Goal: Task Accomplishment & Management: Complete application form

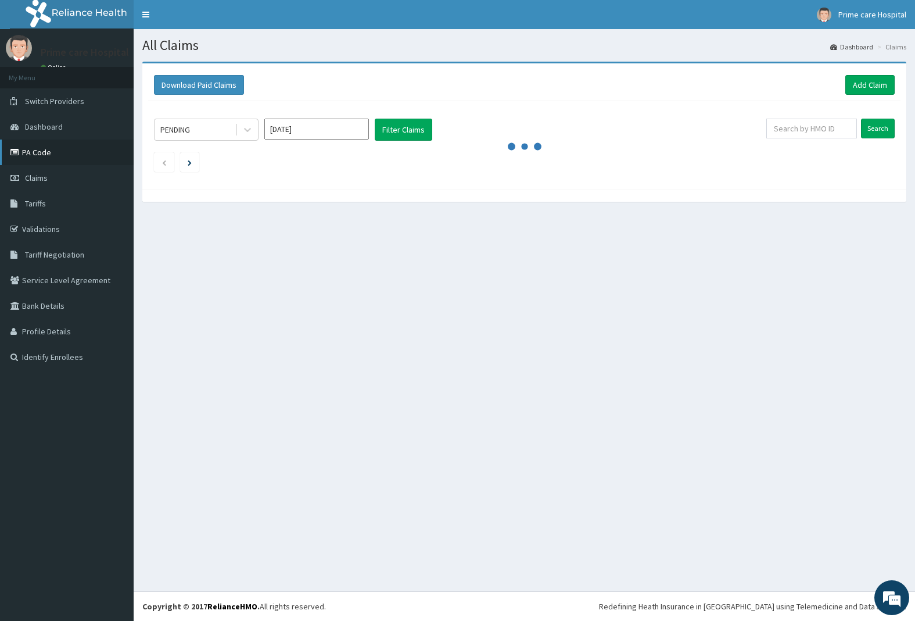
click at [13, 149] on icon at bounding box center [16, 152] width 12 height 8
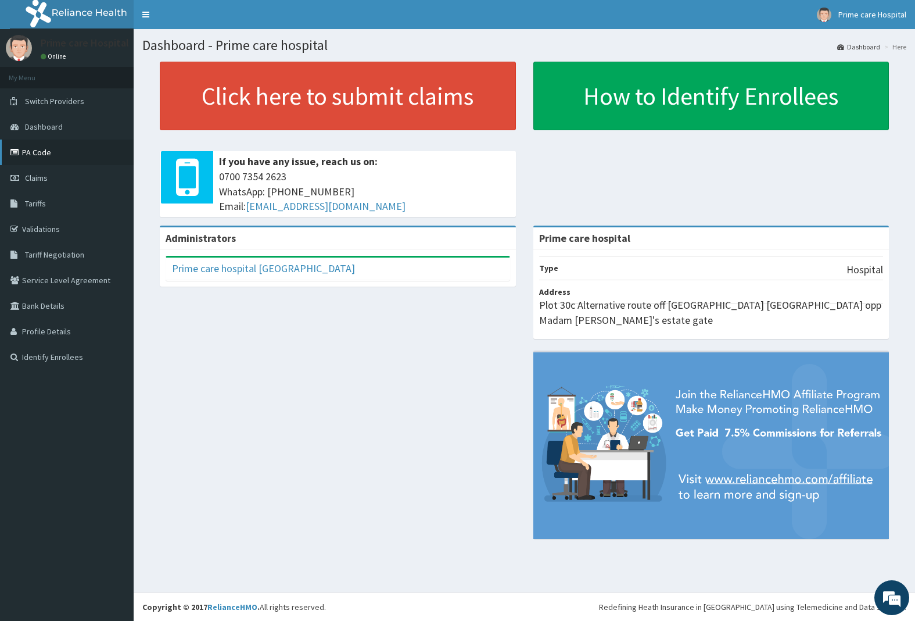
drag, startPoint x: 36, startPoint y: 161, endPoint x: 27, endPoint y: 148, distance: 15.8
click at [27, 148] on link "PA Code" at bounding box center [67, 152] width 134 height 26
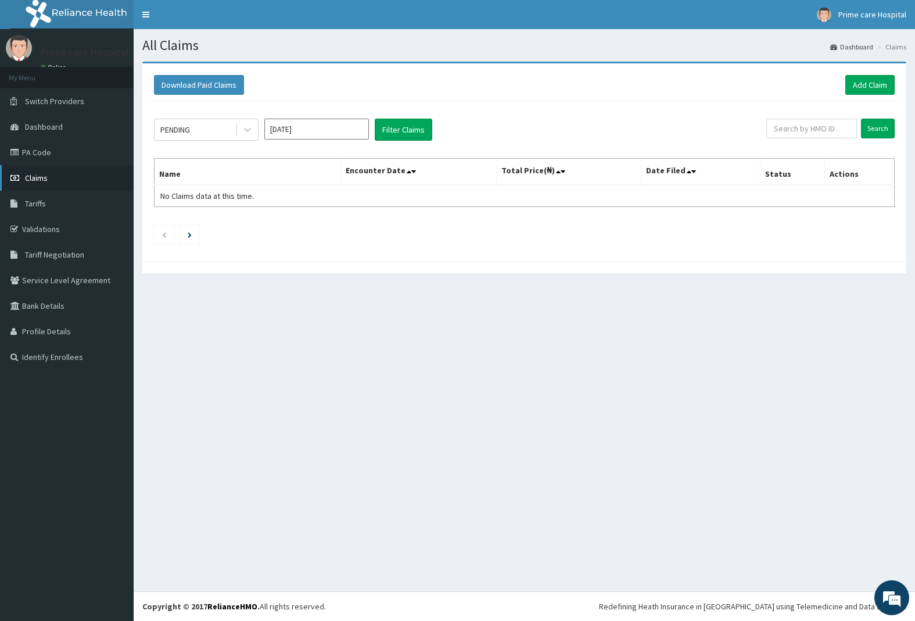
click at [18, 174] on icon at bounding box center [16, 178] width 12 height 8
click at [856, 80] on link "Add Claim" at bounding box center [870, 85] width 49 height 20
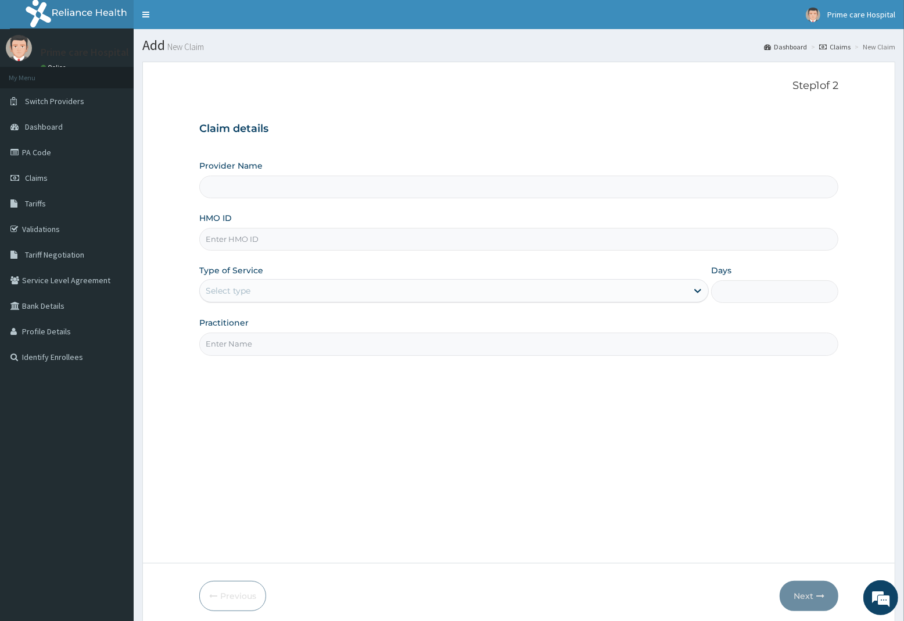
type input "Prime care hospital"
click at [42, 153] on link "PA Code" at bounding box center [67, 152] width 134 height 26
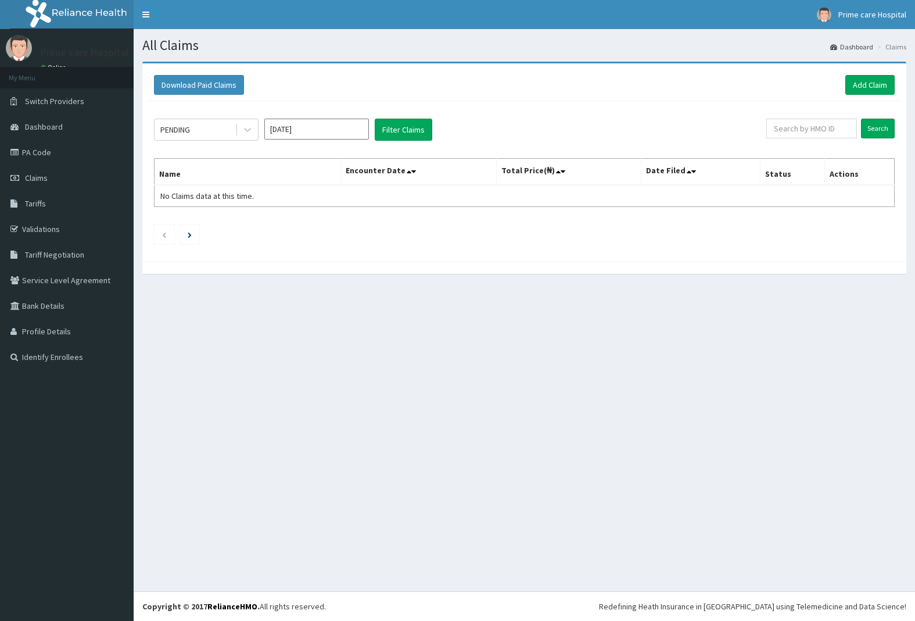
click at [881, 81] on link "Add Claim" at bounding box center [870, 85] width 49 height 20
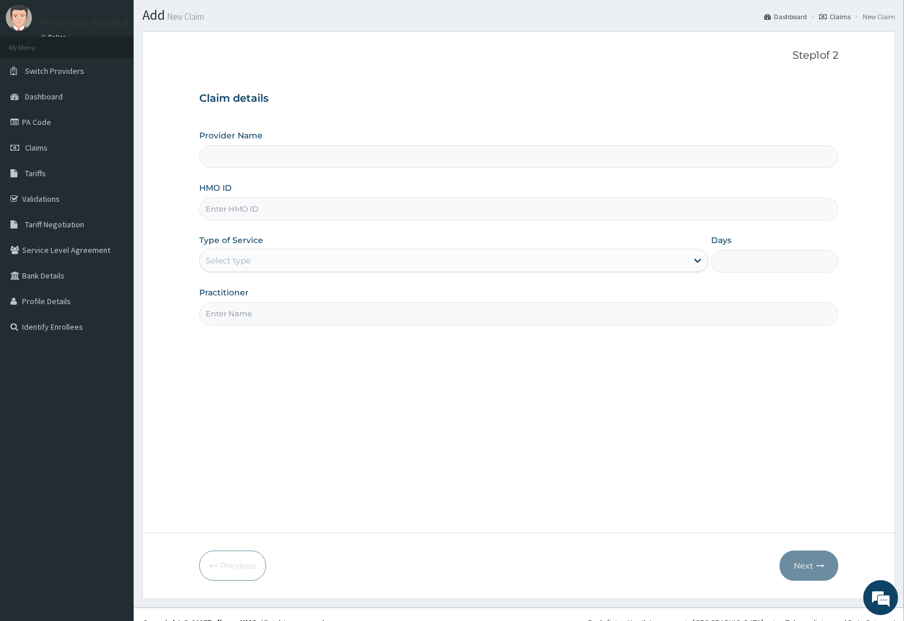
scroll to position [47, 0]
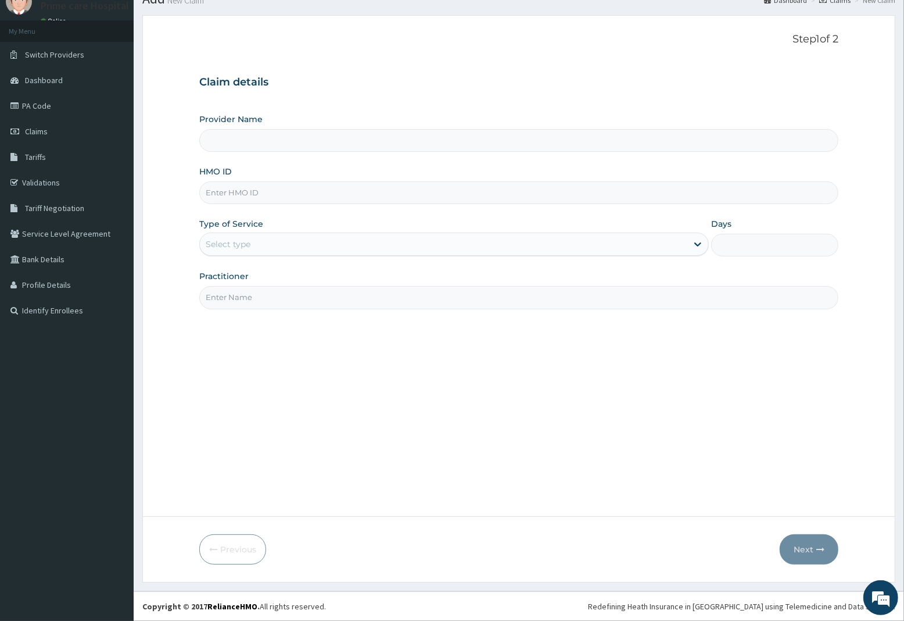
click at [263, 190] on input "HMO ID" at bounding box center [518, 192] width 639 height 23
type input "Prime care hospital"
type input "QAO/10385/A"
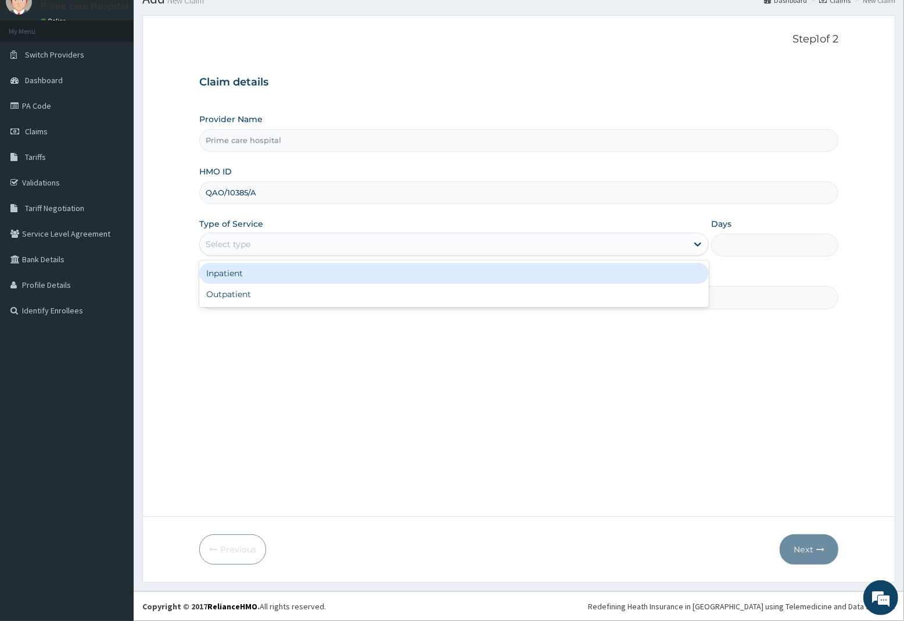
click at [298, 244] on div "Select type" at bounding box center [444, 244] width 488 height 19
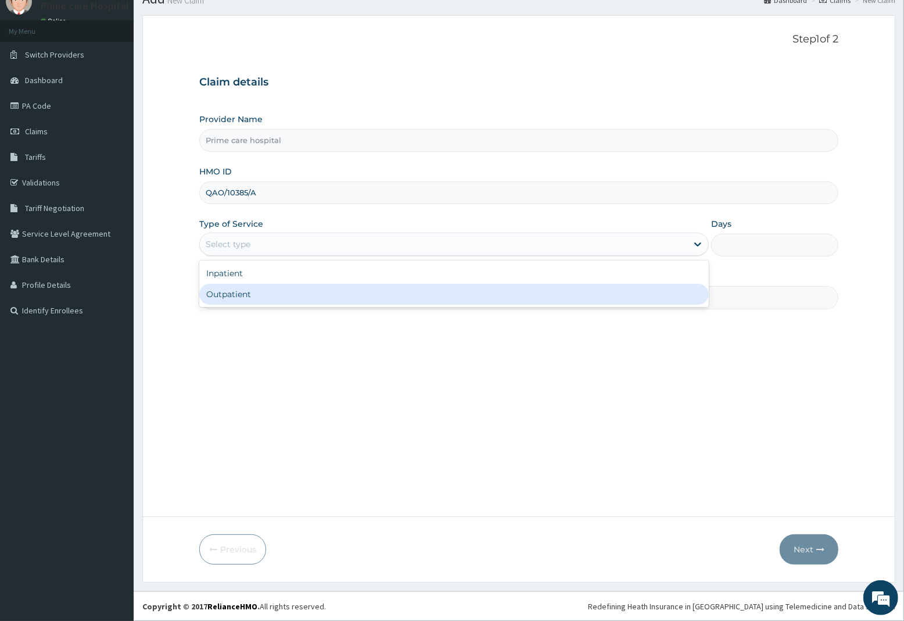
click at [262, 294] on div "Outpatient" at bounding box center [454, 294] width 510 height 21
type input "1"
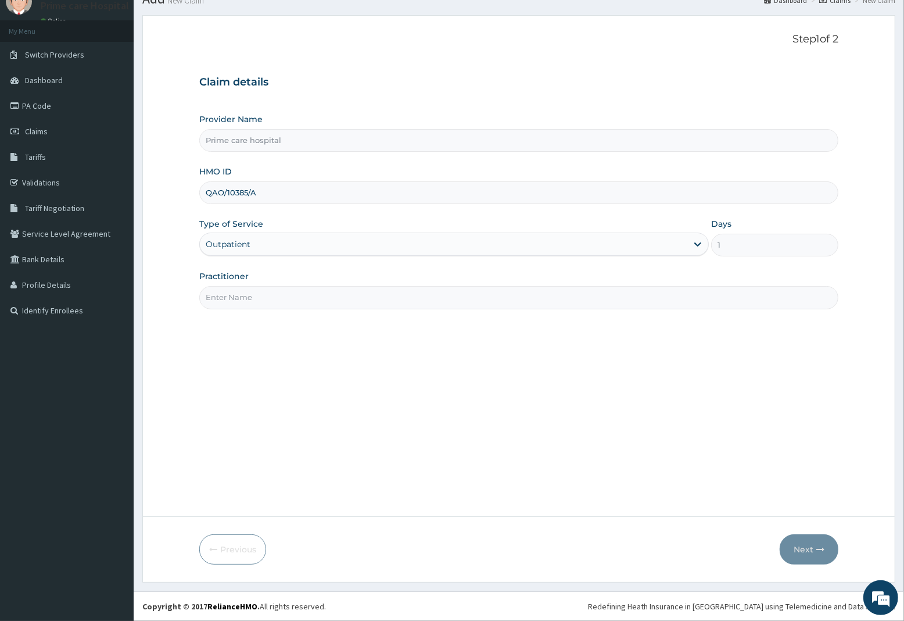
click at [253, 302] on input "Practitioner" at bounding box center [518, 297] width 639 height 23
type input "DR MIKE"
click at [795, 547] on button "Next" at bounding box center [809, 549] width 59 height 30
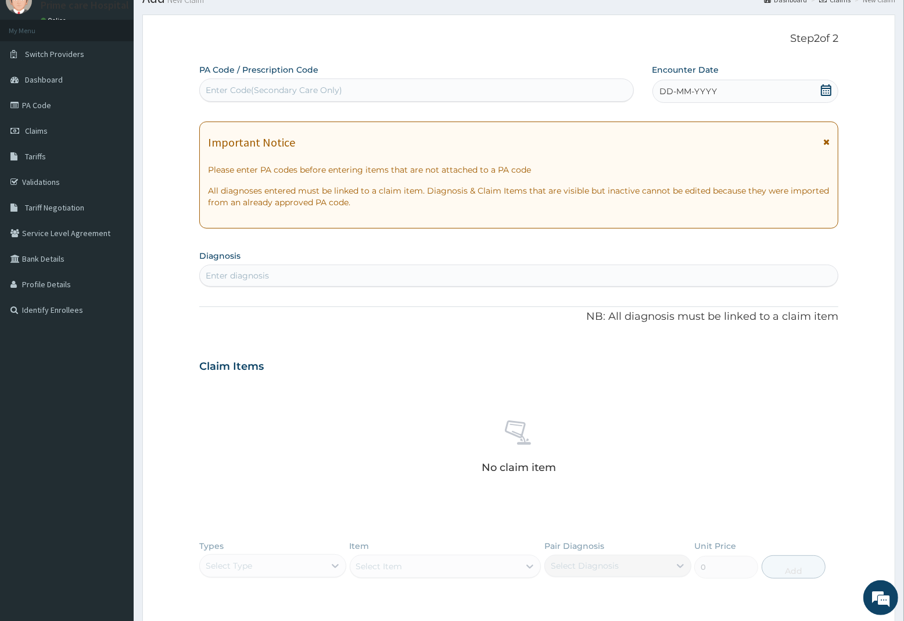
click at [269, 90] on div "Enter Code(Secondary Care Only)" at bounding box center [274, 90] width 137 height 12
type input "PA/DB4A7B"
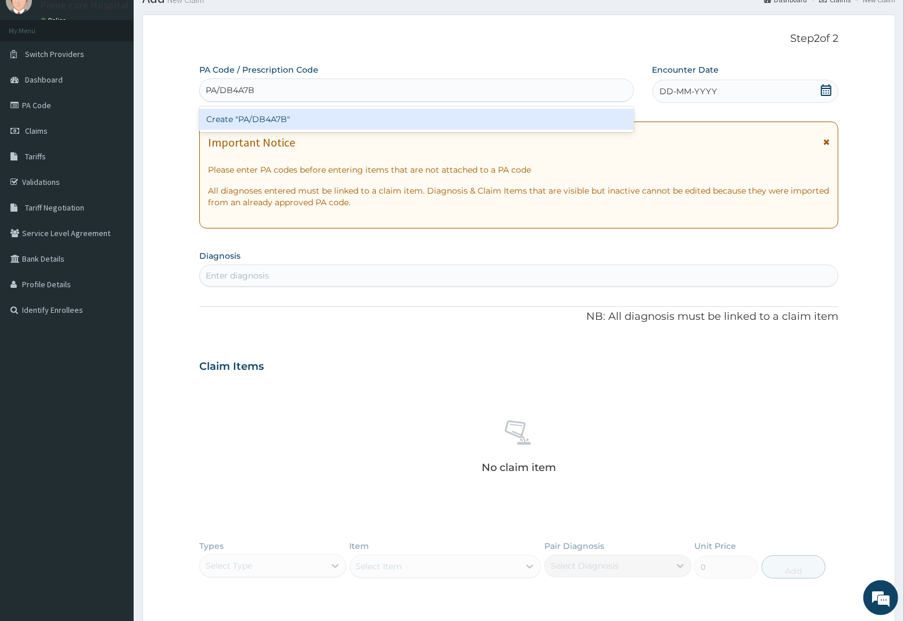
click at [273, 117] on div "Create "PA/DB4A7B"" at bounding box center [416, 119] width 435 height 21
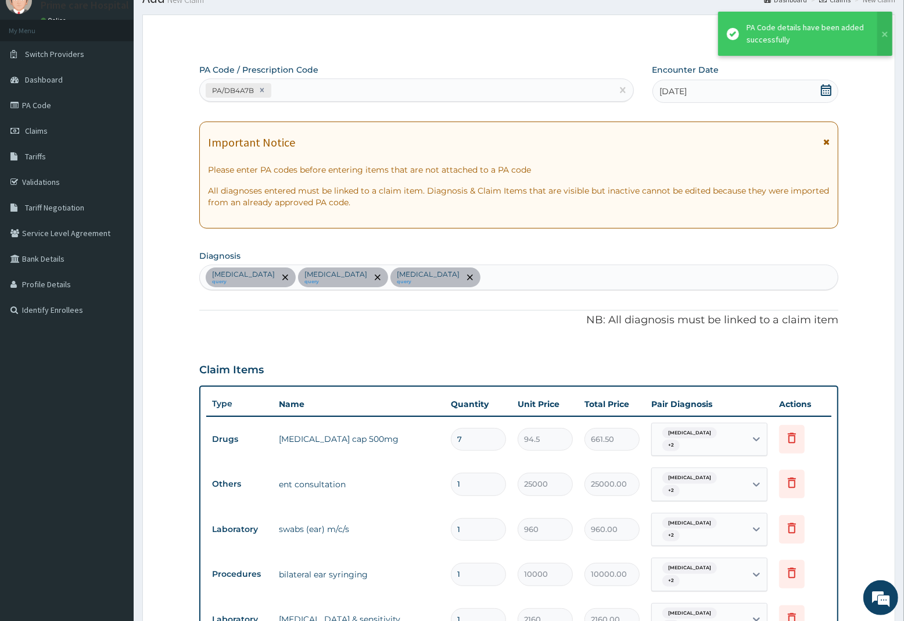
scroll to position [362, 0]
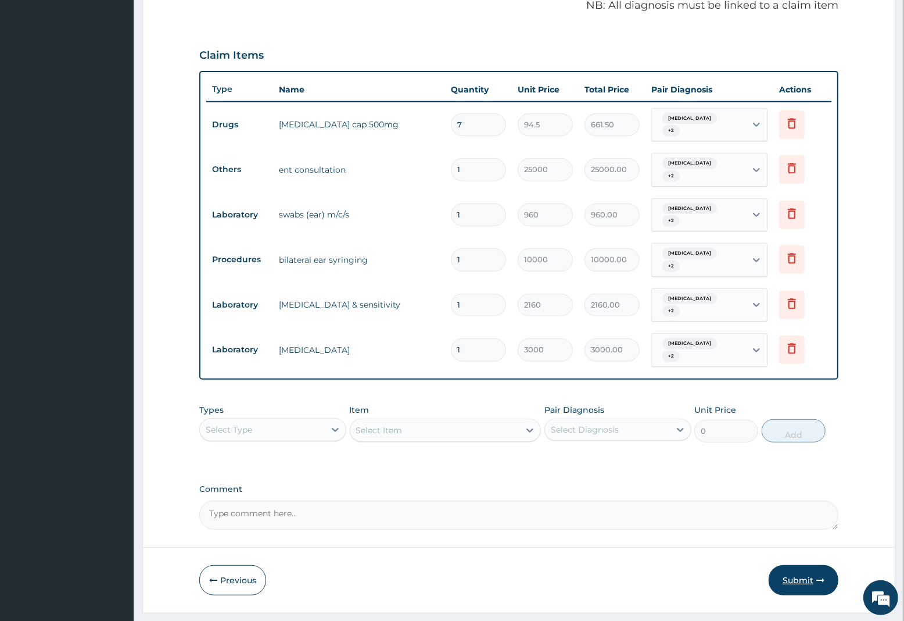
click at [795, 565] on button "Submit" at bounding box center [804, 580] width 70 height 30
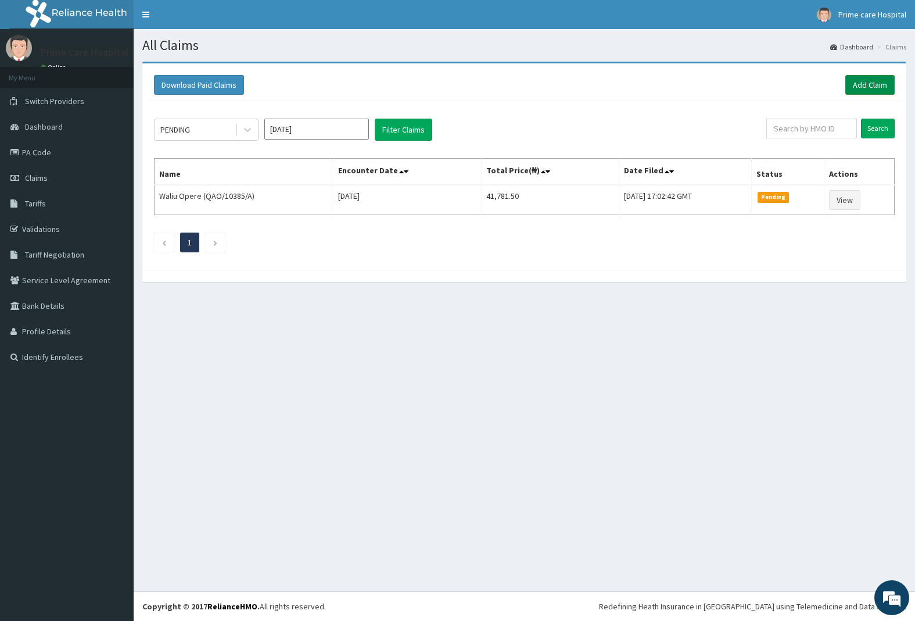
click at [879, 84] on link "Add Claim" at bounding box center [870, 85] width 49 height 20
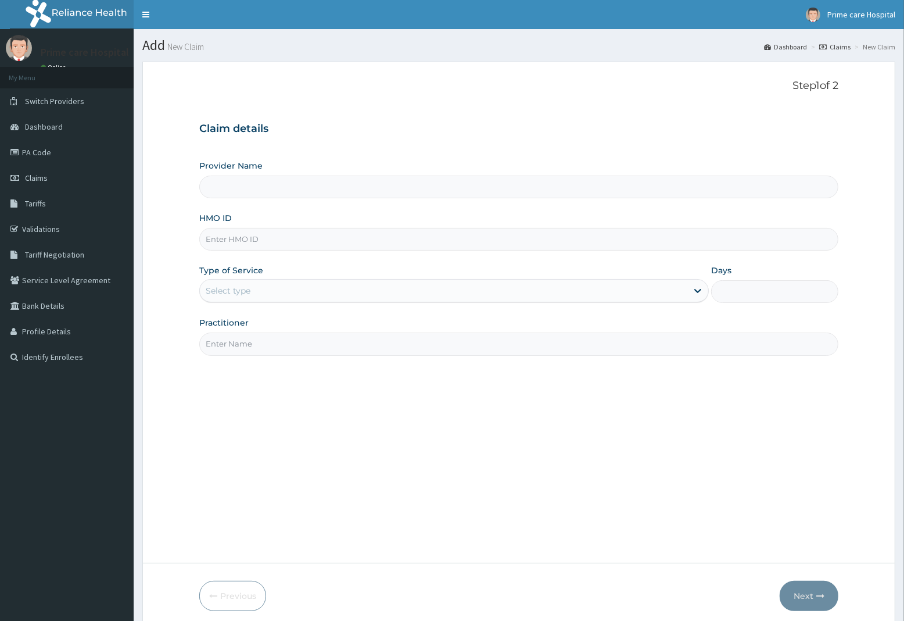
type input "Prime care hospital"
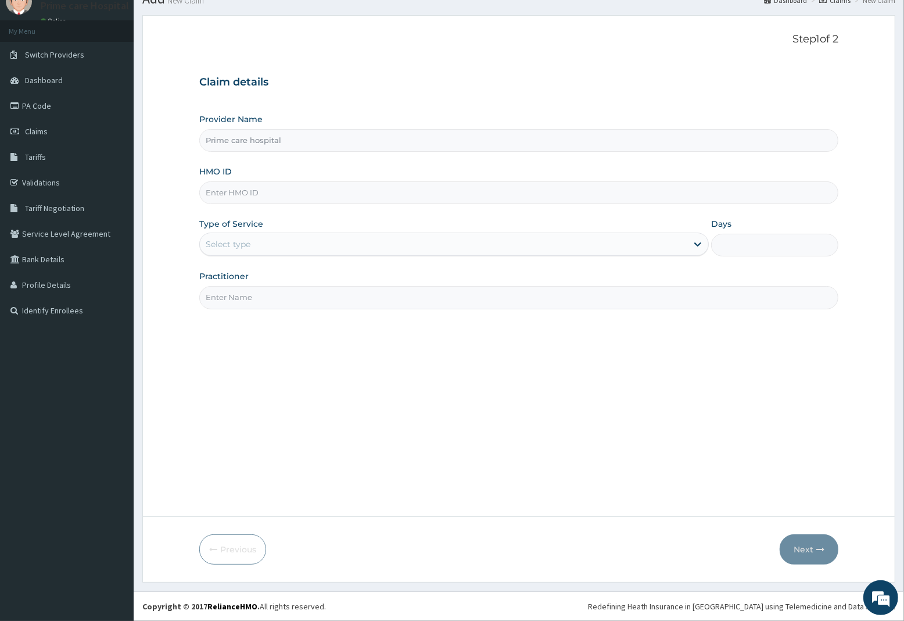
click at [248, 198] on input "HMO ID" at bounding box center [518, 192] width 639 height 23
type input "MWY/10010/A"
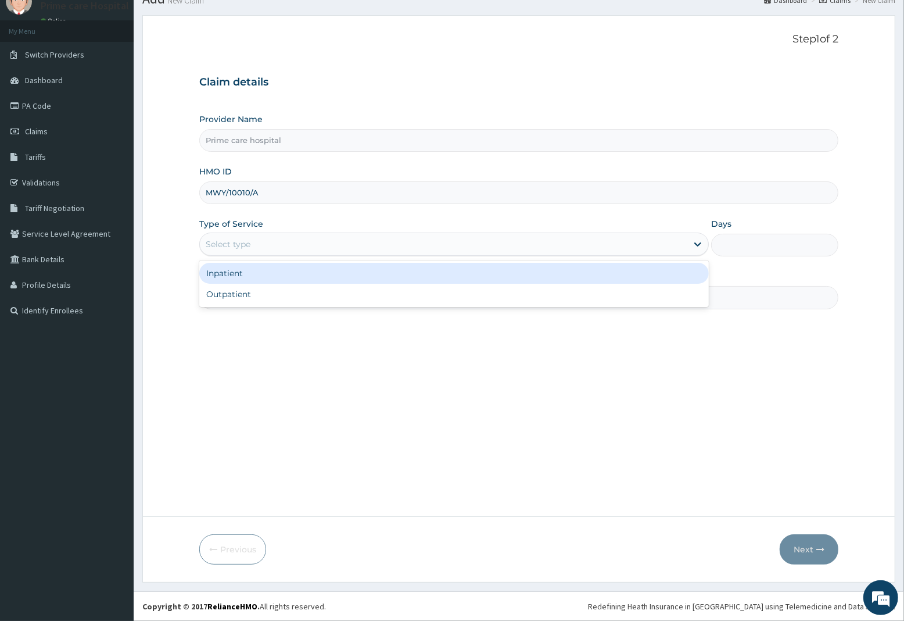
click at [264, 242] on div "Select type" at bounding box center [444, 244] width 488 height 19
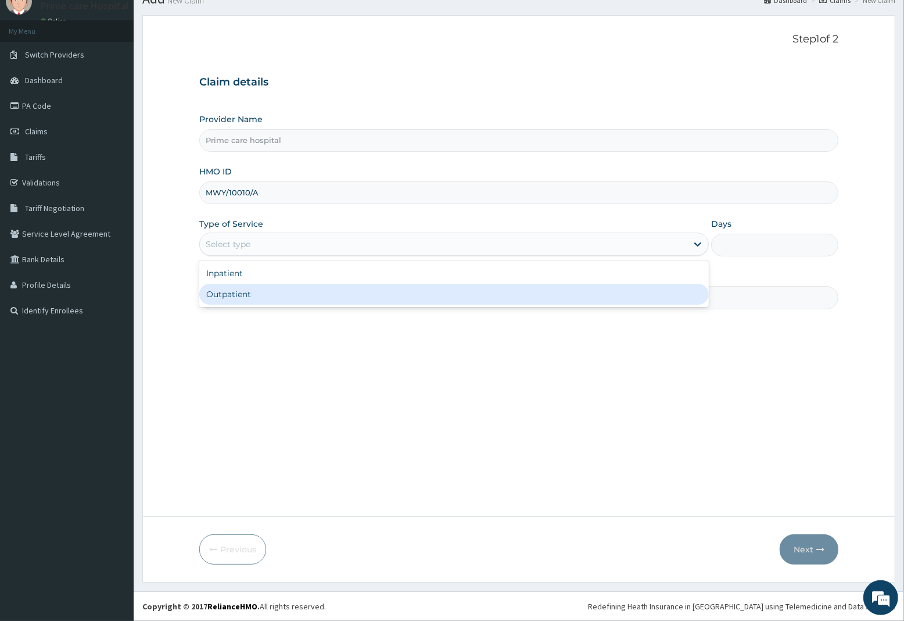
click at [249, 298] on div "Outpatient" at bounding box center [454, 294] width 510 height 21
type input "1"
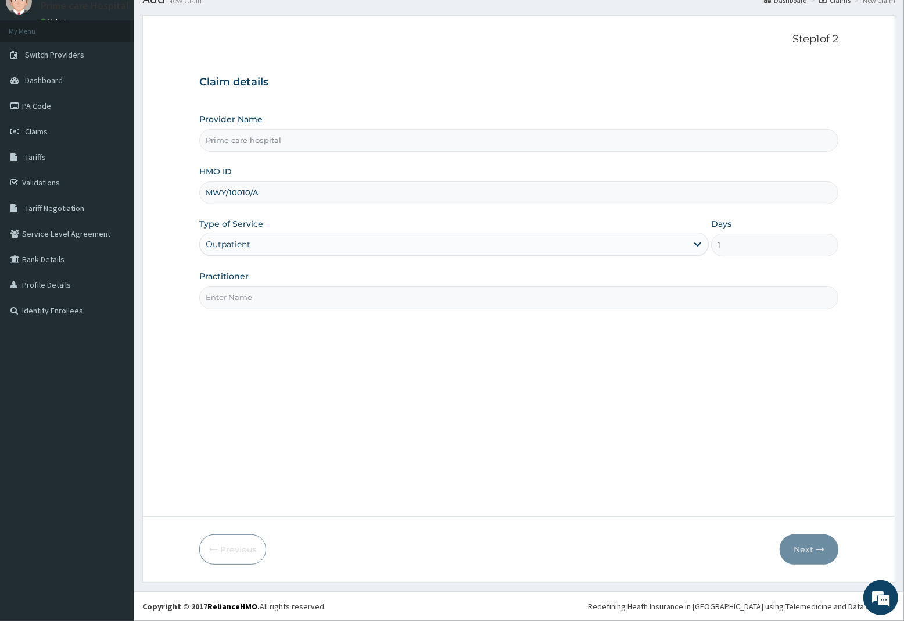
click at [249, 298] on input "Practitioner" at bounding box center [518, 297] width 639 height 23
type input "DR [PERSON_NAME]"
click at [820, 551] on icon "button" at bounding box center [821, 549] width 8 height 8
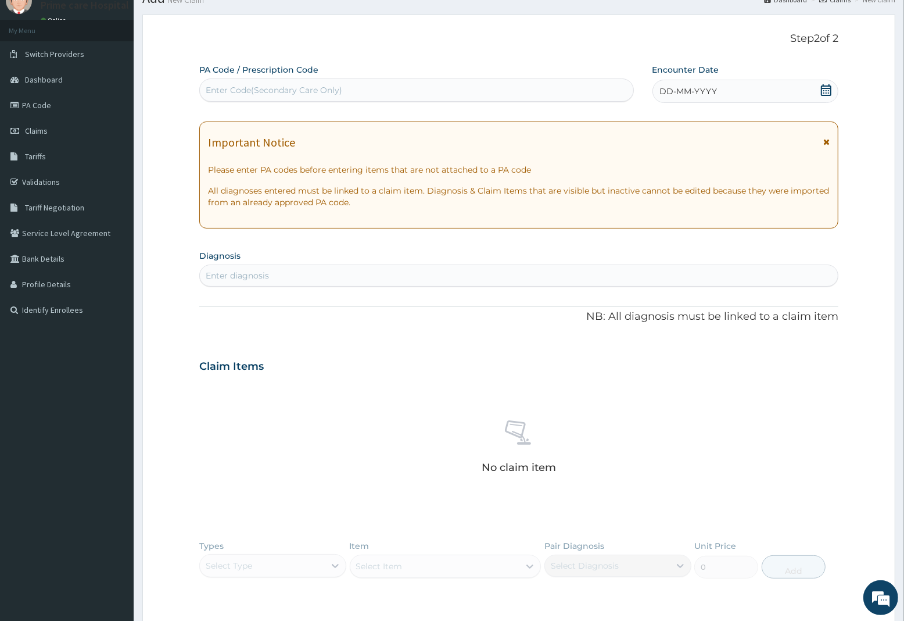
click at [375, 91] on div "Enter Code(Secondary Care Only)" at bounding box center [417, 90] width 434 height 19
type input "PA/3B49F2"
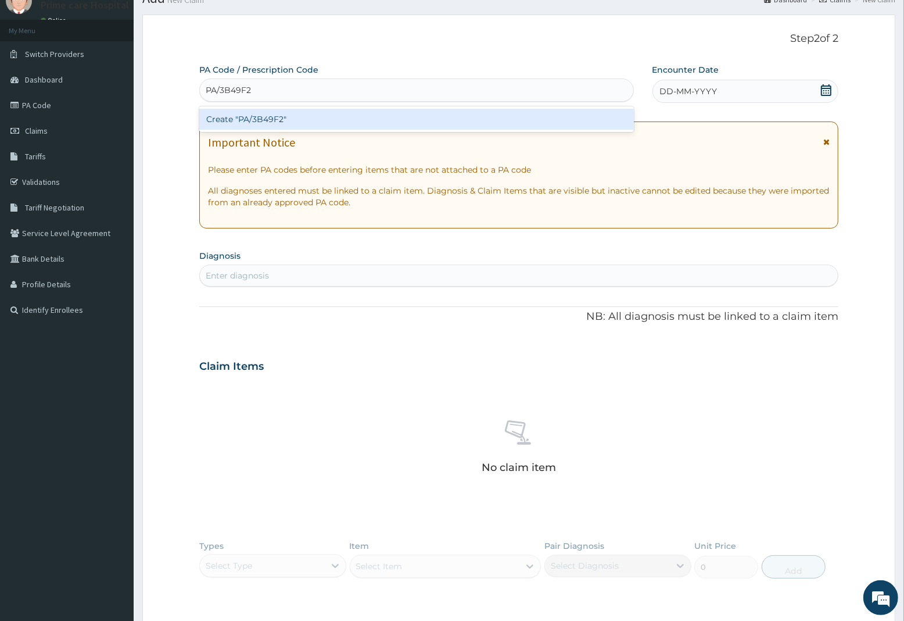
click at [388, 122] on div "Create "PA/3B49F2"" at bounding box center [416, 119] width 435 height 21
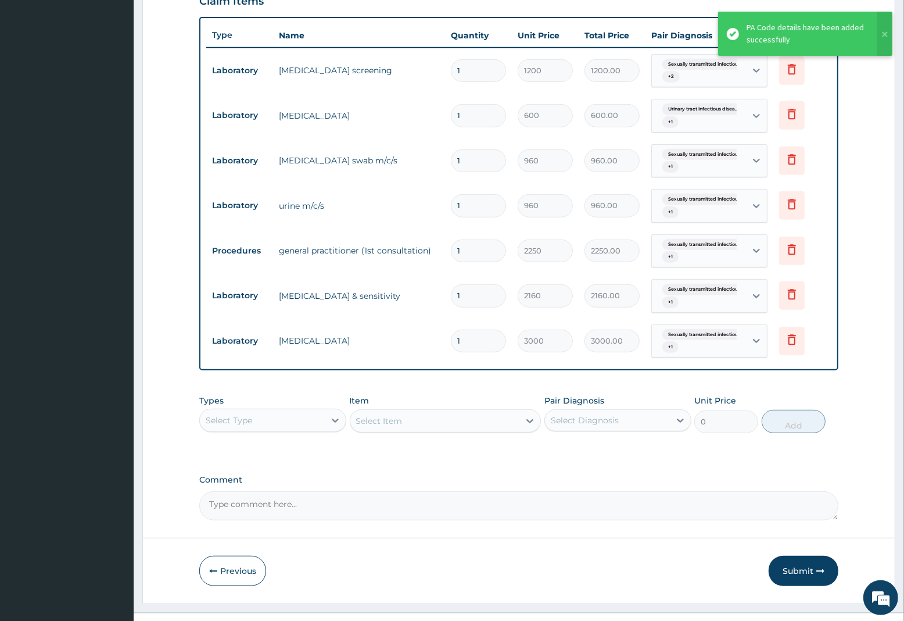
scroll to position [439, 0]
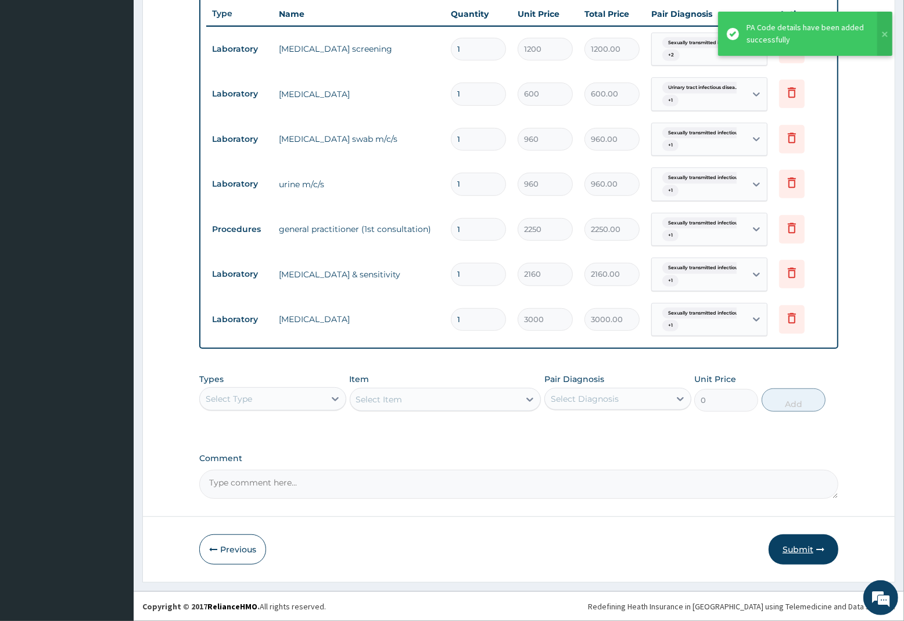
click at [793, 550] on button "Submit" at bounding box center [804, 549] width 70 height 30
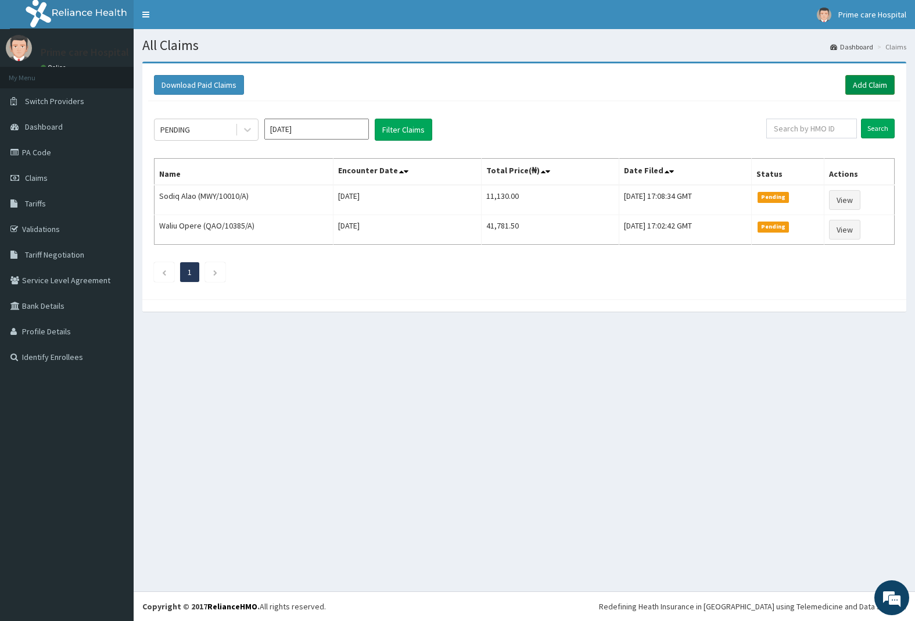
click at [852, 83] on link "Add Claim" at bounding box center [870, 85] width 49 height 20
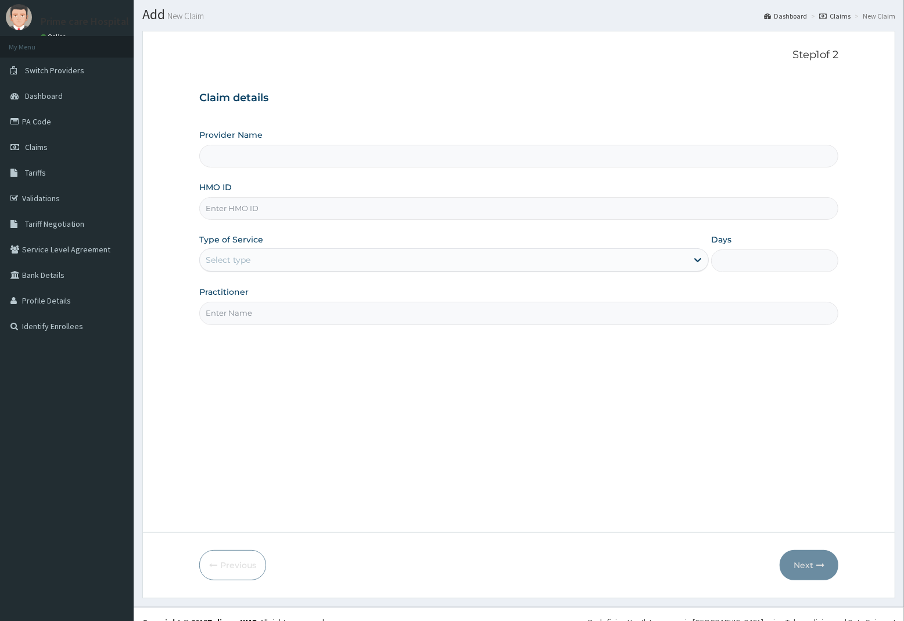
scroll to position [47, 0]
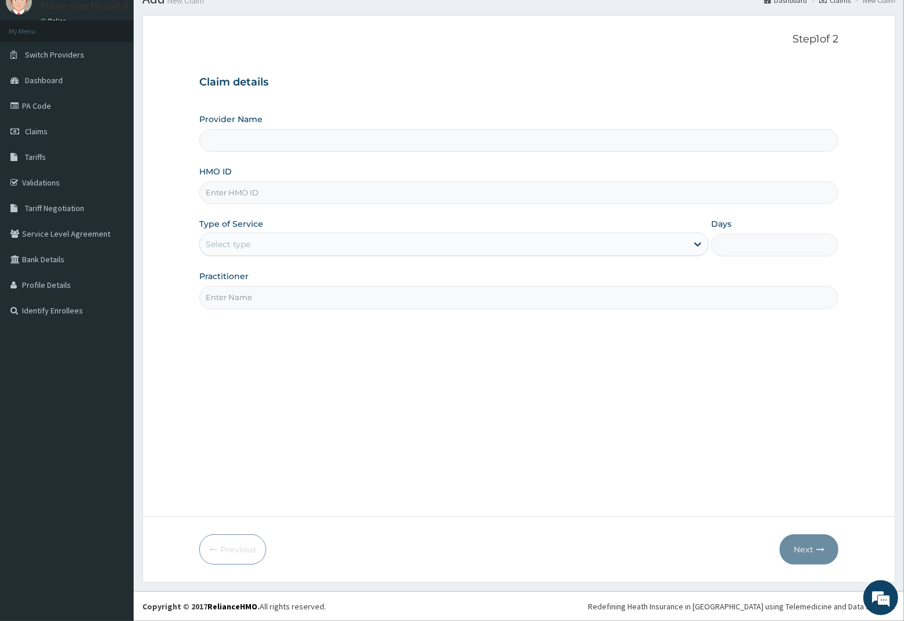
click at [289, 194] on input "HMO ID" at bounding box center [518, 192] width 639 height 23
type input "Prime care hospital"
type input "MWY/10010/A"
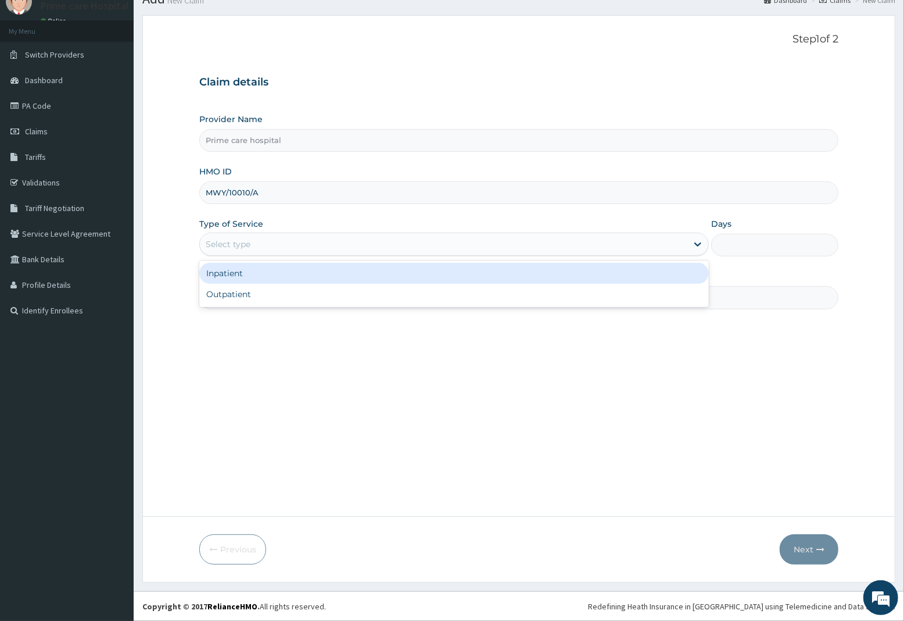
click at [289, 245] on div "Select type" at bounding box center [444, 244] width 488 height 19
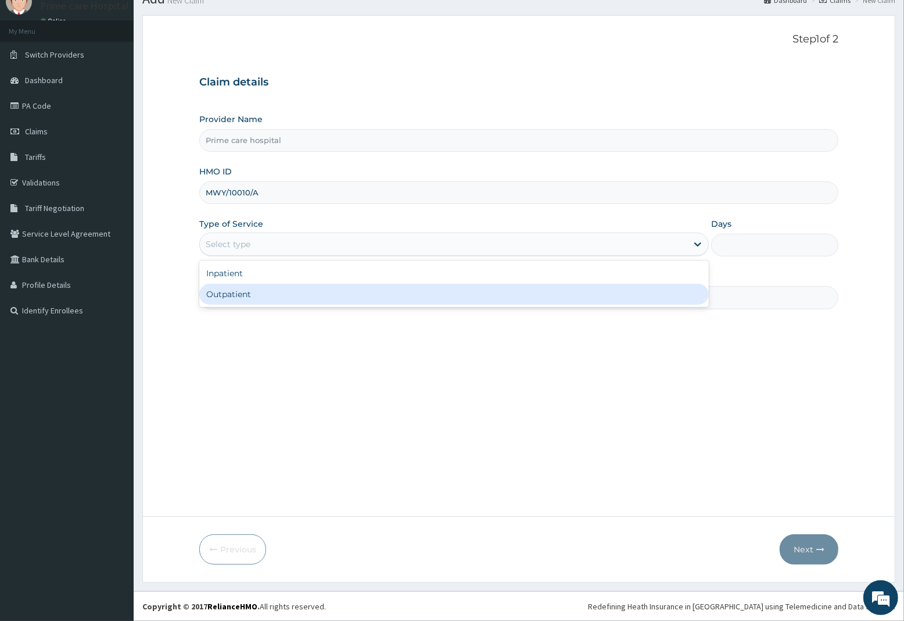
click at [270, 301] on div "Outpatient" at bounding box center [454, 294] width 510 height 21
type input "1"
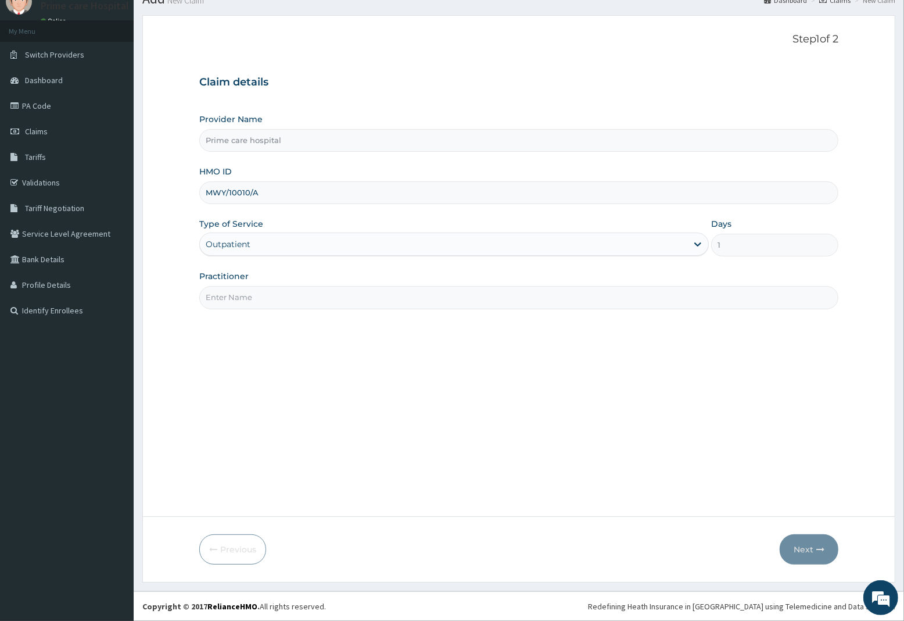
click at [270, 301] on input "Practitioner" at bounding box center [518, 297] width 639 height 23
type input "DR [PERSON_NAME]"
click at [807, 550] on button "Next" at bounding box center [809, 549] width 59 height 30
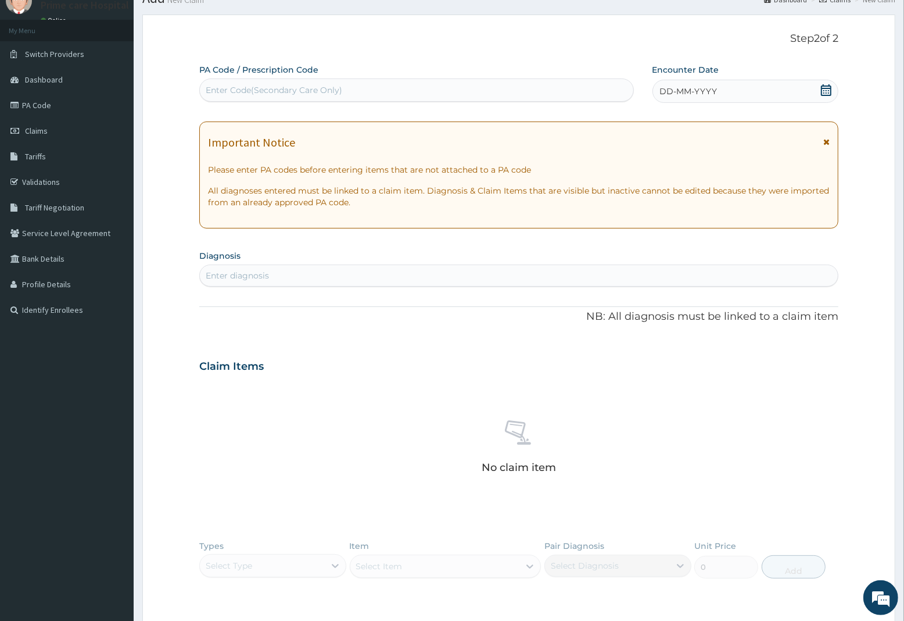
click at [333, 88] on div "Enter Code(Secondary Care Only)" at bounding box center [274, 90] width 137 height 12
type input "PA/652A18"
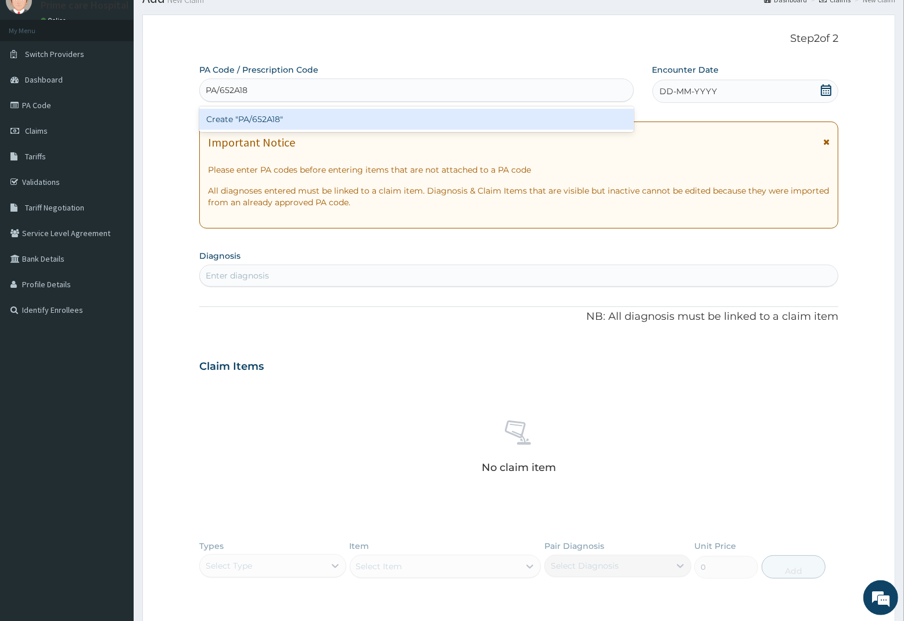
click at [324, 115] on div "Create "PA/652A18"" at bounding box center [416, 119] width 435 height 21
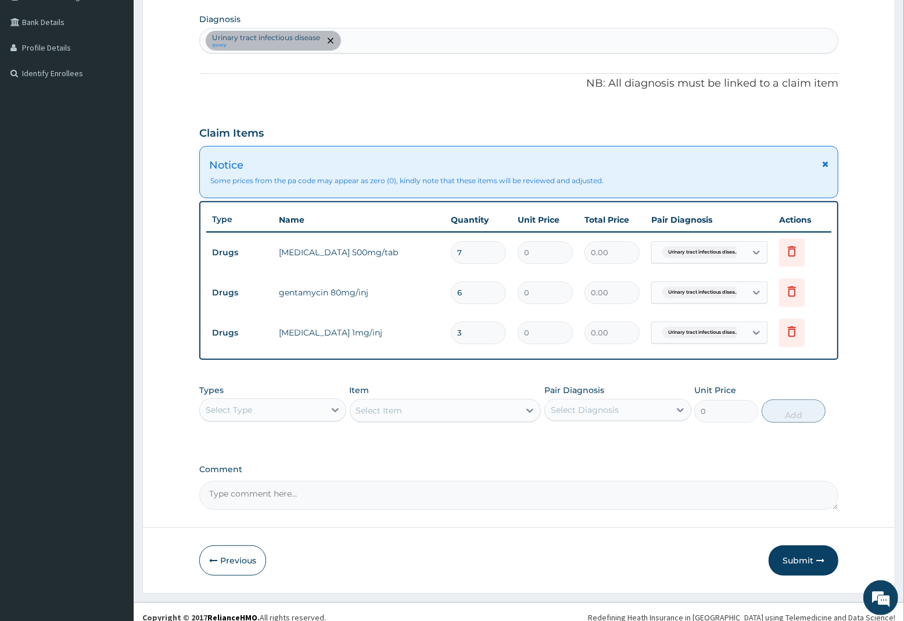
scroll to position [294, 0]
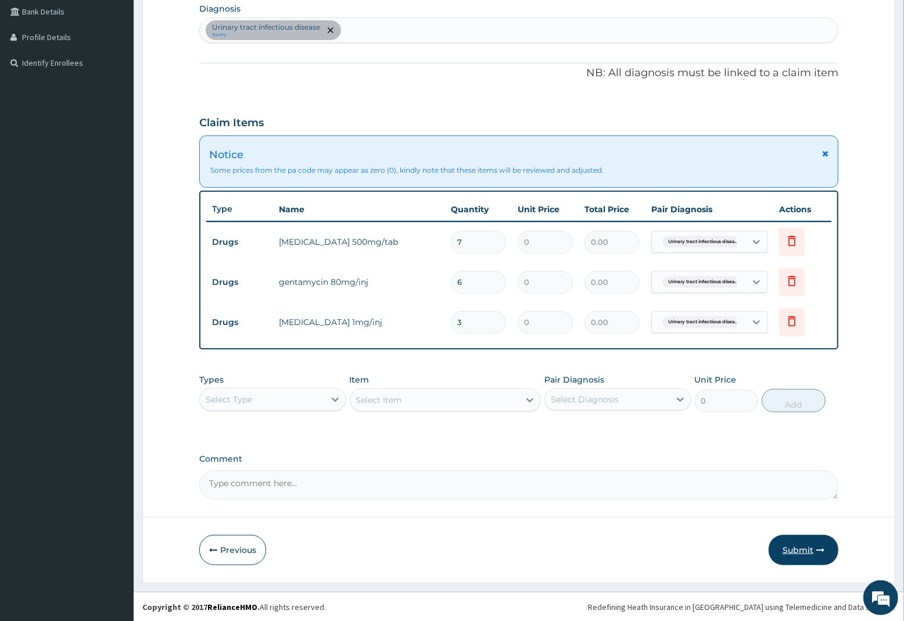
click at [789, 544] on button "Submit" at bounding box center [804, 550] width 70 height 30
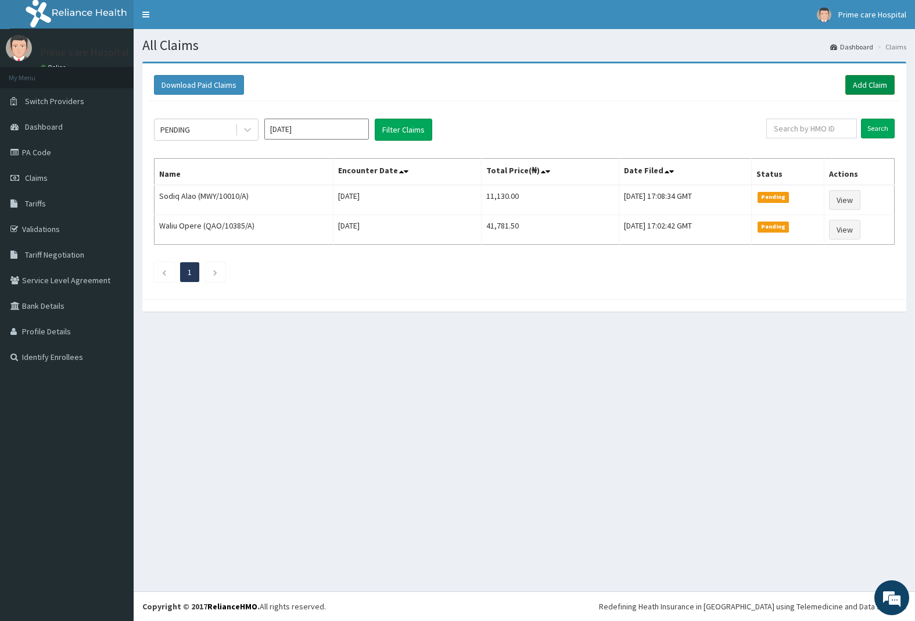
click at [862, 85] on link "Add Claim" at bounding box center [870, 85] width 49 height 20
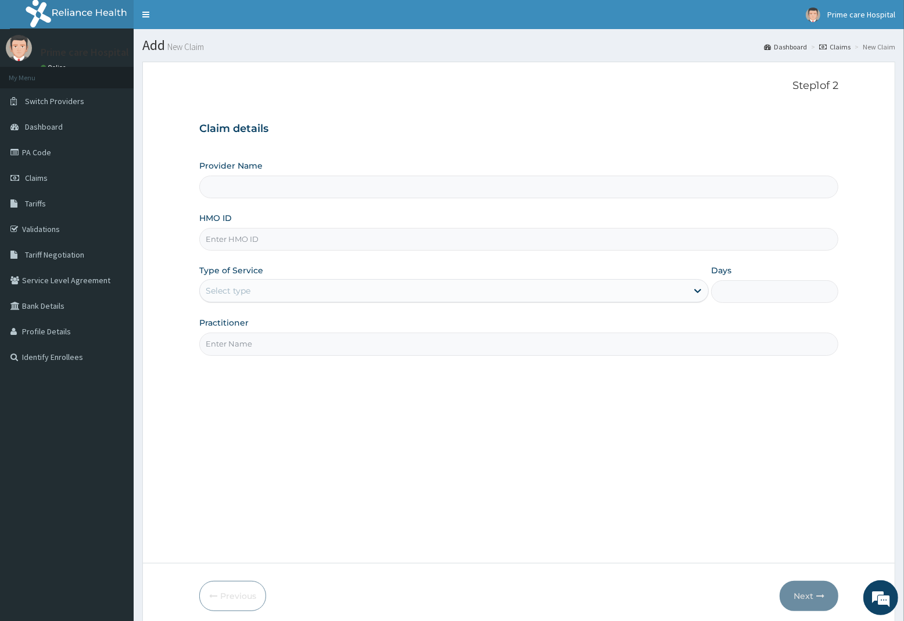
type input "Prime care hospital"
click at [257, 245] on input "HMO ID" at bounding box center [518, 239] width 639 height 23
type input "MWY/10010/A"
click at [252, 285] on div "Select type" at bounding box center [444, 290] width 488 height 19
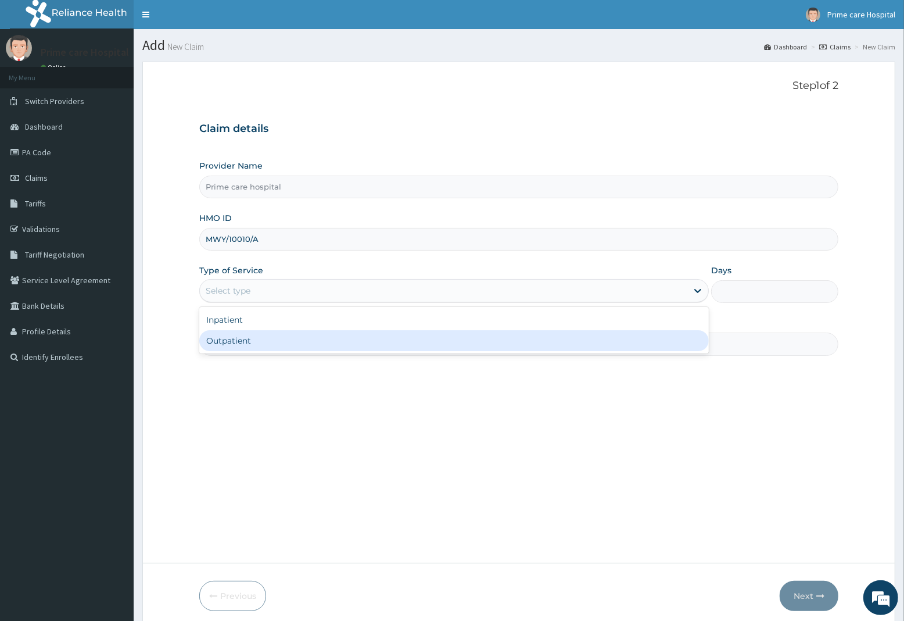
click at [253, 337] on div "Outpatient" at bounding box center [454, 340] width 510 height 21
type input "1"
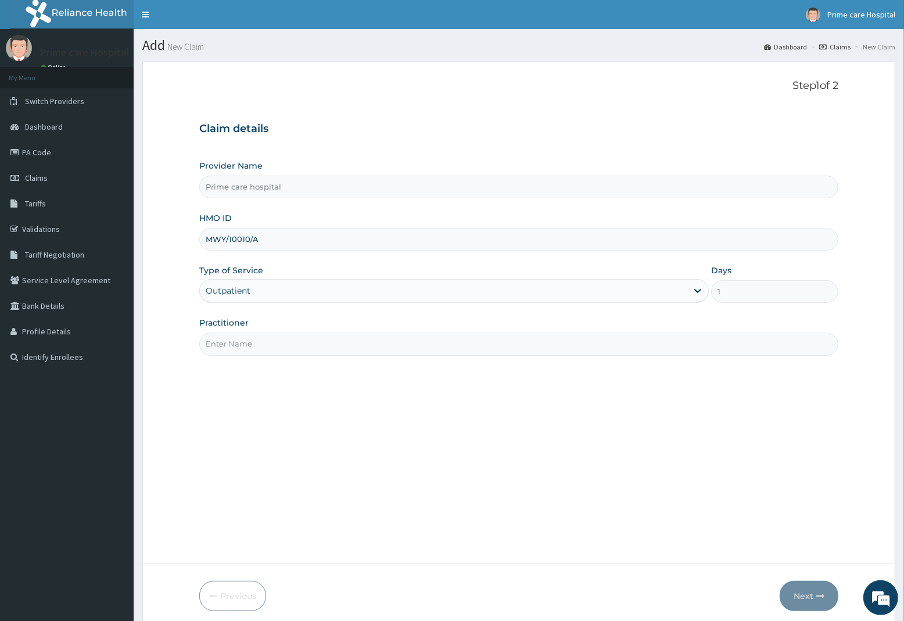
click at [253, 338] on input "Practitioner" at bounding box center [518, 343] width 639 height 23
type input "DR [PERSON_NAME]"
click at [803, 595] on button "Next" at bounding box center [809, 596] width 59 height 30
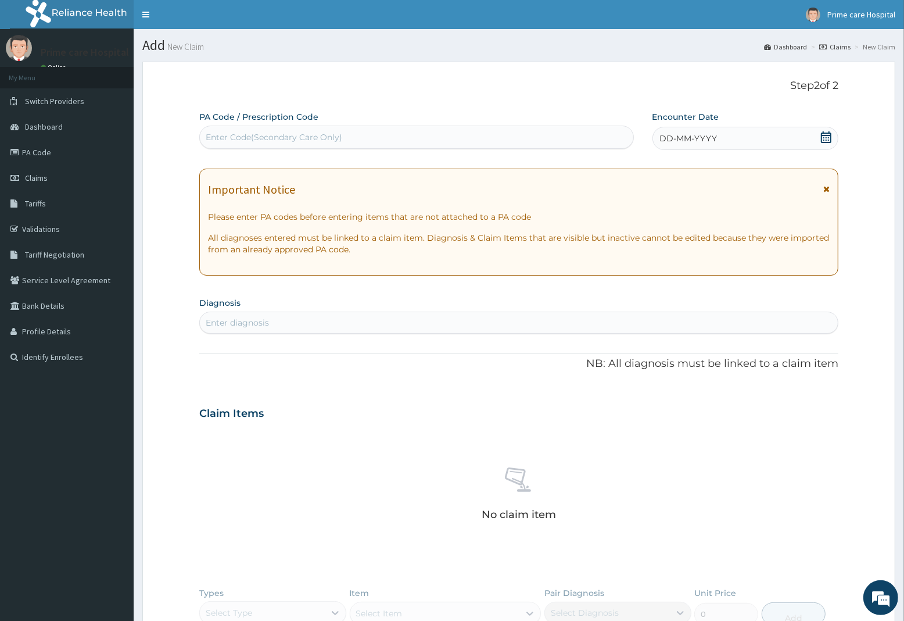
click at [352, 134] on div "Enter Code(Secondary Care Only)" at bounding box center [417, 137] width 434 height 19
type input "PA/652A18"
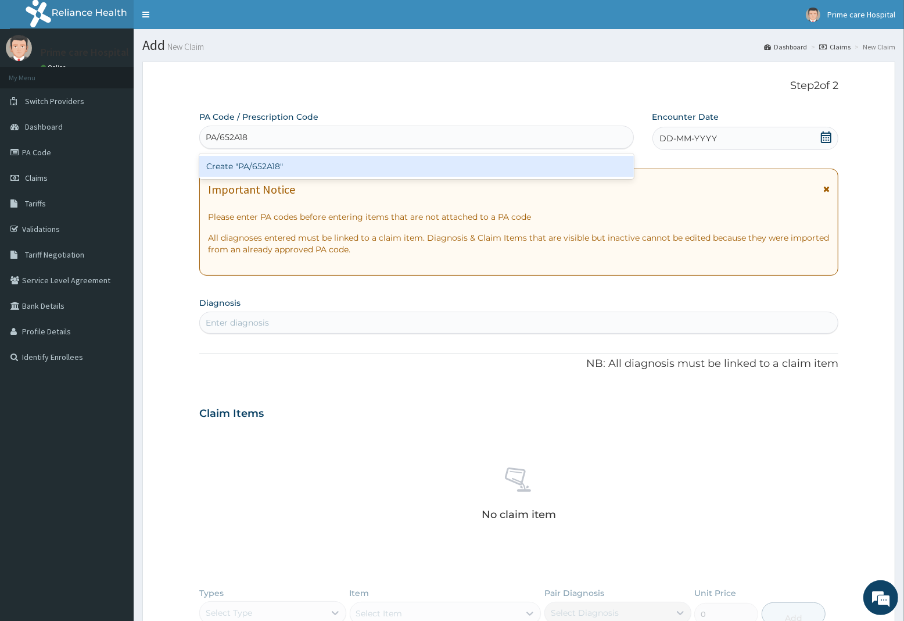
click at [353, 169] on div "Create "PA/652A18"" at bounding box center [416, 166] width 435 height 21
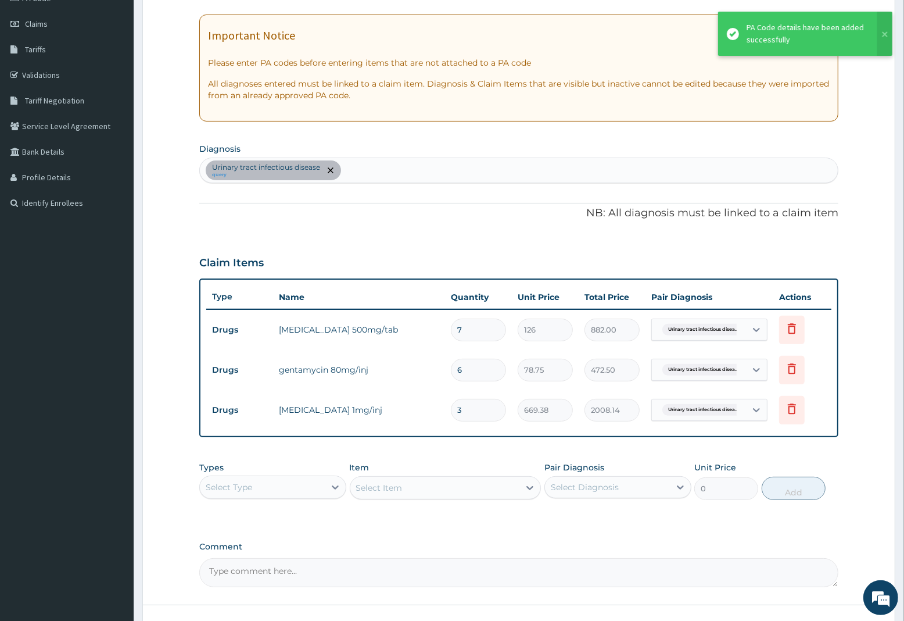
scroll to position [242, 0]
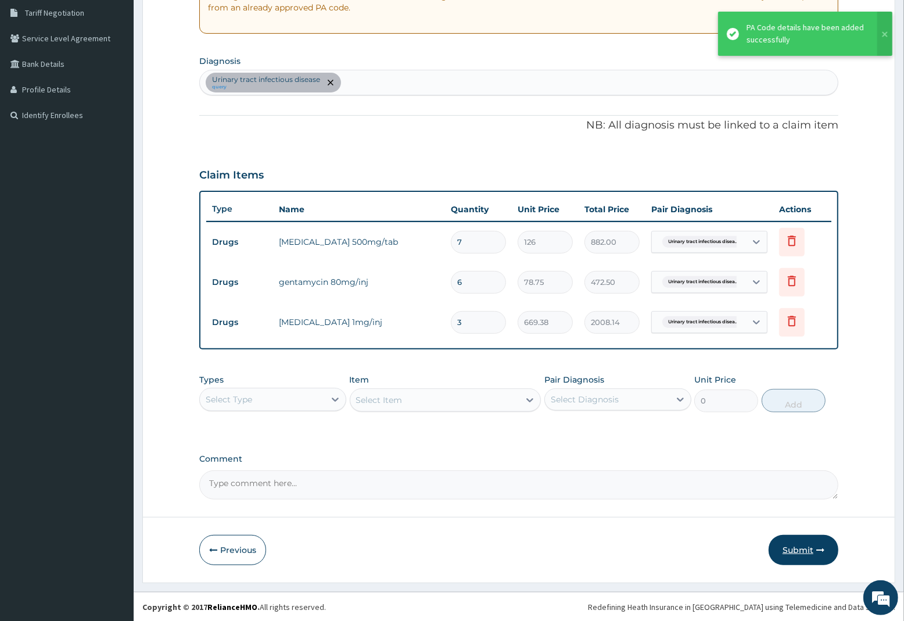
click at [798, 551] on button "Submit" at bounding box center [804, 550] width 70 height 30
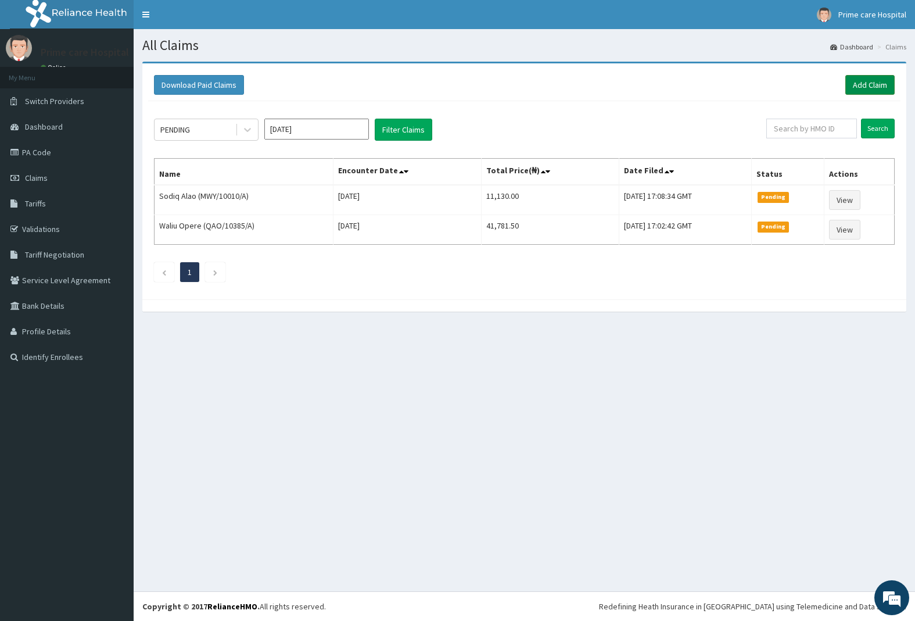
click at [869, 86] on link "Add Claim" at bounding box center [870, 85] width 49 height 20
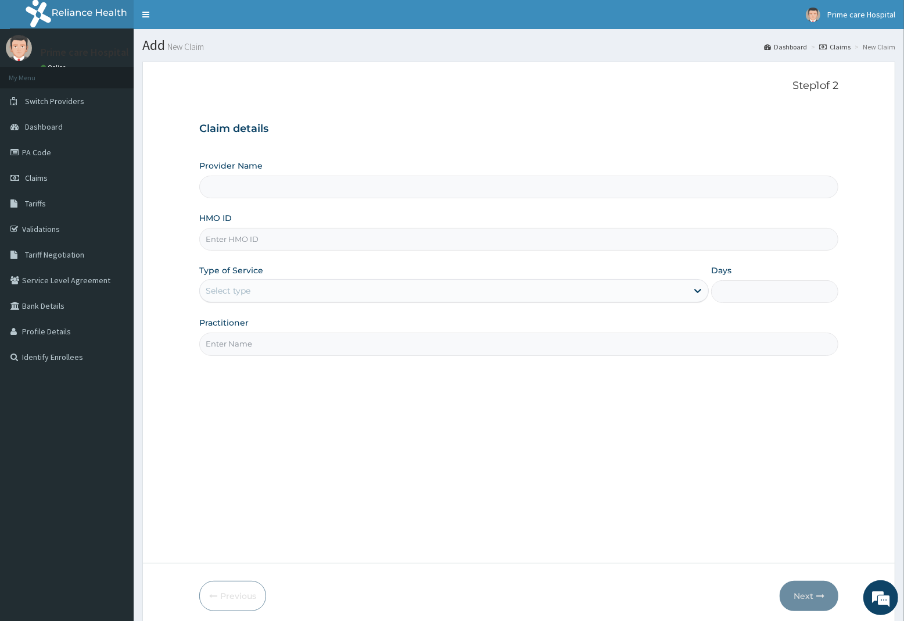
type input "Prime care hospital"
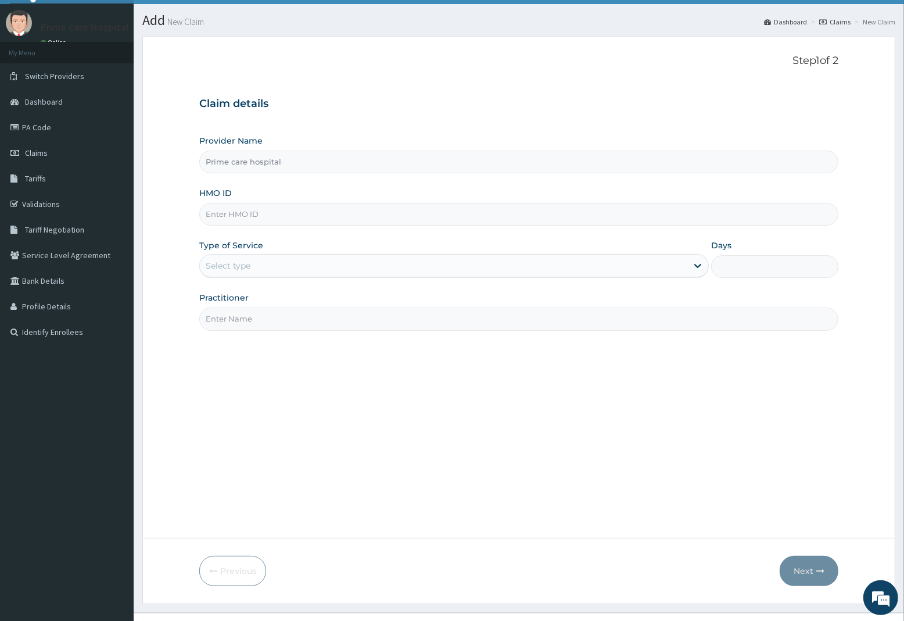
scroll to position [47, 0]
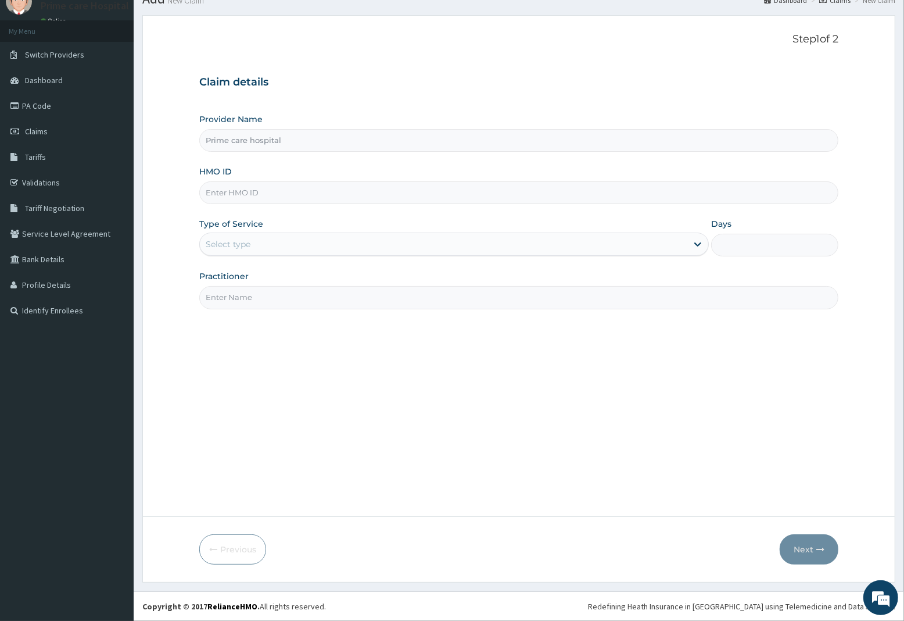
click at [244, 193] on input "HMO ID" at bounding box center [518, 192] width 639 height 23
type input "DCV/10012/A"
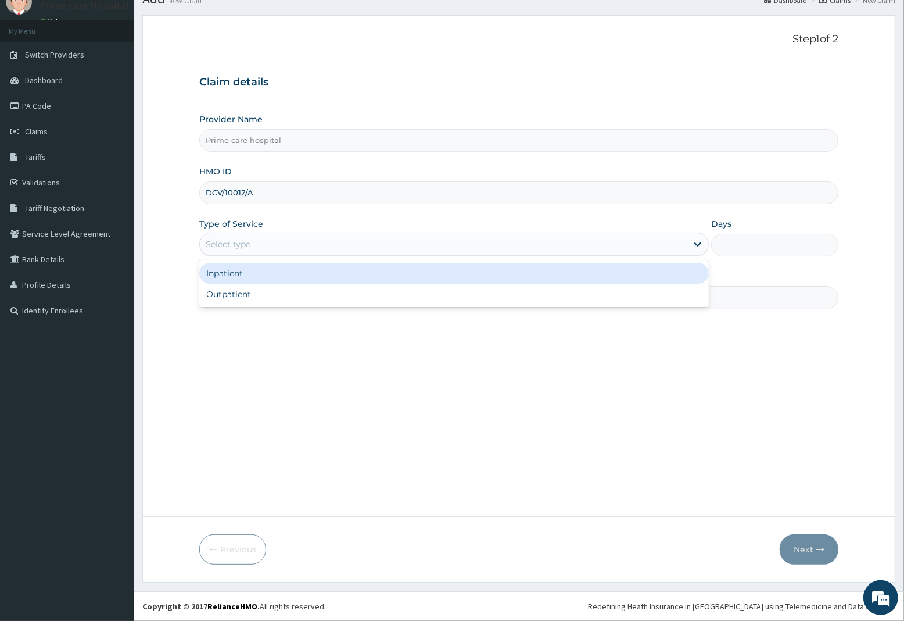
drag, startPoint x: 285, startPoint y: 239, endPoint x: 273, endPoint y: 272, distance: 35.1
click at [283, 245] on div "Select type" at bounding box center [444, 244] width 488 height 19
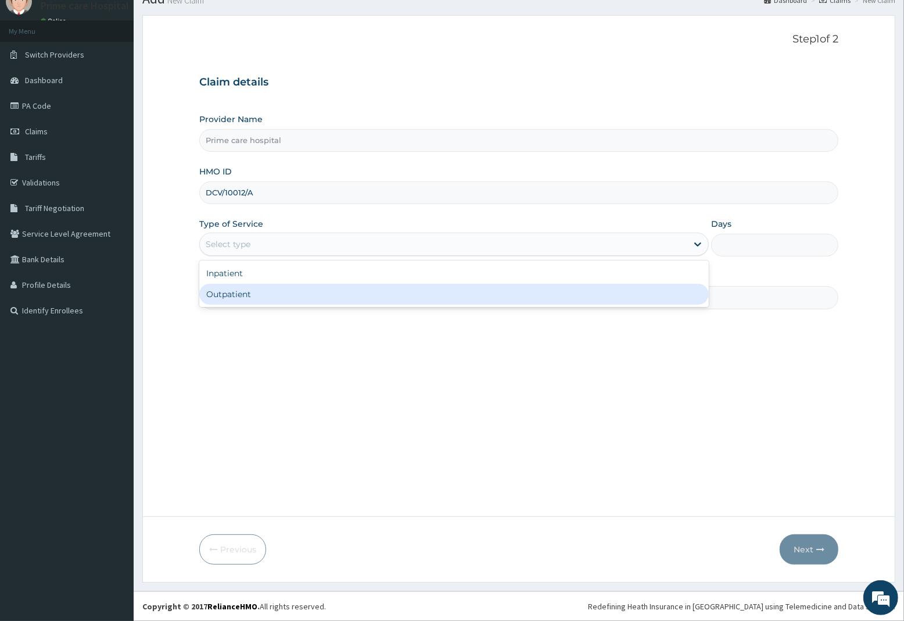
click at [265, 288] on div "Outpatient" at bounding box center [454, 294] width 510 height 21
type input "1"
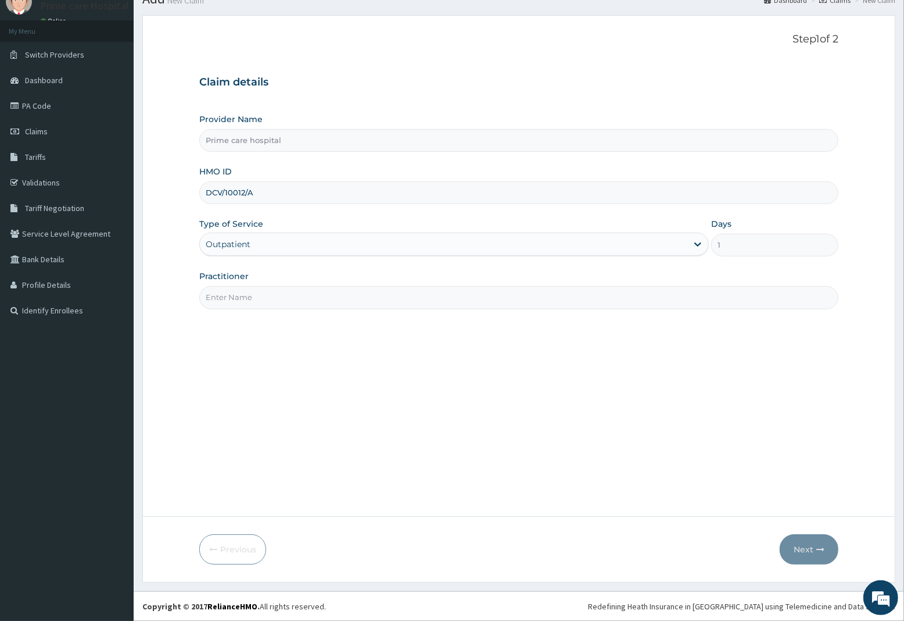
click at [265, 288] on input "Practitioner" at bounding box center [518, 297] width 639 height 23
type input "DR PEACE"
click at [796, 549] on button "Next" at bounding box center [809, 549] width 59 height 30
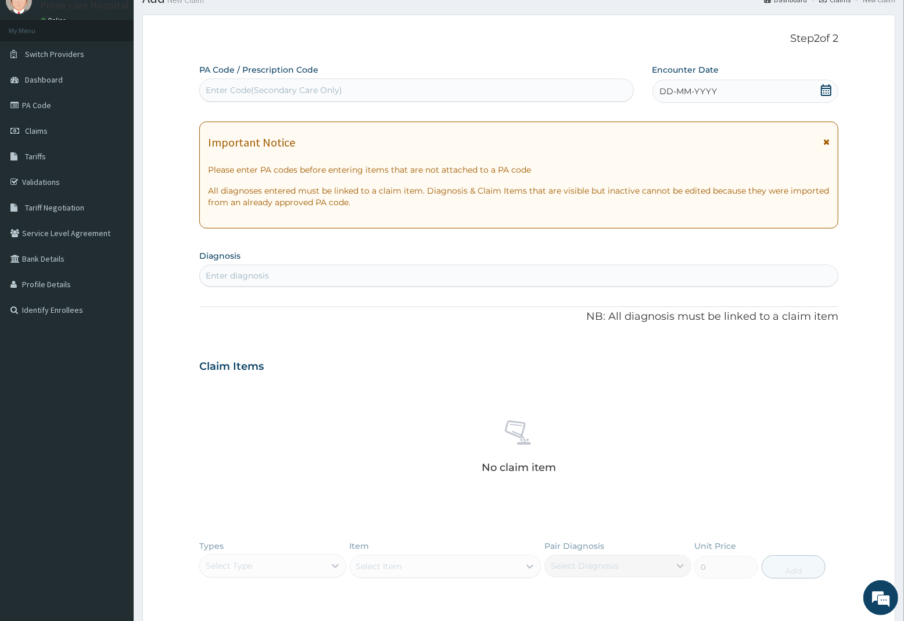
click at [827, 91] on icon at bounding box center [827, 90] width 12 height 12
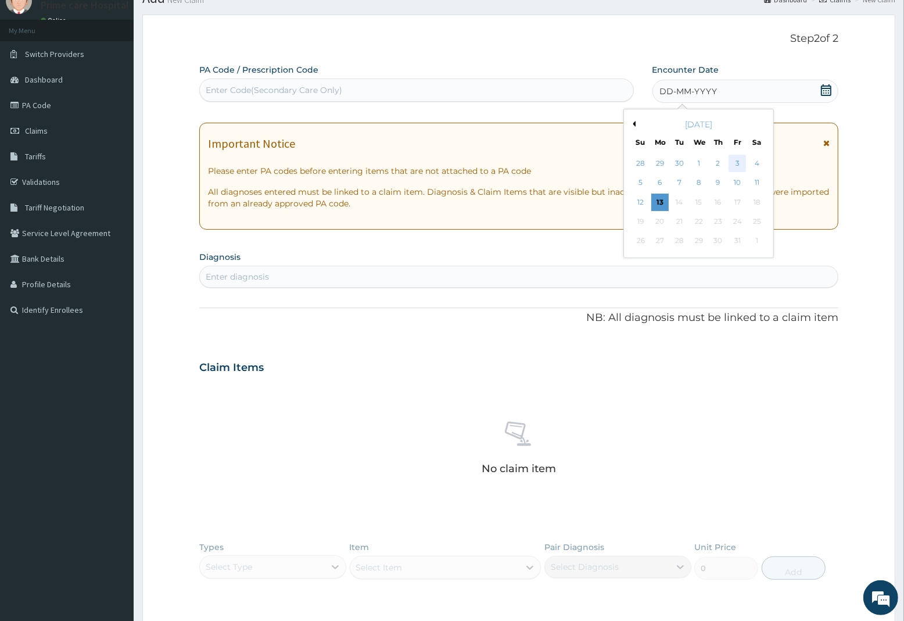
click at [736, 164] on div "3" at bounding box center [737, 163] width 17 height 17
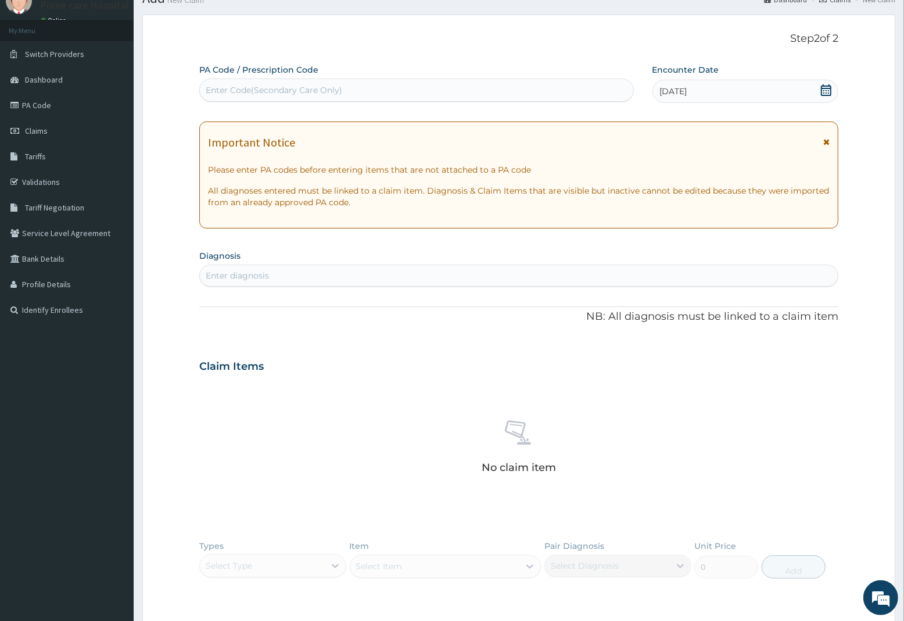
click at [307, 278] on div "Enter diagnosis" at bounding box center [519, 275] width 638 height 19
type input "MALARIA"
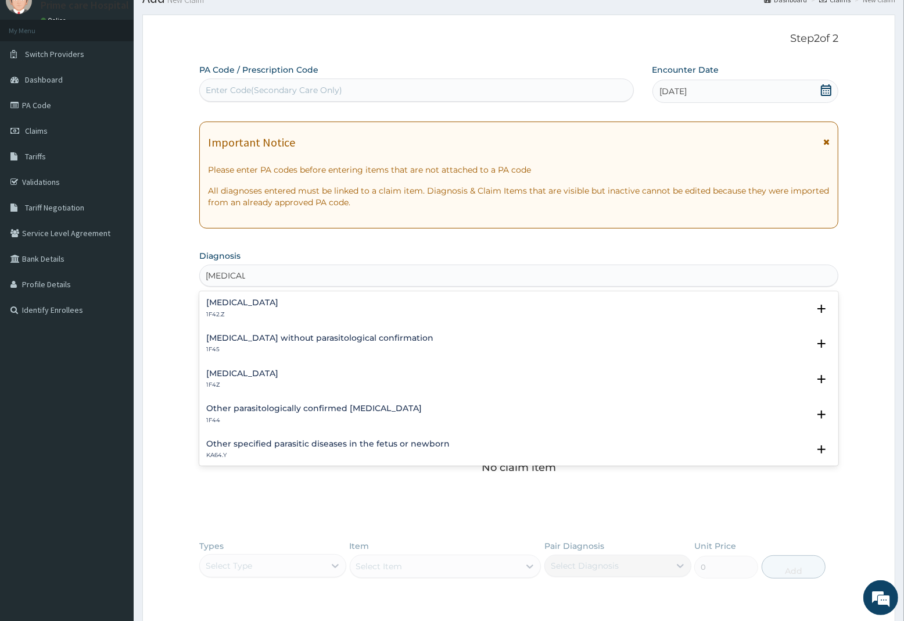
click at [228, 378] on h4 "Malaria, unspecified" at bounding box center [242, 373] width 72 height 9
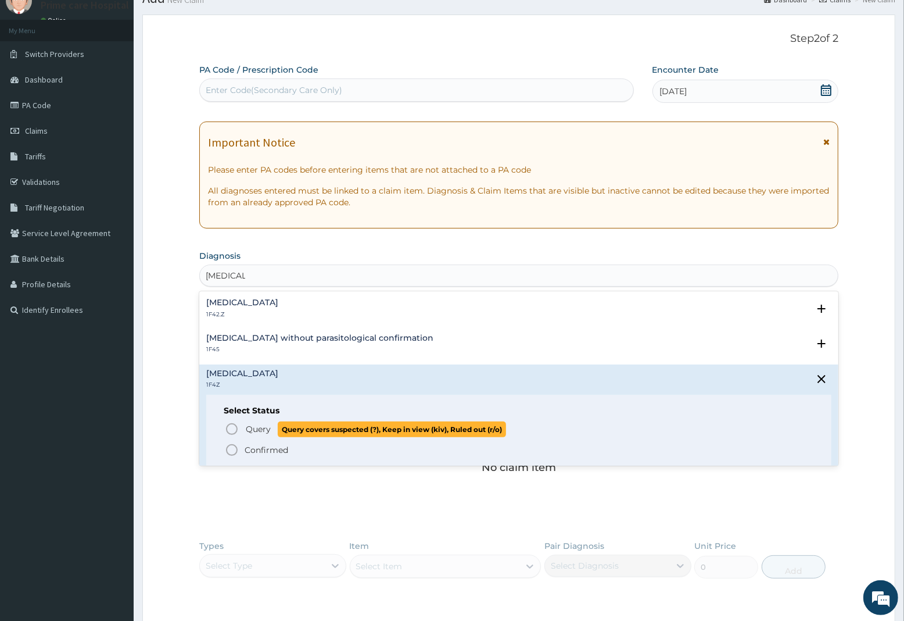
click at [251, 428] on span "Query" at bounding box center [258, 429] width 25 height 12
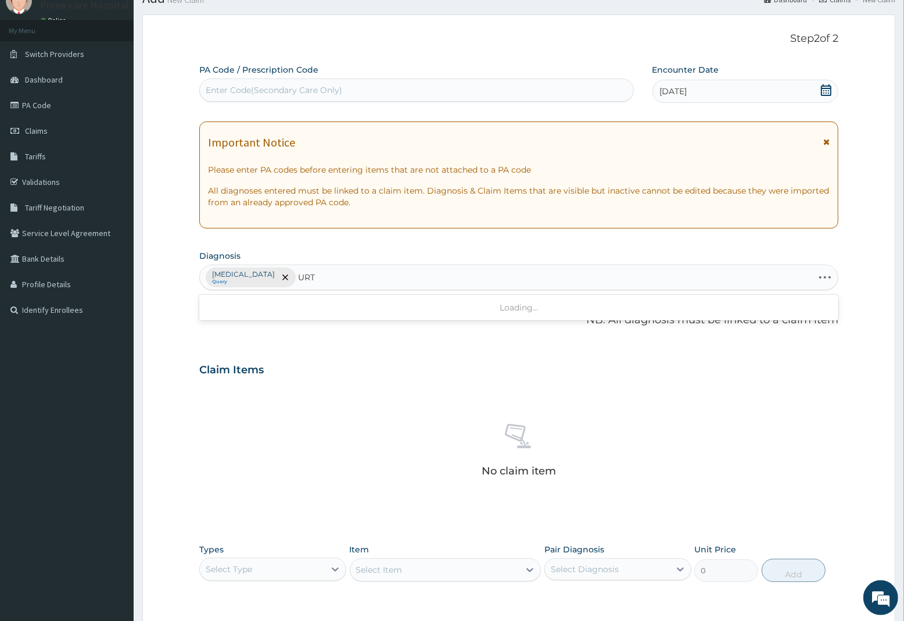
type input "URTI"
click at [292, 318] on p "CA07.0" at bounding box center [291, 317] width 170 height 8
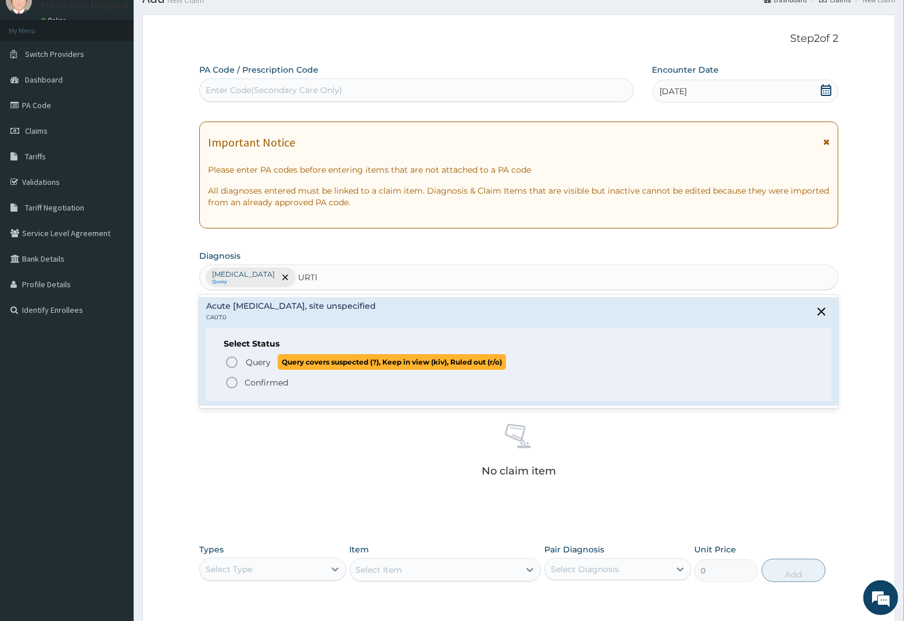
click at [270, 360] on span "Query" at bounding box center [258, 362] width 25 height 12
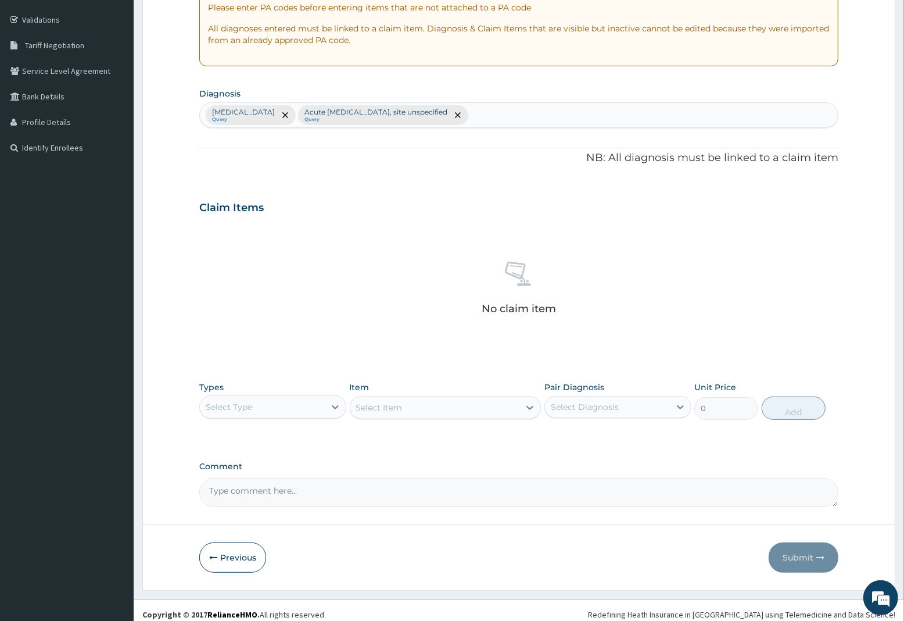
scroll to position [218, 0]
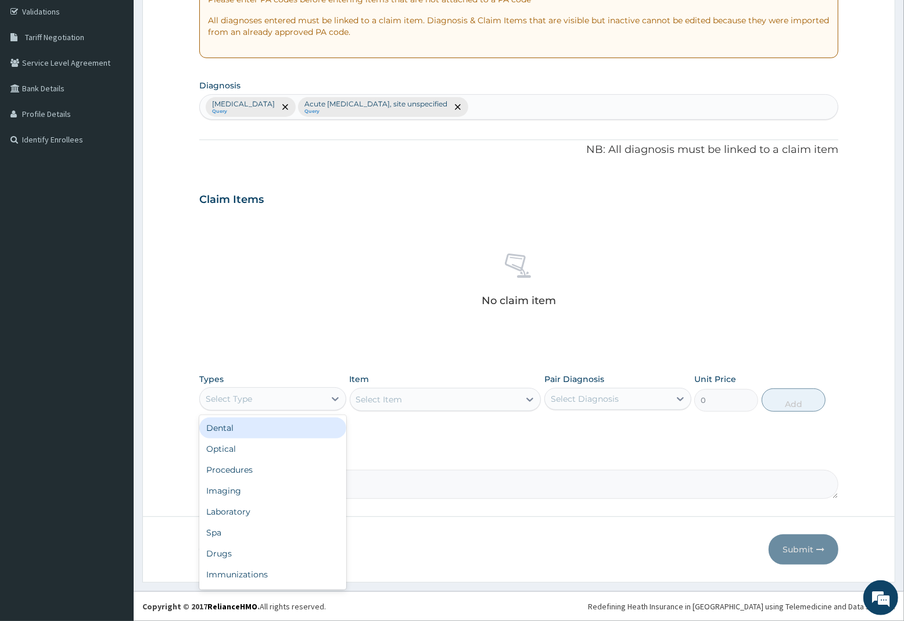
click at [249, 404] on div "Select Type" at bounding box center [229, 399] width 46 height 12
click at [244, 471] on div "Procedures" at bounding box center [272, 469] width 147 height 21
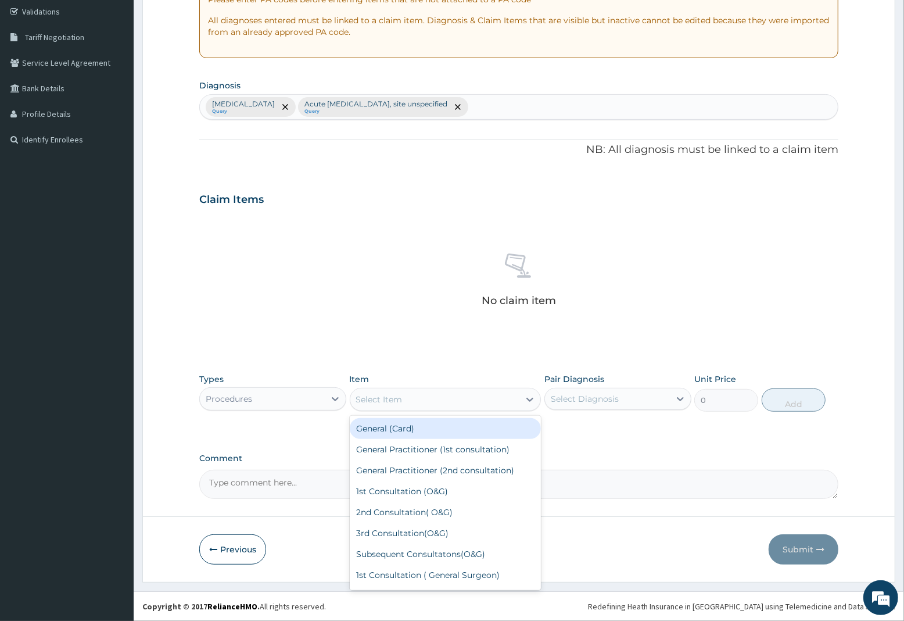
click at [442, 399] on div "Select Item" at bounding box center [435, 399] width 170 height 19
click at [414, 443] on div "General Practitioner (1st consultation)" at bounding box center [446, 449] width 192 height 21
type input "2250"
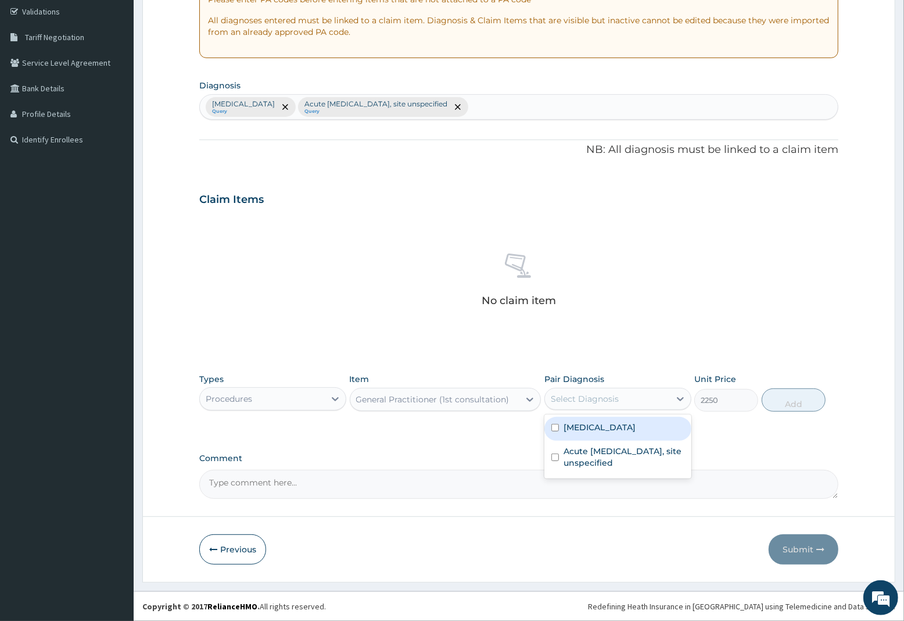
drag, startPoint x: 585, startPoint y: 397, endPoint x: 585, endPoint y: 414, distance: 17.4
click at [585, 399] on div "Select Diagnosis" at bounding box center [585, 399] width 68 height 12
click at [586, 425] on label "Malaria, unspecified" at bounding box center [600, 427] width 72 height 12
checkbox input "true"
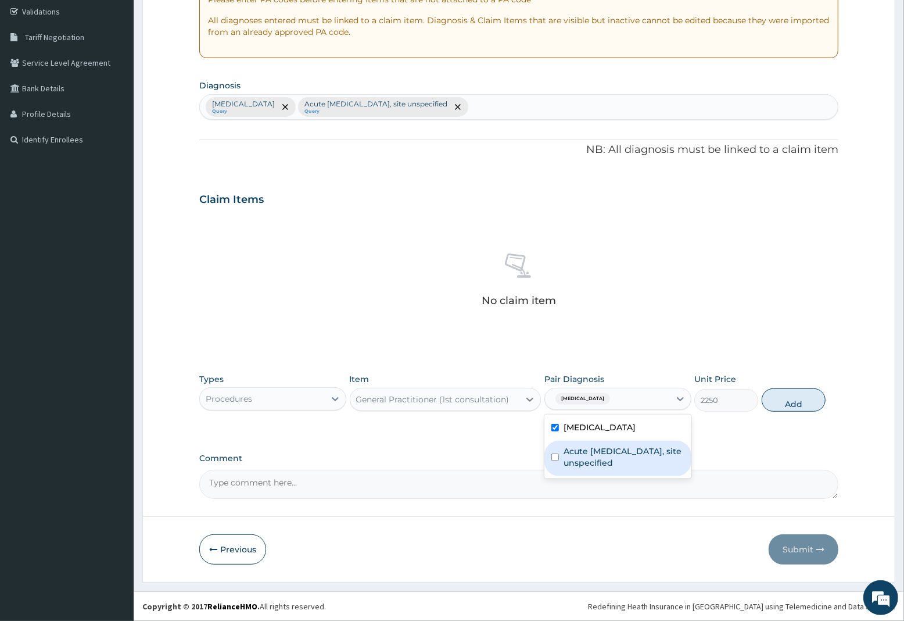
click at [591, 452] on label "Acute upper respiratory infection, site unspecified" at bounding box center [624, 456] width 121 height 23
checkbox input "true"
click at [779, 401] on button "Add" at bounding box center [794, 399] width 64 height 23
type input "0"
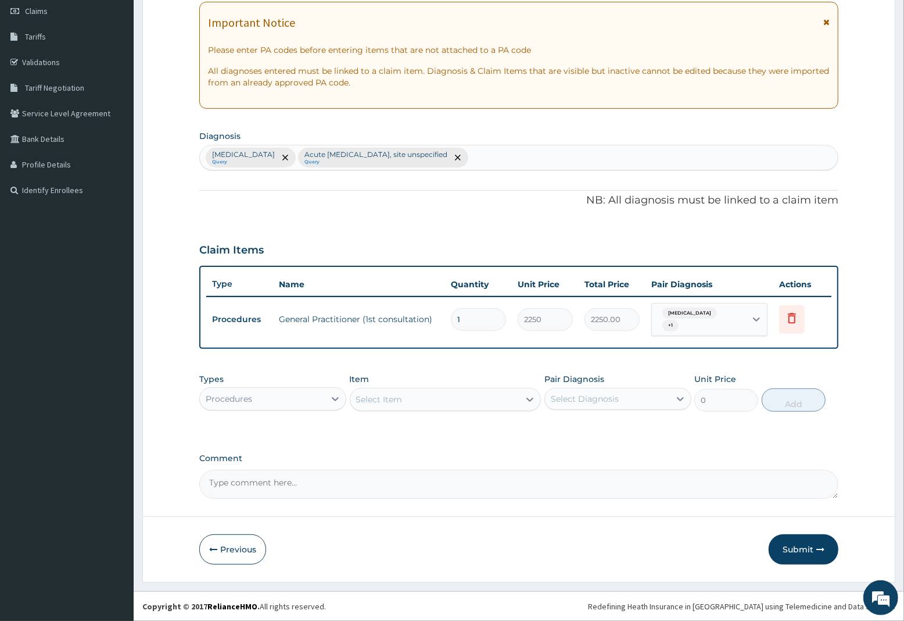
scroll to position [166, 0]
click at [391, 398] on div "Select Item" at bounding box center [379, 400] width 46 height 12
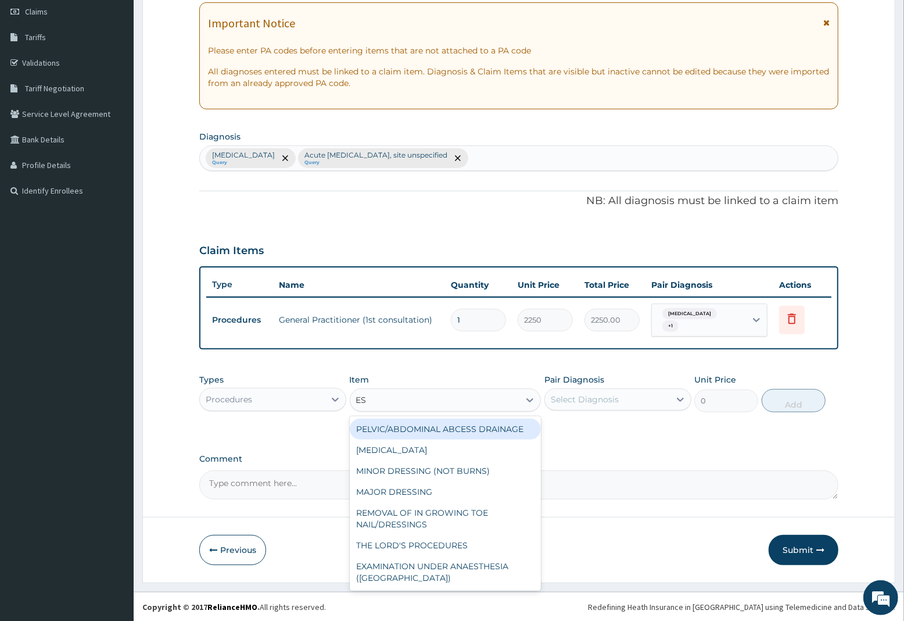
type input "ESR"
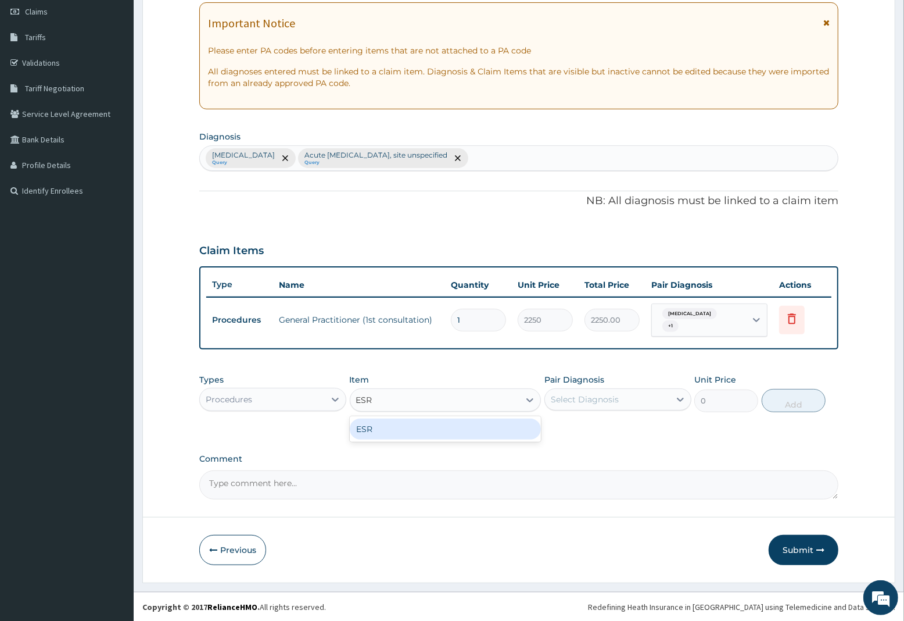
click at [395, 425] on div "ESR" at bounding box center [446, 428] width 192 height 21
type input "4000"
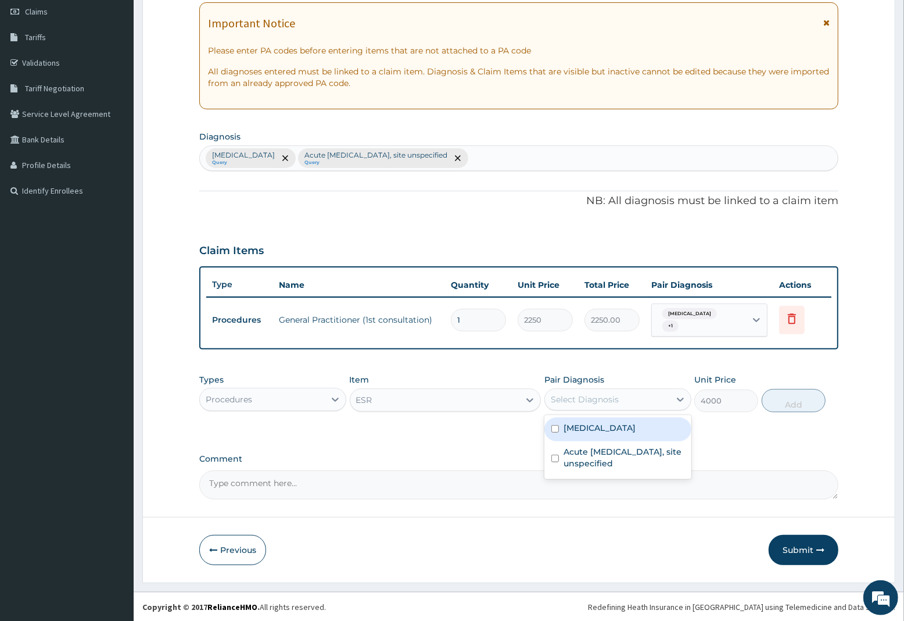
click at [615, 397] on div "Select Diagnosis" at bounding box center [585, 400] width 68 height 12
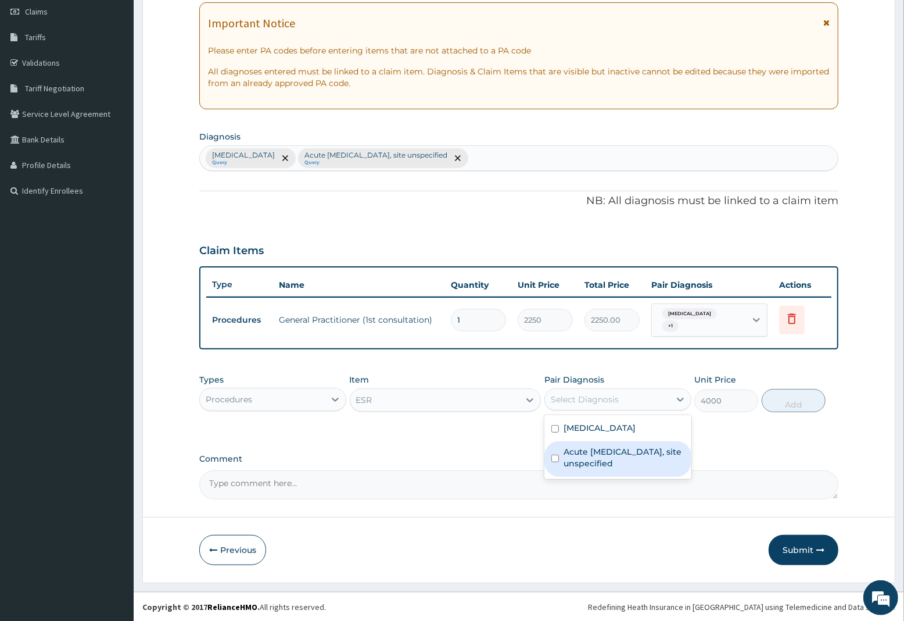
click at [617, 460] on label "Acute upper respiratory infection, site unspecified" at bounding box center [624, 457] width 121 height 23
checkbox input "true"
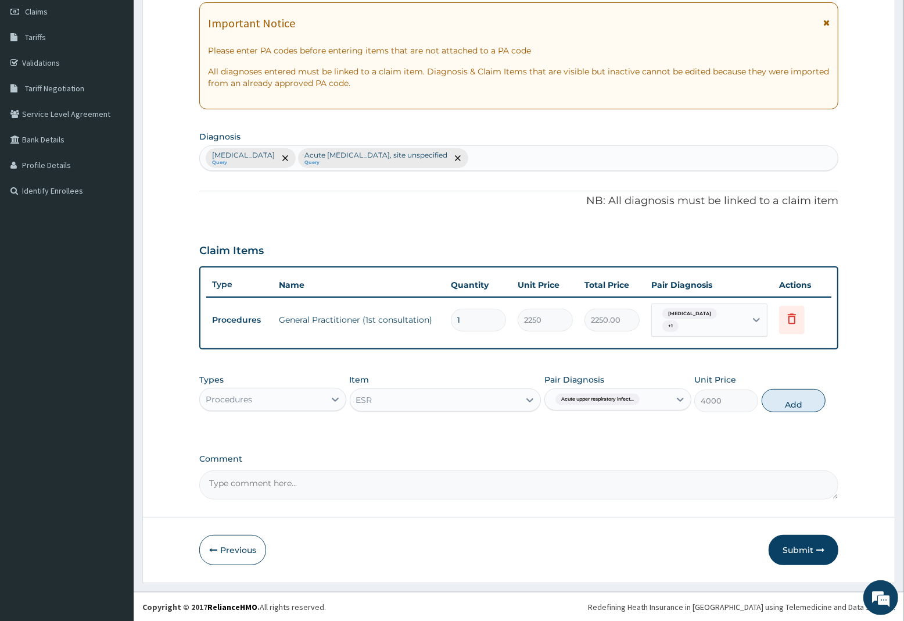
drag, startPoint x: 799, startPoint y: 399, endPoint x: 779, endPoint y: 412, distance: 23.7
click at [798, 399] on button "Add" at bounding box center [794, 400] width 64 height 23
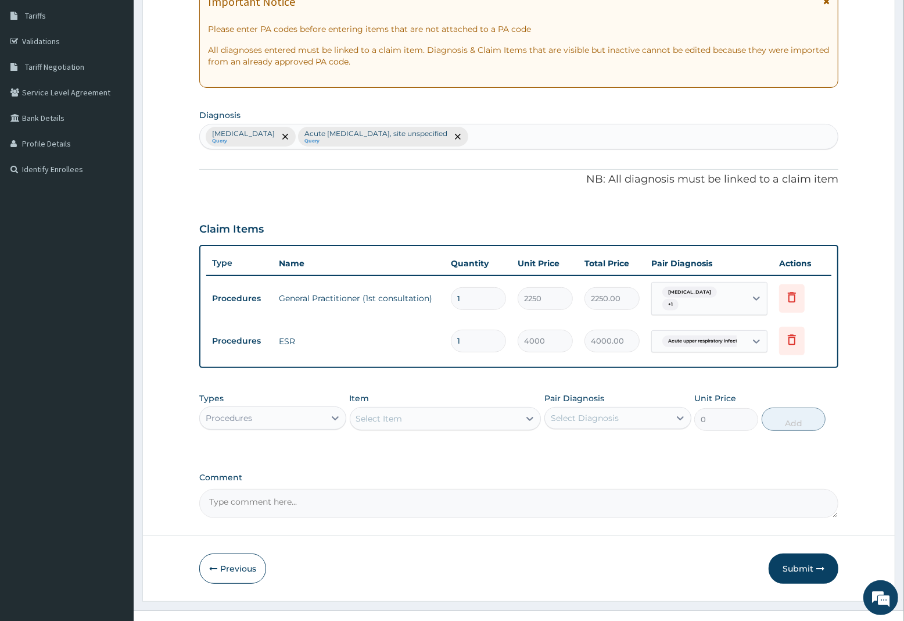
scroll to position [207, 0]
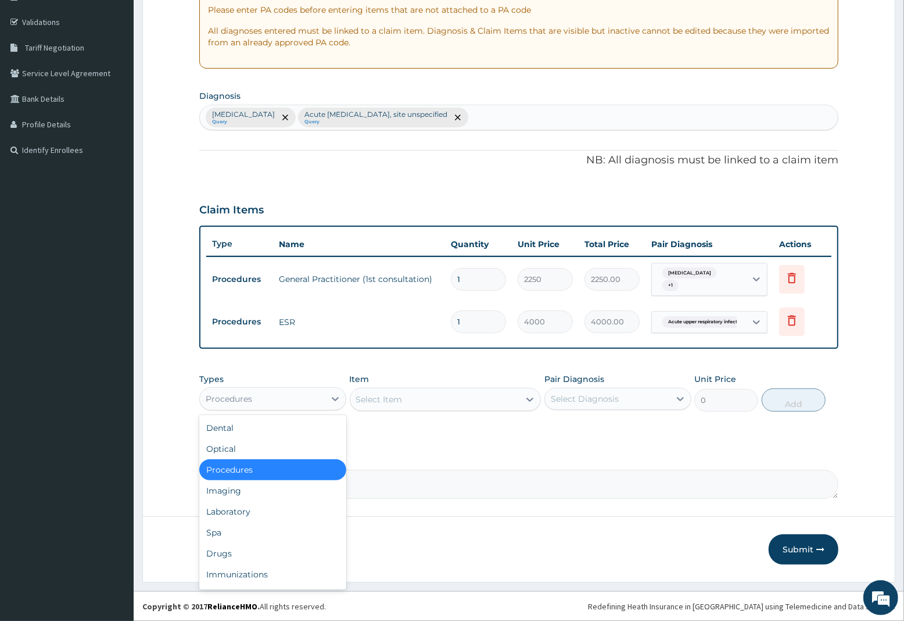
click at [228, 402] on div "Procedures" at bounding box center [229, 399] width 46 height 12
click at [228, 512] on div "Laboratory" at bounding box center [272, 511] width 147 height 21
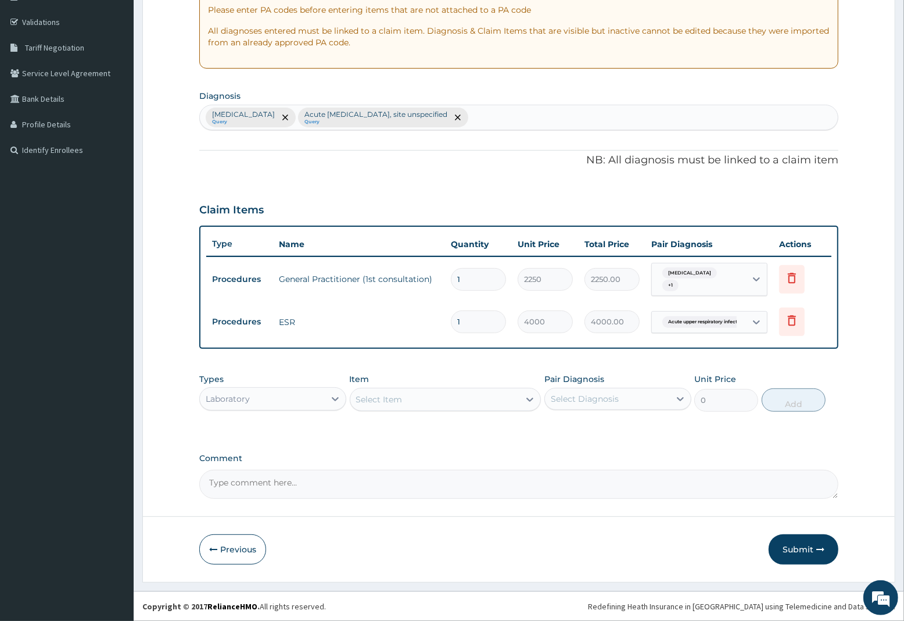
click at [410, 395] on div "Select Item" at bounding box center [435, 399] width 170 height 19
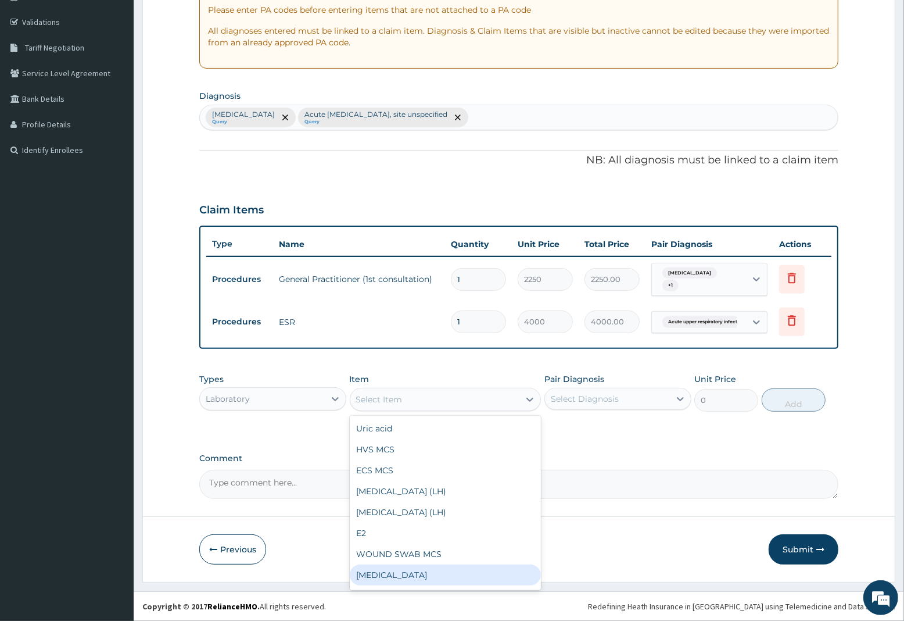
click at [405, 570] on div "Full blood count" at bounding box center [446, 574] width 192 height 21
type input "3000"
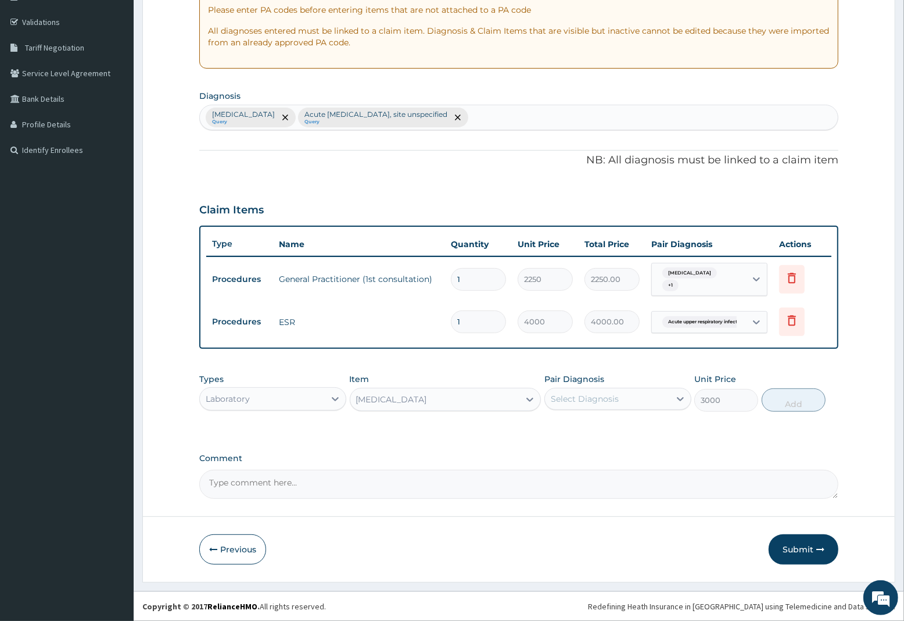
click at [592, 397] on div "Select Diagnosis" at bounding box center [585, 399] width 68 height 12
click at [599, 427] on label "Malaria, unspecified" at bounding box center [600, 427] width 72 height 12
checkbox input "true"
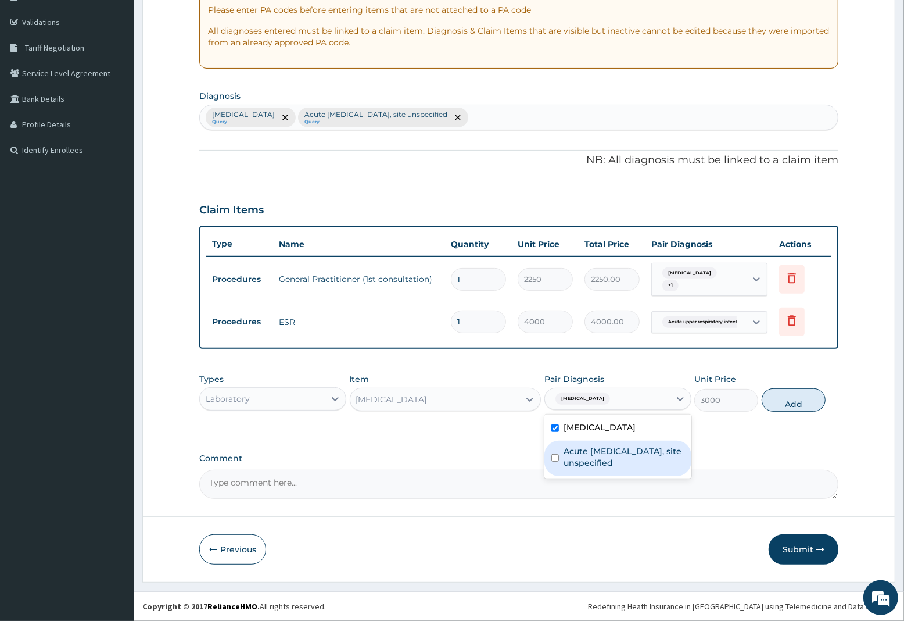
click at [603, 450] on label "Acute upper respiratory infection, site unspecified" at bounding box center [624, 456] width 121 height 23
checkbox input "true"
click at [797, 403] on button "Add" at bounding box center [794, 399] width 64 height 23
type input "0"
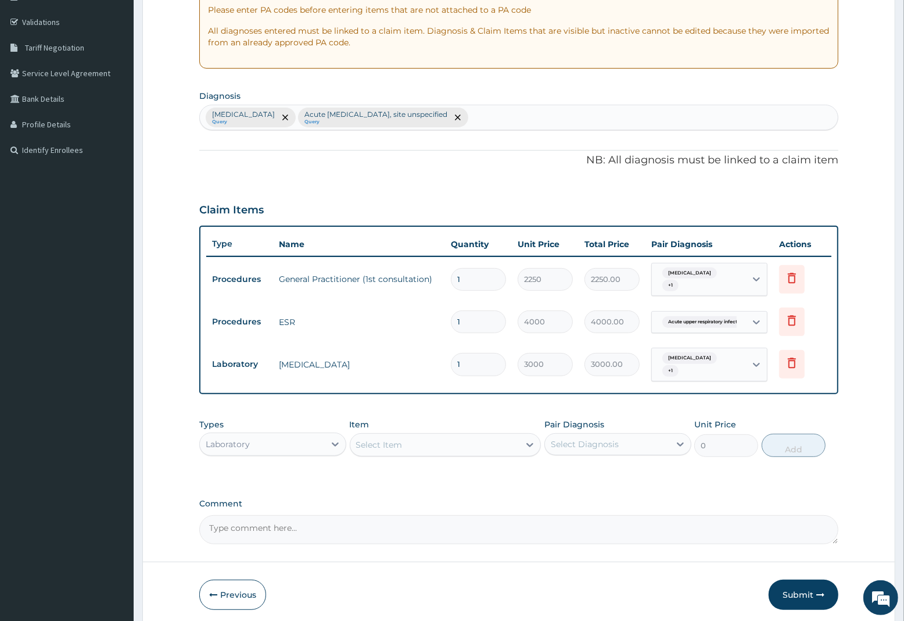
click at [387, 442] on div "Select Item" at bounding box center [379, 445] width 46 height 12
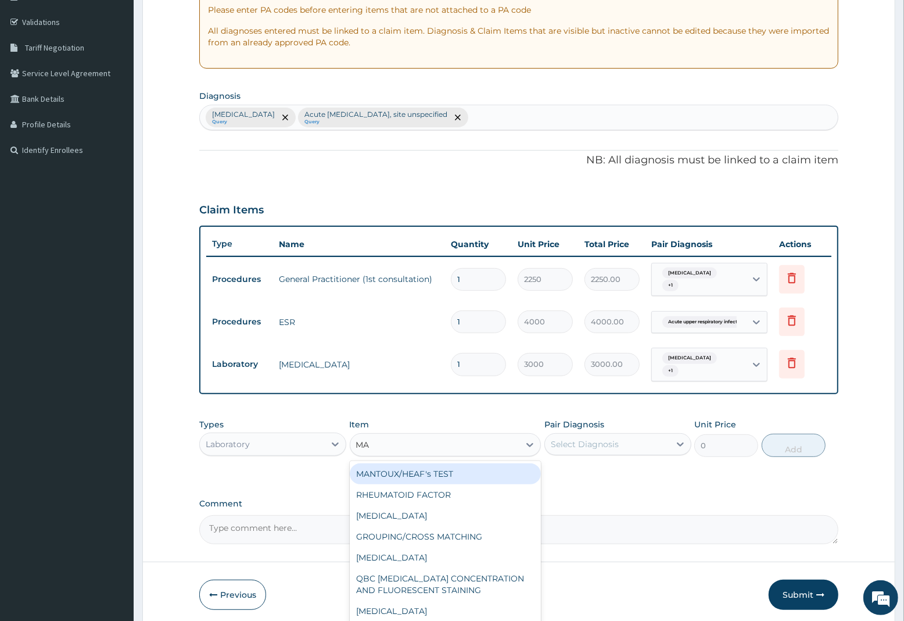
type input "MAL"
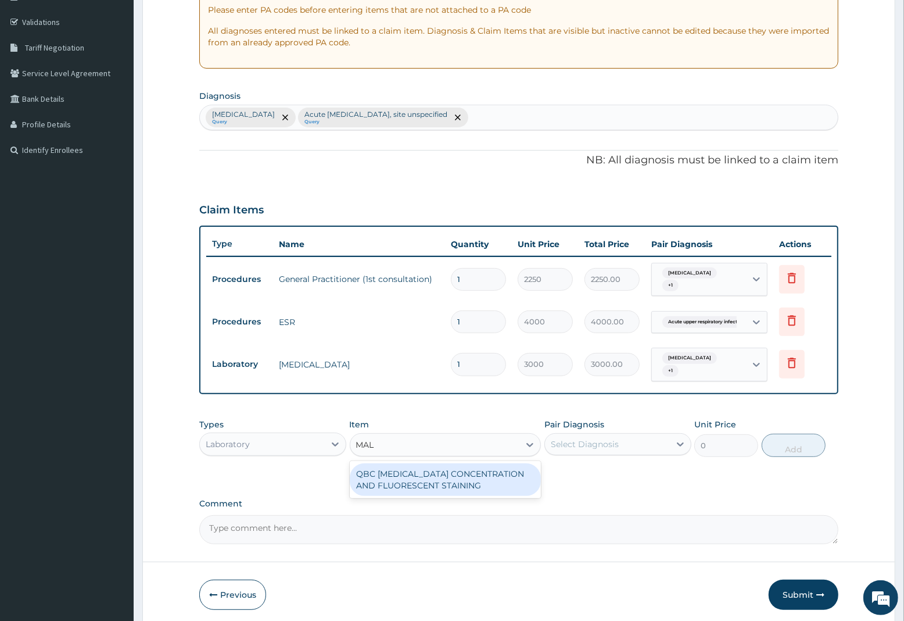
click at [394, 474] on div "QBC MALARIA CONCENTRATION AND FLUORESCENT STAINING" at bounding box center [446, 479] width 192 height 33
type input "1800"
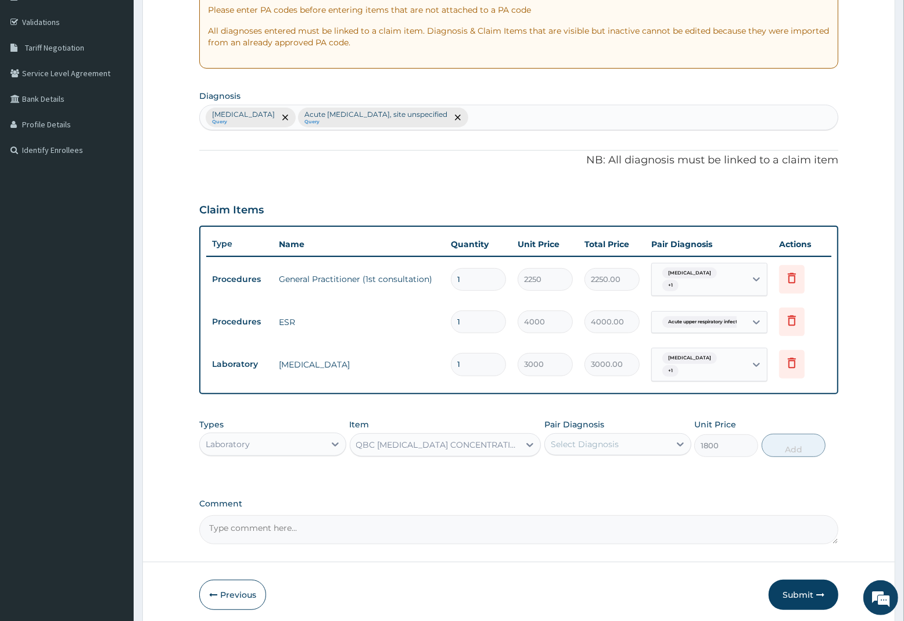
click at [621, 443] on div "Select Diagnosis" at bounding box center [607, 444] width 125 height 19
click at [600, 477] on label "Malaria, unspecified" at bounding box center [600, 473] width 72 height 12
checkbox input "true"
drag, startPoint x: 801, startPoint y: 445, endPoint x: 591, endPoint y: 460, distance: 211.0
click at [798, 448] on button "Add" at bounding box center [794, 445] width 64 height 23
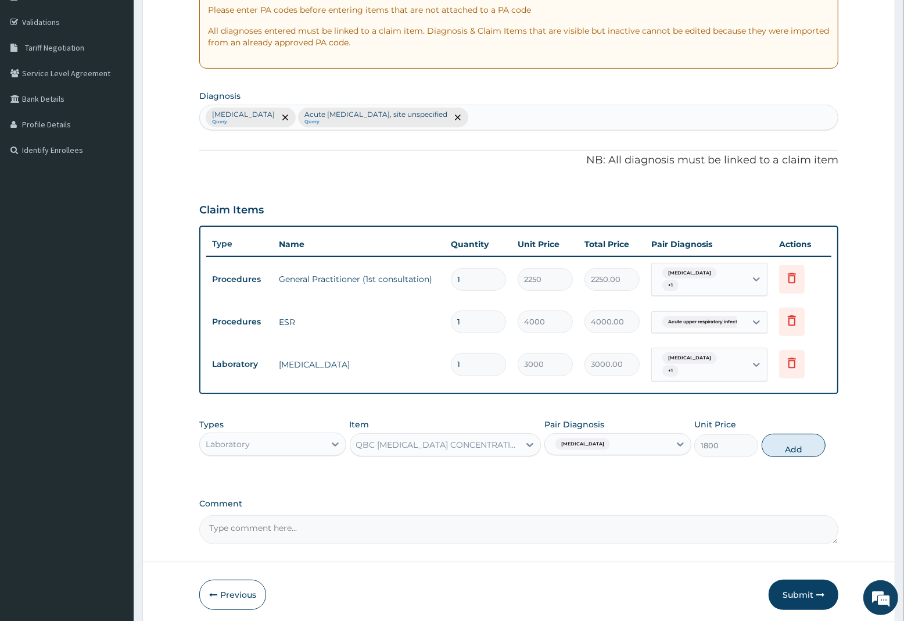
type input "0"
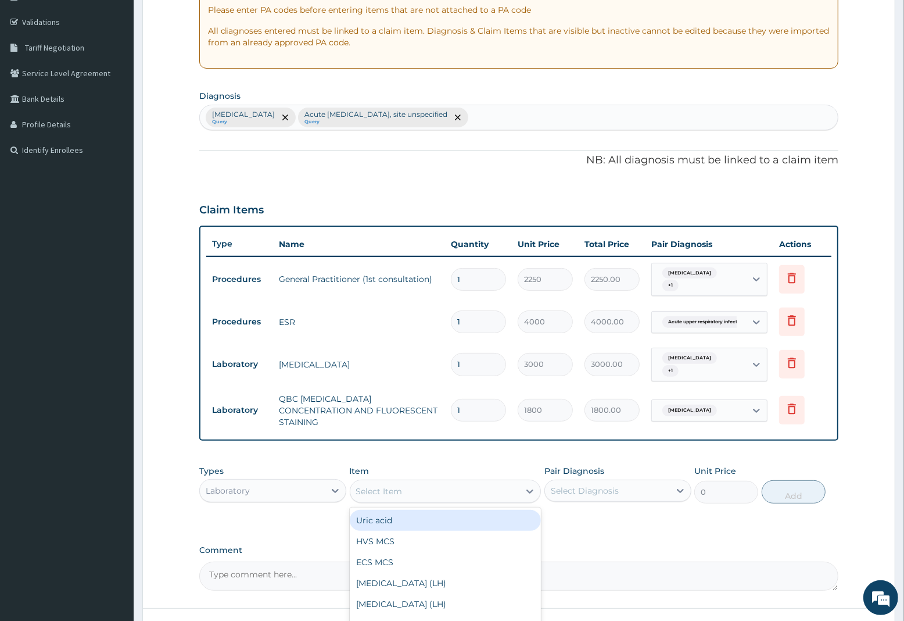
click at [393, 487] on div "Select Item" at bounding box center [379, 491] width 46 height 12
type input "SPU"
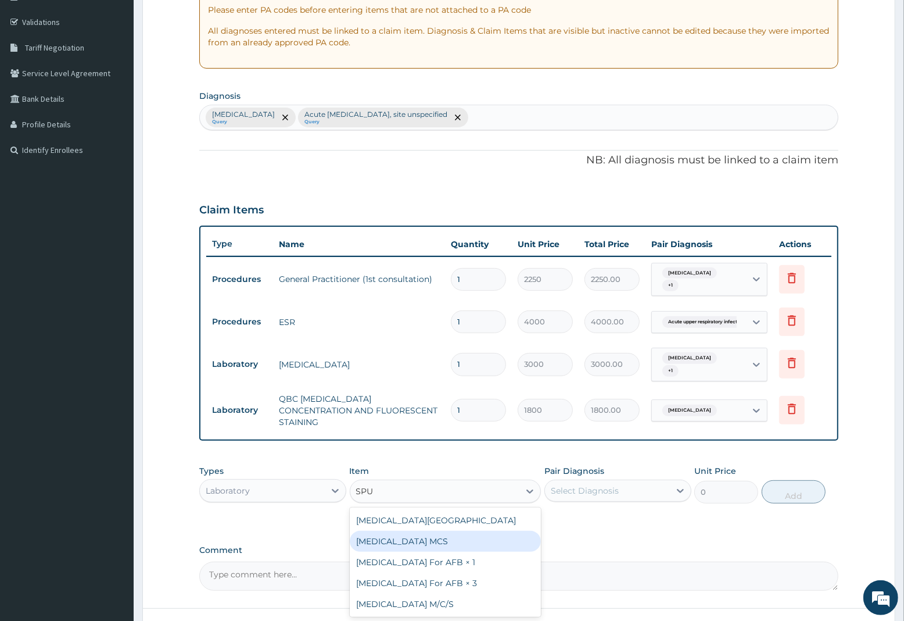
click at [402, 531] on div "Sputum MCS" at bounding box center [446, 541] width 192 height 21
type input "3000"
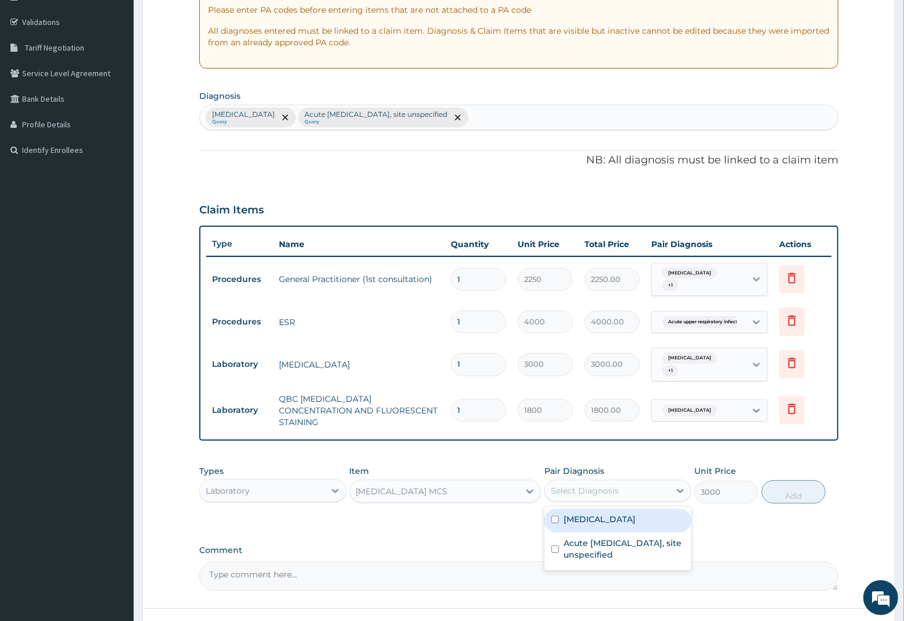
click at [606, 485] on div "Select Diagnosis" at bounding box center [585, 491] width 68 height 12
click at [614, 539] on label "Acute upper respiratory infection, site unspecified" at bounding box center [624, 548] width 121 height 23
checkbox input "true"
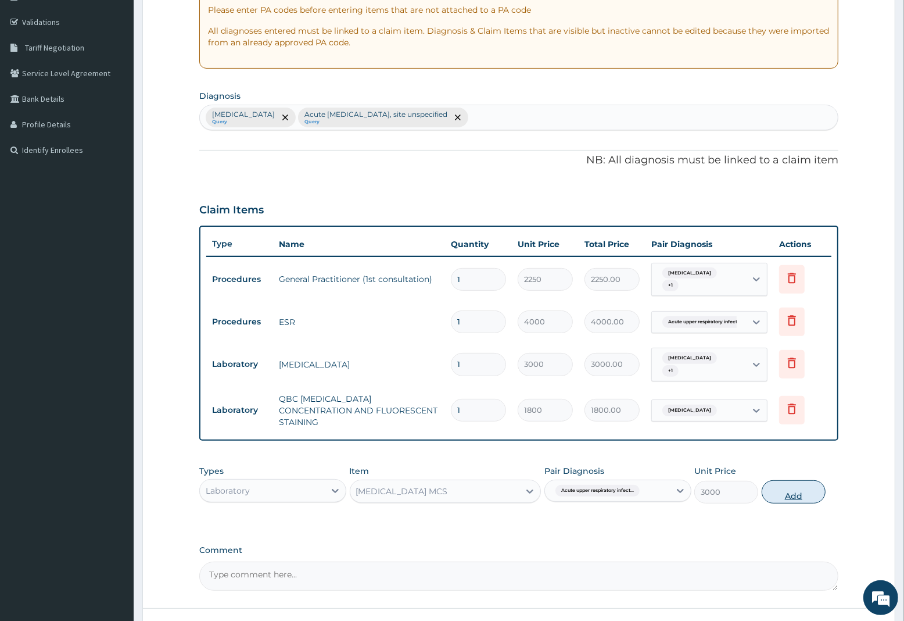
click at [779, 487] on button "Add" at bounding box center [794, 491] width 64 height 23
type input "0"
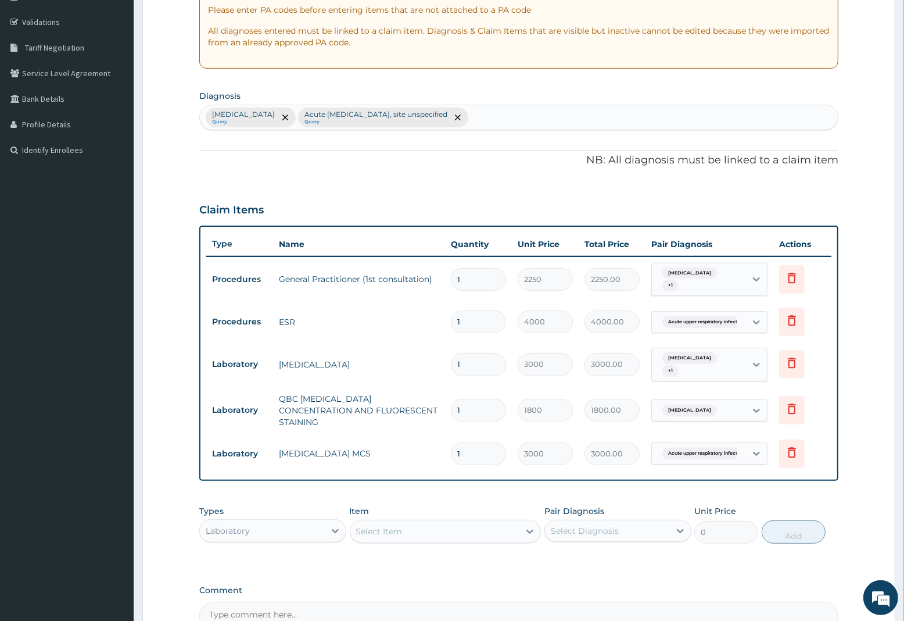
scroll to position [332, 0]
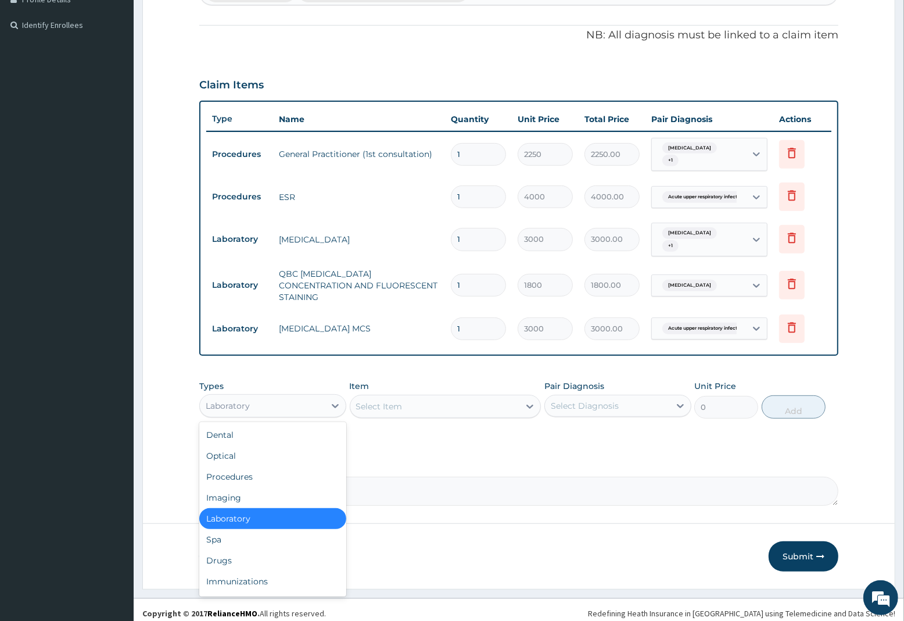
click at [228, 400] on div "Laboratory" at bounding box center [228, 406] width 44 height 12
click at [232, 556] on div "Drugs" at bounding box center [272, 560] width 147 height 21
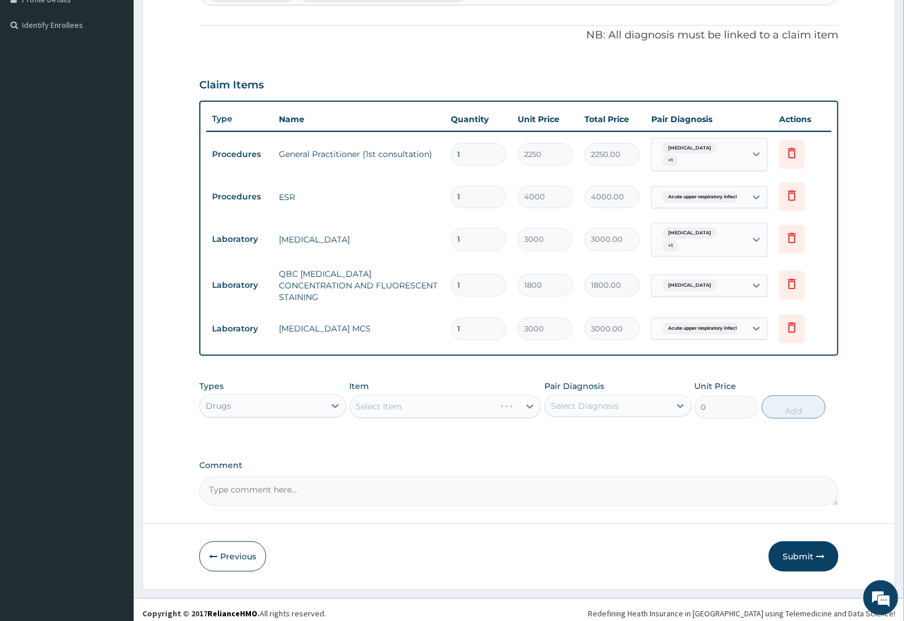
click at [393, 396] on div "Select Item" at bounding box center [446, 406] width 192 height 23
click at [402, 400] on div "Select Item" at bounding box center [379, 406] width 46 height 12
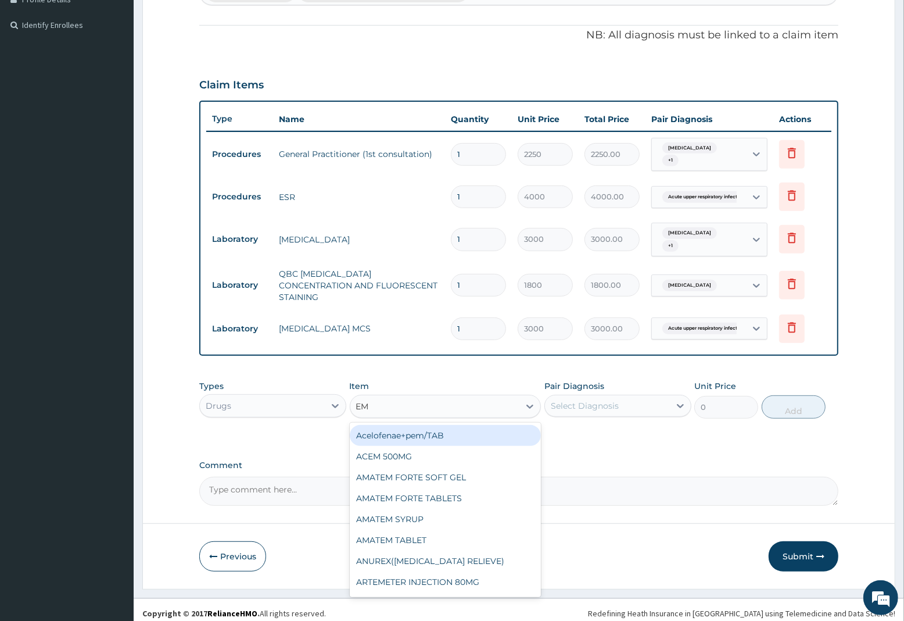
type input "EMA"
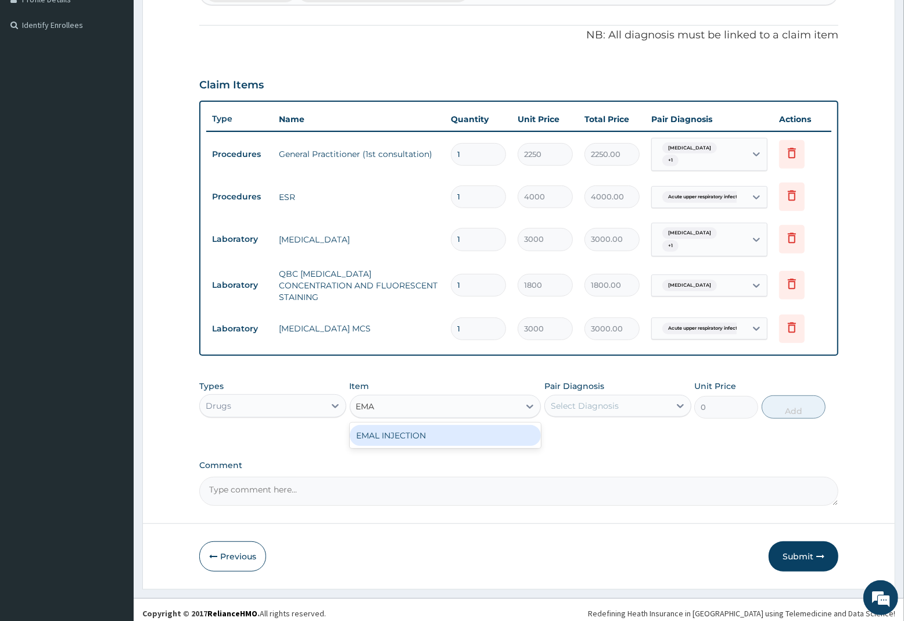
click at [431, 425] on div "EMAL INJECTION" at bounding box center [446, 435] width 192 height 21
type input "1063.12"
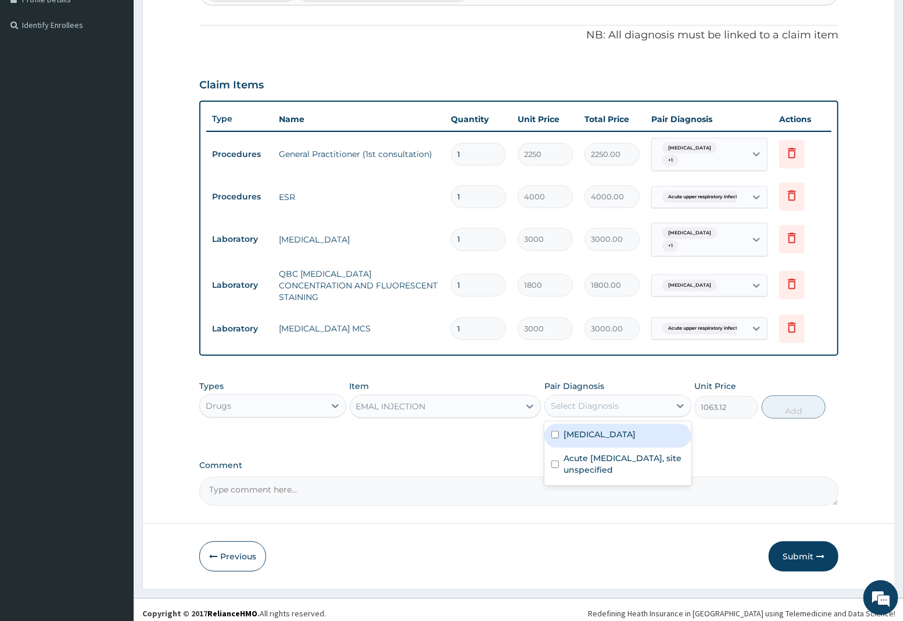
click at [578, 400] on div "Select Diagnosis" at bounding box center [585, 406] width 68 height 12
drag, startPoint x: 614, startPoint y: 430, endPoint x: 667, endPoint y: 429, distance: 52.9
click at [622, 429] on label "Malaria, unspecified" at bounding box center [600, 434] width 72 height 12
checkbox input "true"
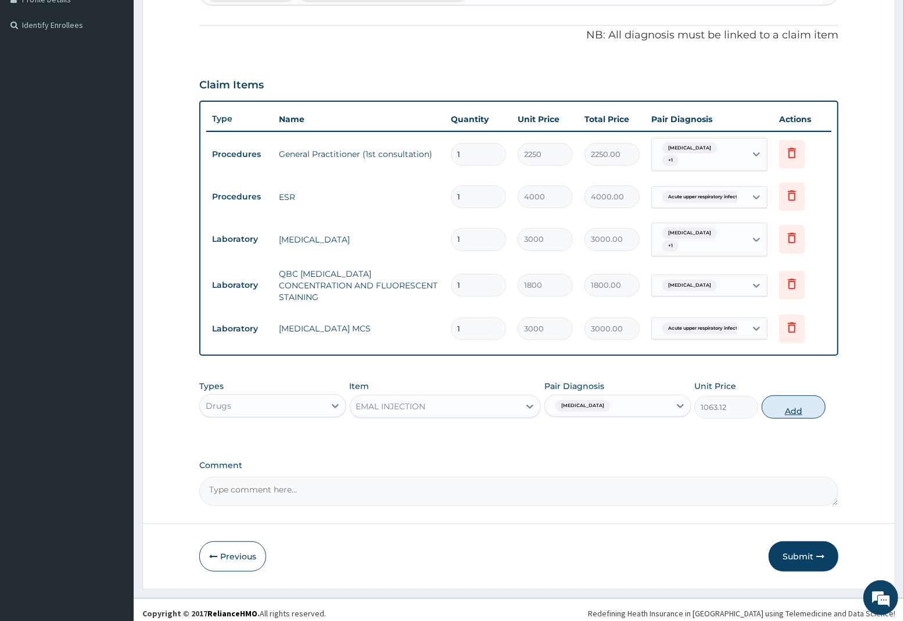
click at [792, 396] on button "Add" at bounding box center [794, 406] width 64 height 23
type input "0"
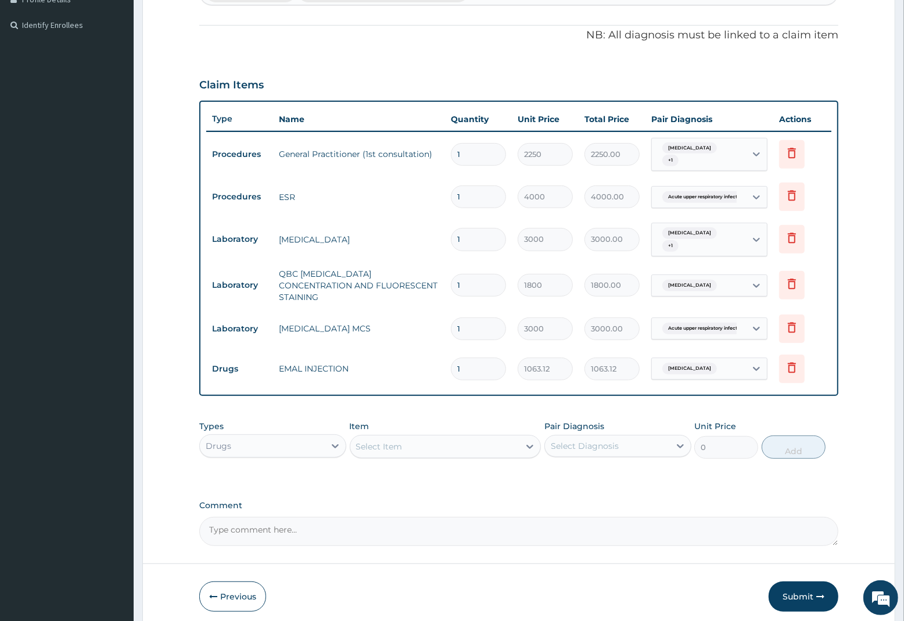
click at [397, 442] on div "Select Item" at bounding box center [379, 447] width 46 height 12
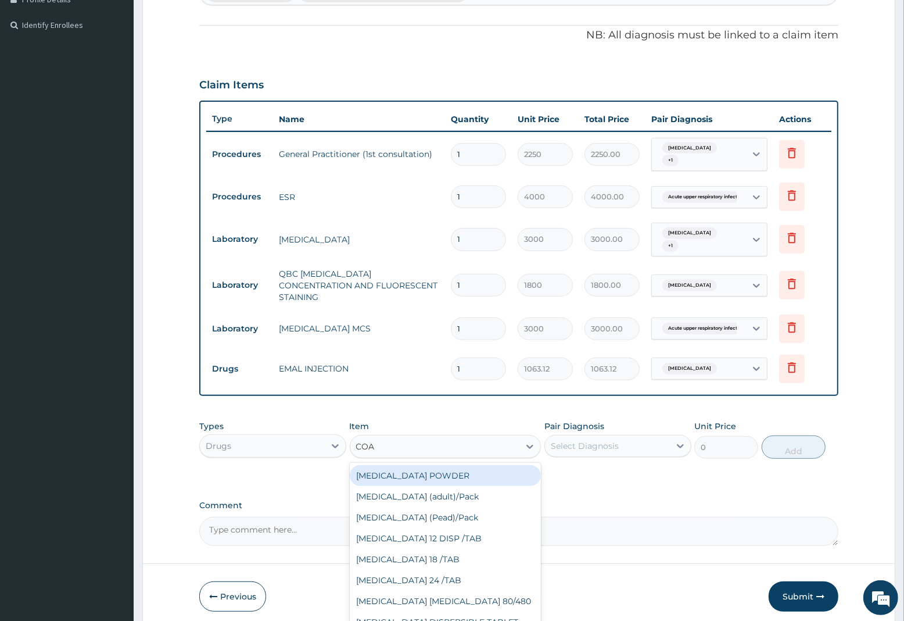
type input "COAR"
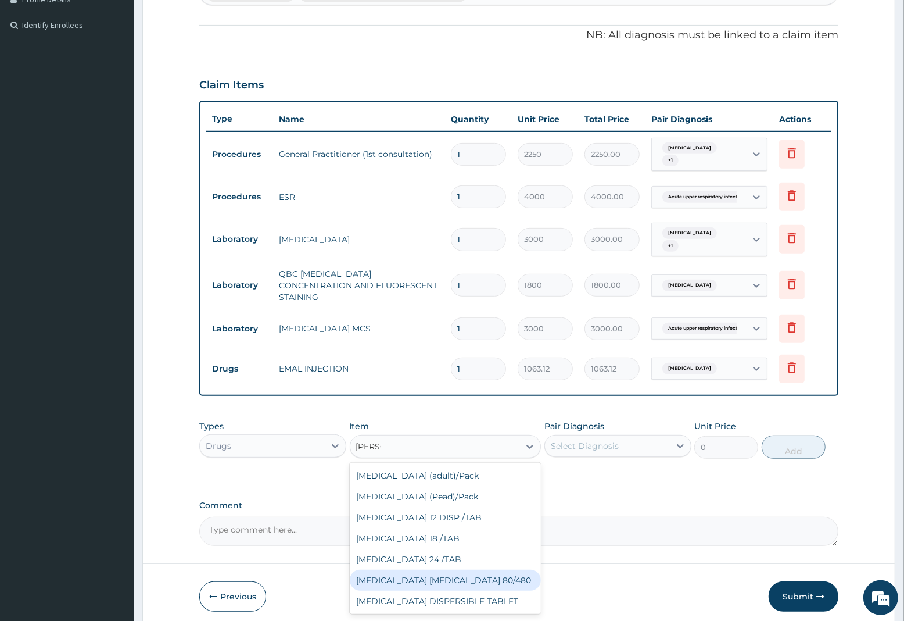
click at [438, 573] on div "COARTEM D TAB 80/480" at bounding box center [446, 580] width 192 height 21
type input "1299.38"
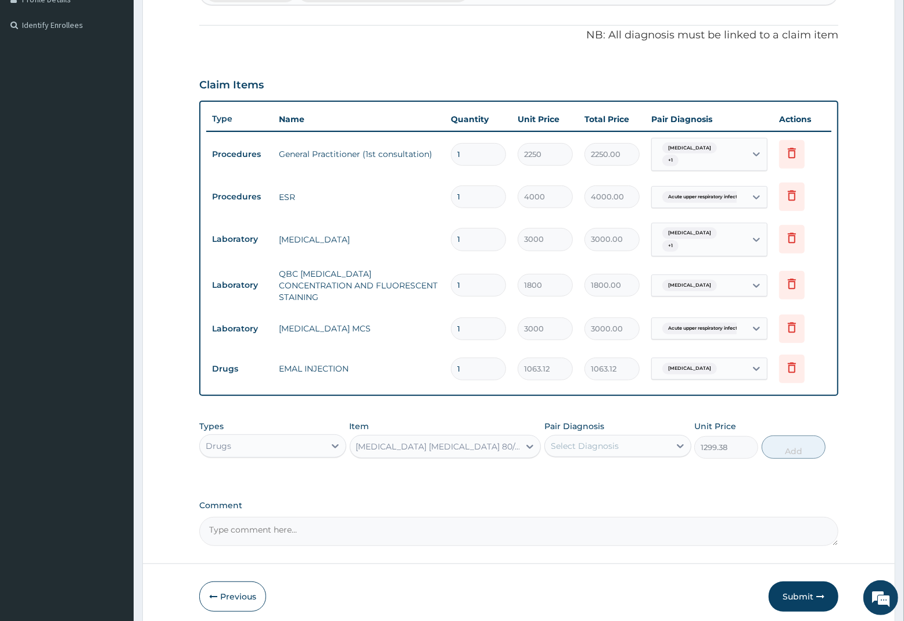
click at [573, 445] on div "Select Diagnosis" at bounding box center [585, 446] width 68 height 12
click at [591, 475] on div "Malaria, unspecified" at bounding box center [618, 476] width 147 height 24
checkbox input "true"
drag, startPoint x: 783, startPoint y: 442, endPoint x: 770, endPoint y: 445, distance: 13.1
click at [784, 442] on button "Add" at bounding box center [794, 446] width 64 height 23
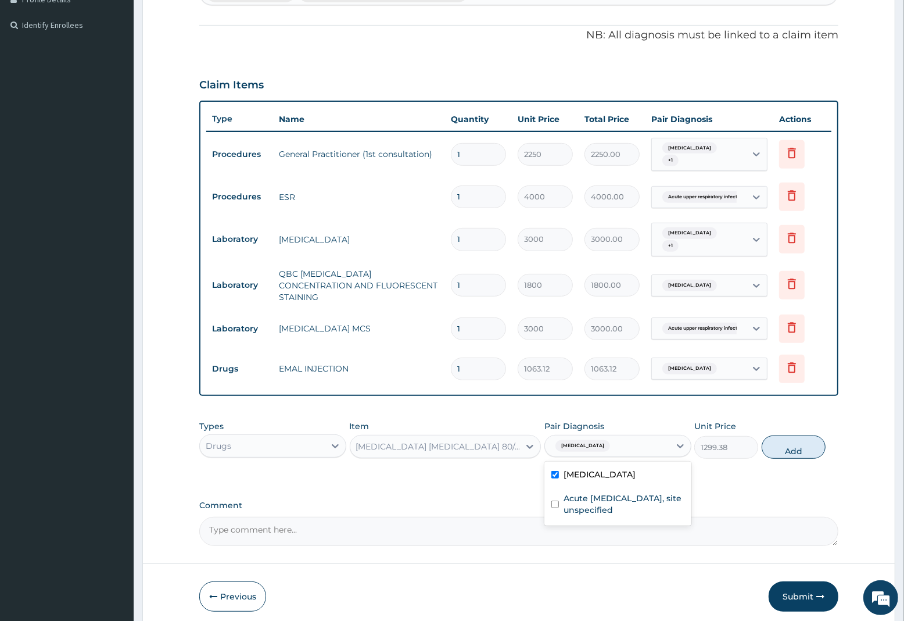
type input "0"
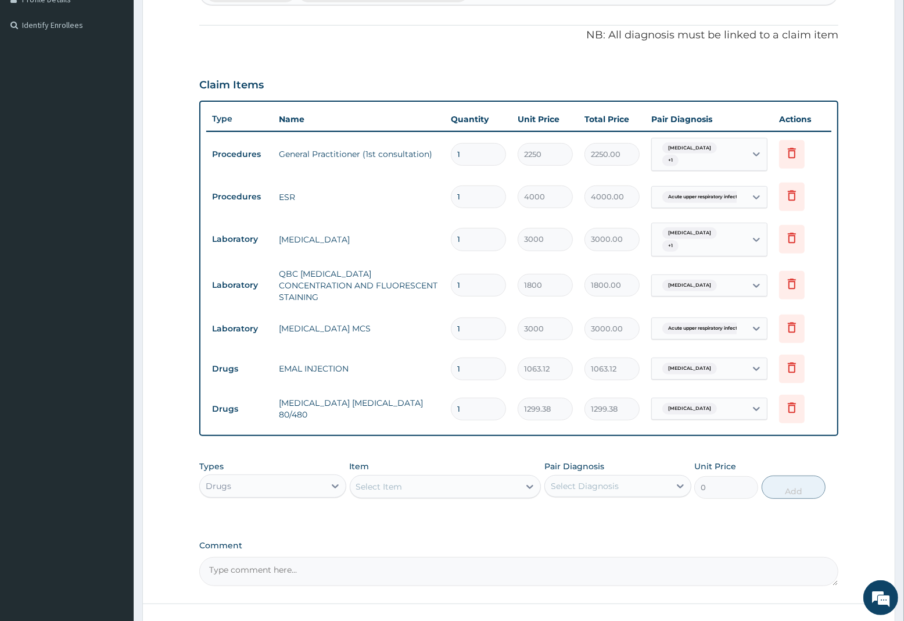
click at [387, 481] on div "Select Item" at bounding box center [379, 487] width 46 height 12
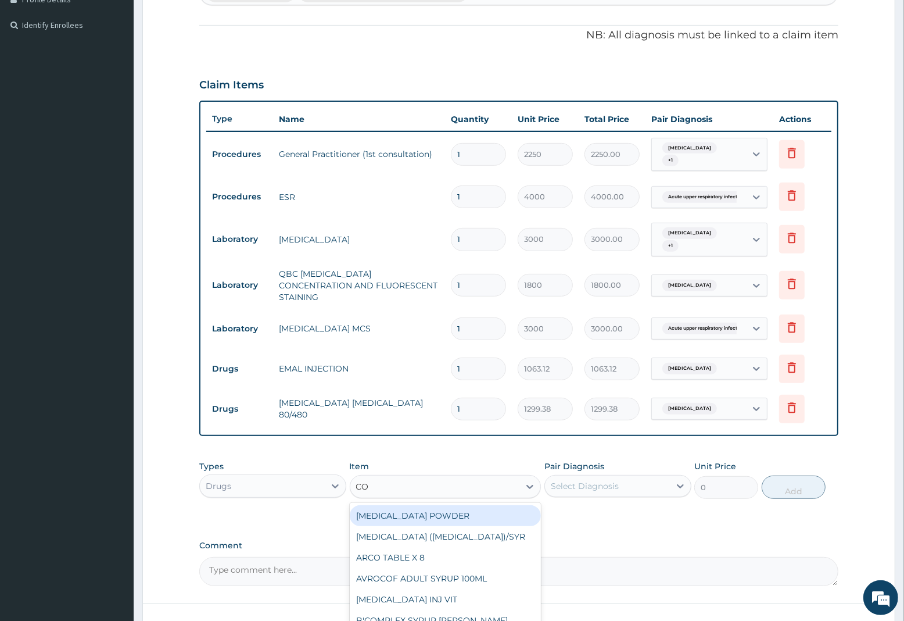
type input "COU"
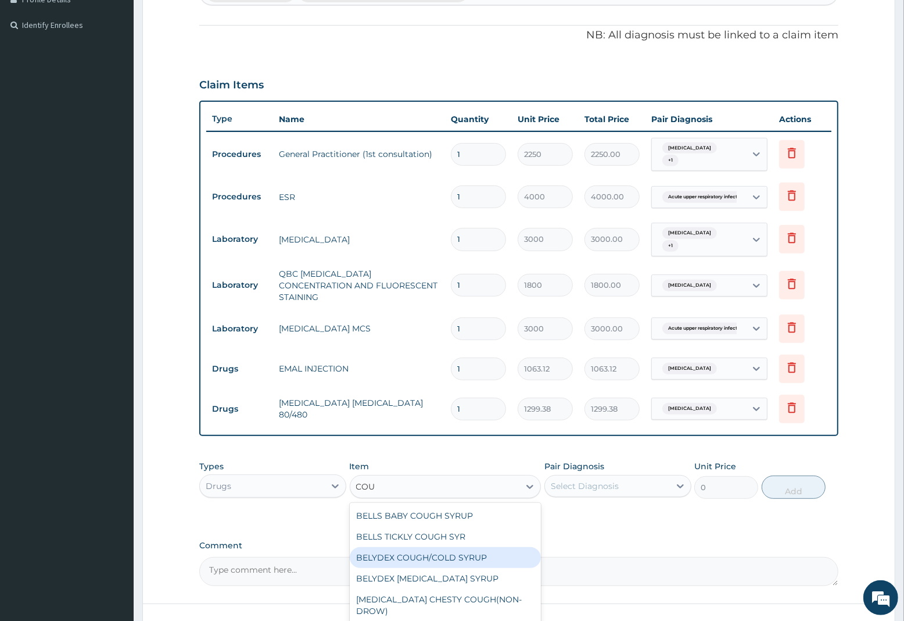
scroll to position [60, 0]
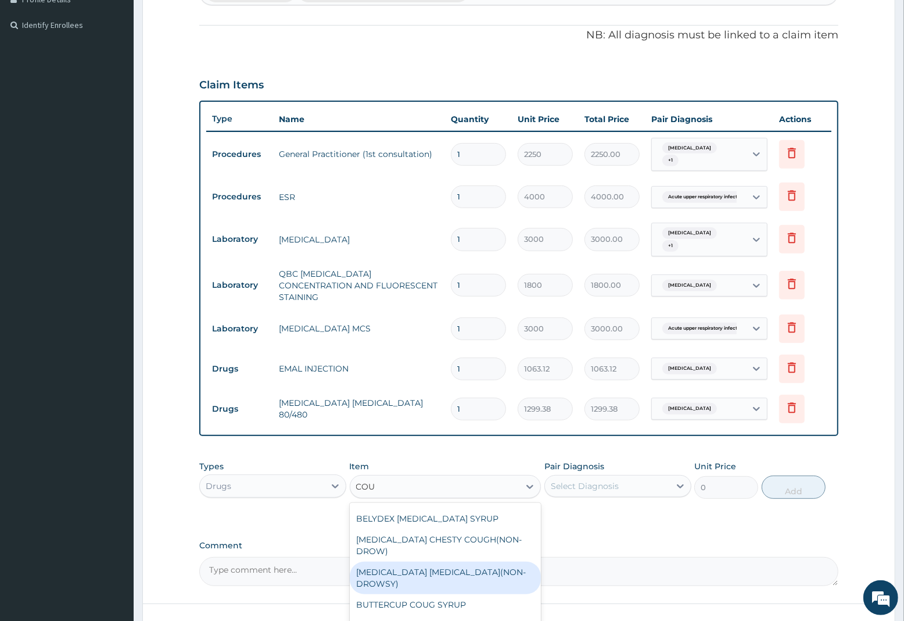
click at [403, 561] on div "BENYLIN DRY COUGH(NON-DROWSY)" at bounding box center [446, 577] width 192 height 33
type input "1063.12"
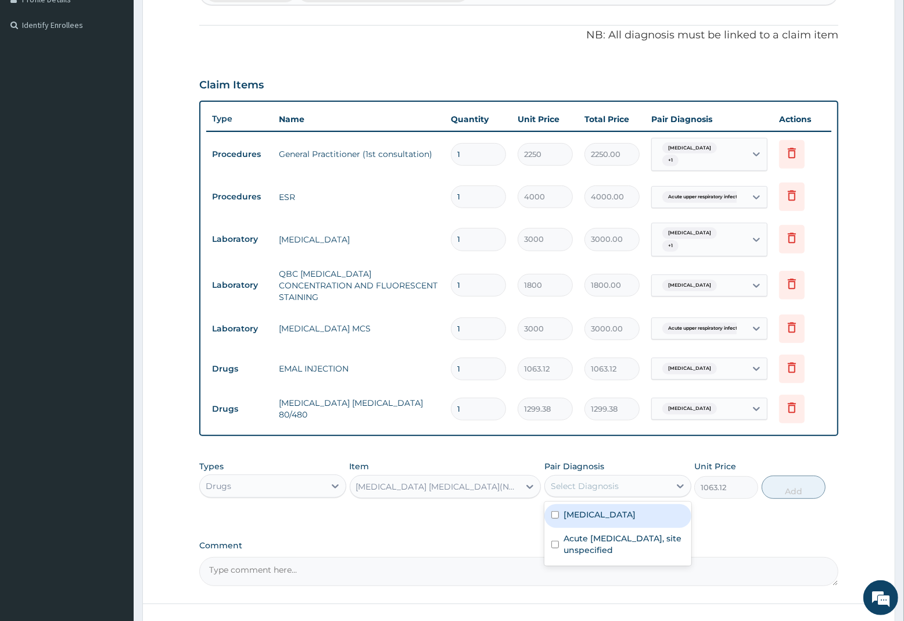
click at [583, 480] on div "Select Diagnosis" at bounding box center [585, 486] width 68 height 12
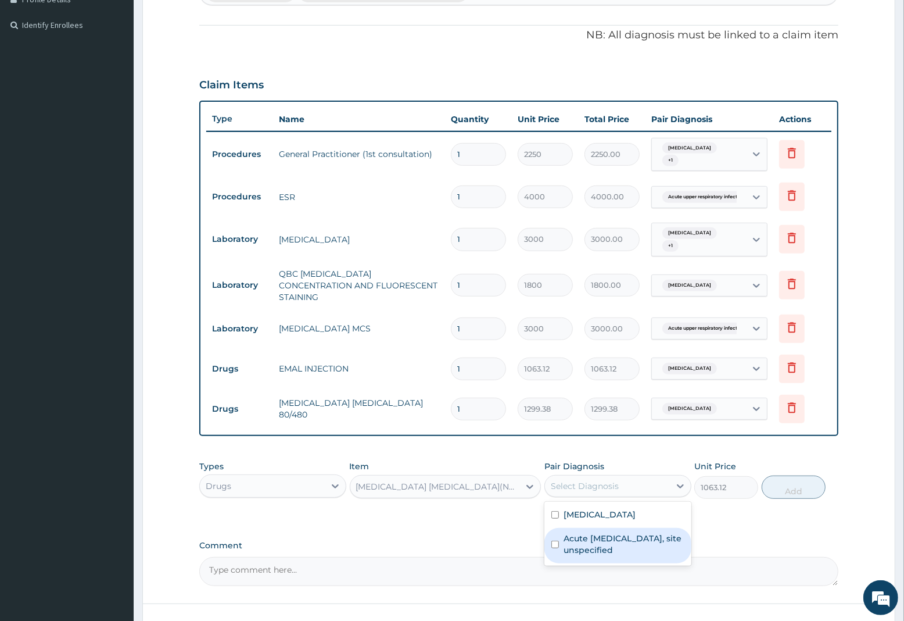
click at [602, 536] on label "Acute upper respiratory infection, site unspecified" at bounding box center [624, 543] width 121 height 23
checkbox input "true"
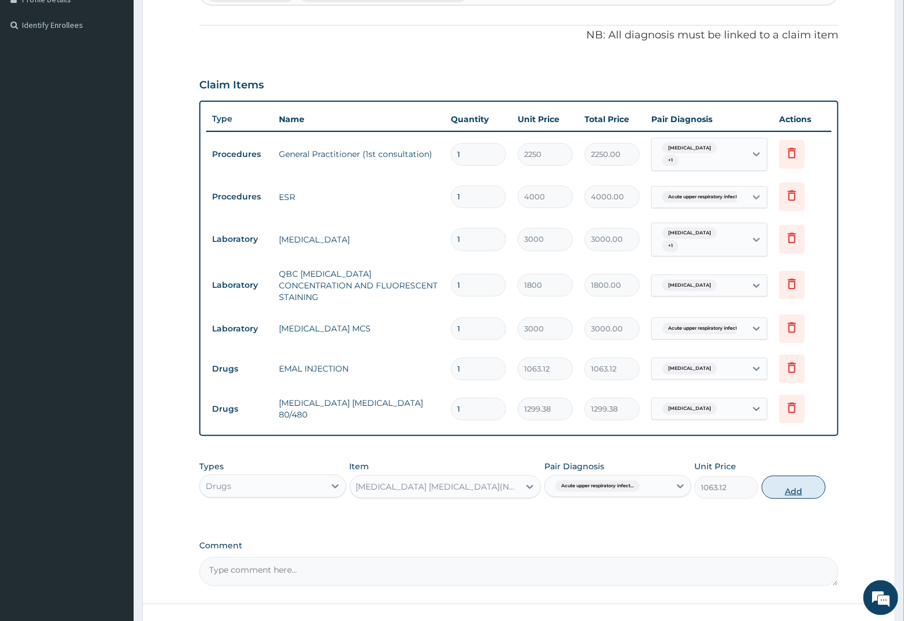
click at [802, 482] on button "Add" at bounding box center [794, 486] width 64 height 23
type input "0"
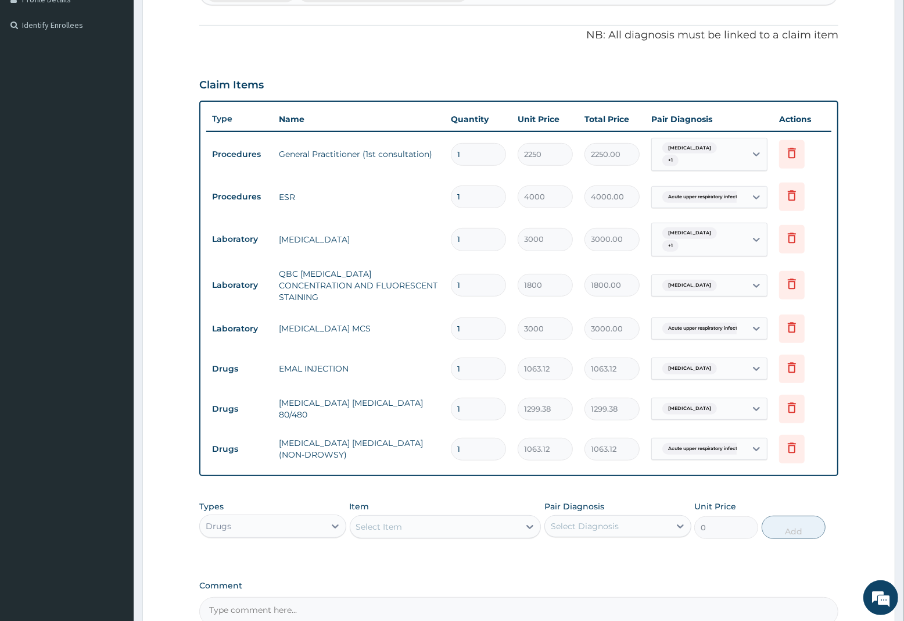
click at [471, 398] on input "1" at bounding box center [478, 409] width 55 height 23
type input "0.00"
type input "6"
type input "7796.28"
type input "6"
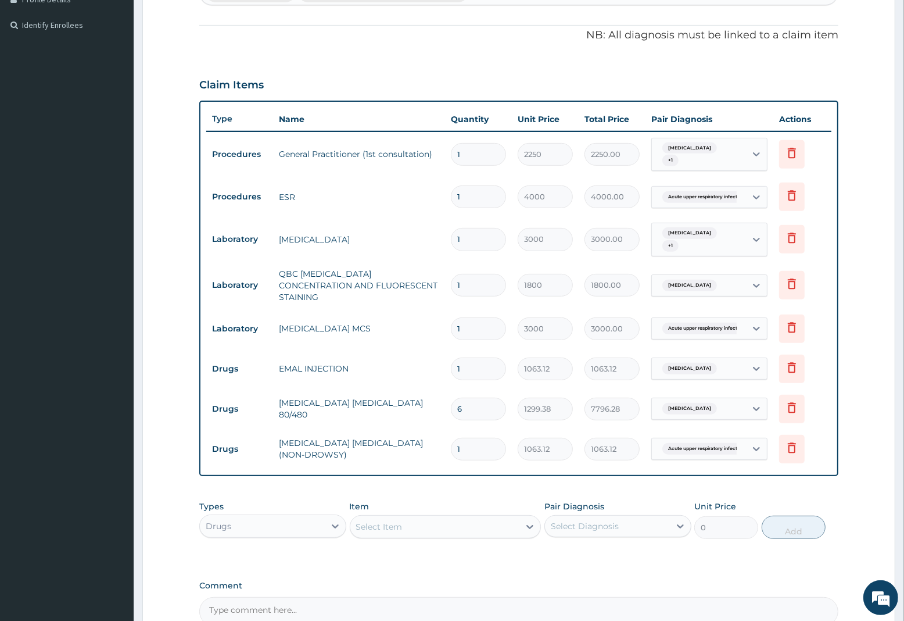
click at [468, 365] on input "1" at bounding box center [478, 368] width 55 height 23
type input "0.00"
type input "3"
type input "3189.36"
type input "3"
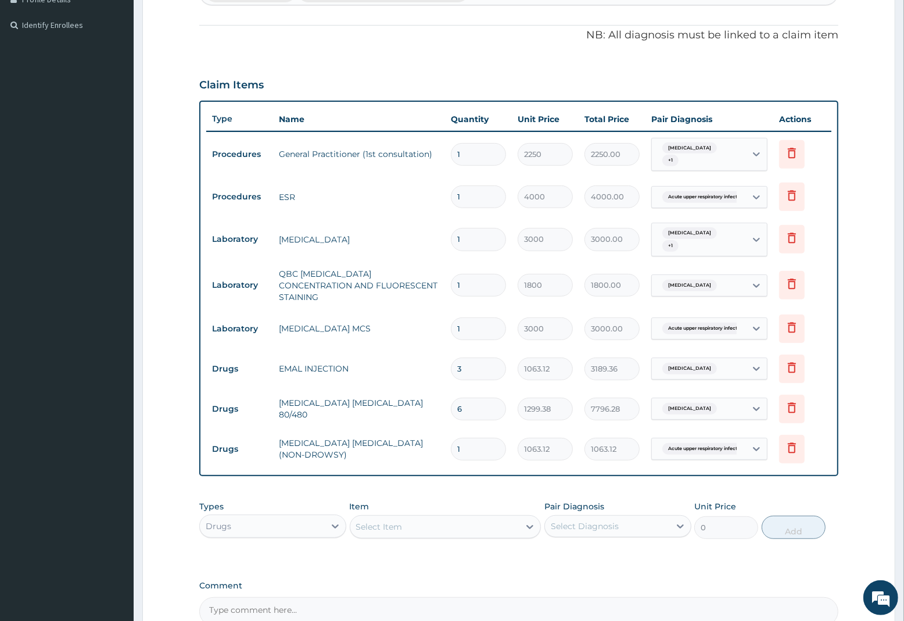
click at [401, 521] on div "Select Item" at bounding box center [379, 527] width 46 height 12
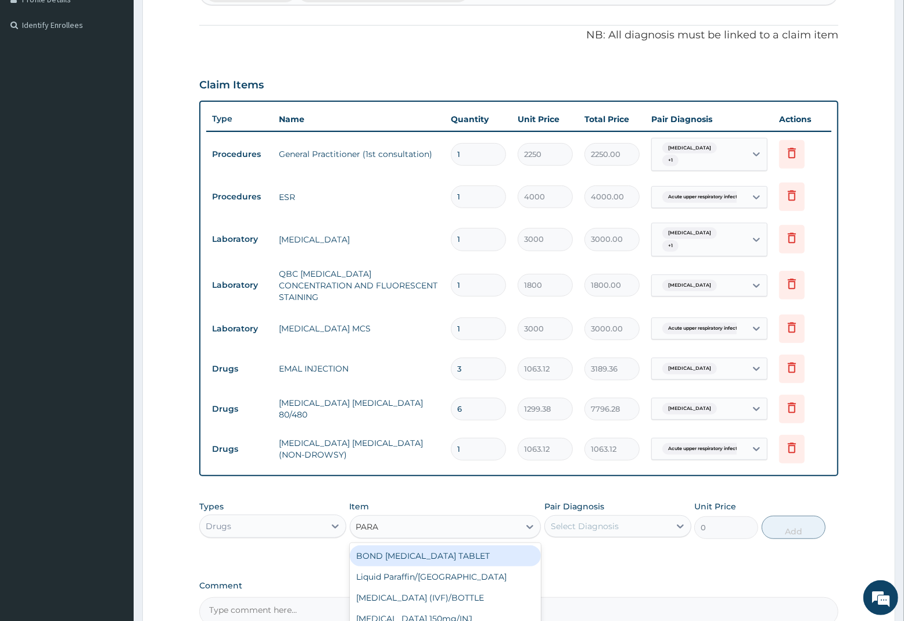
type input "PARAC"
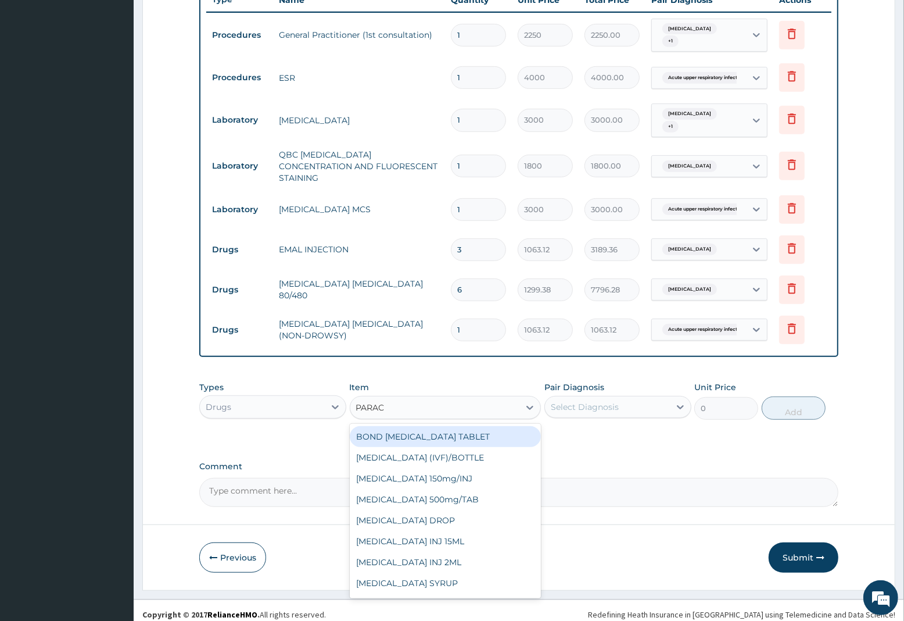
scroll to position [452, 0]
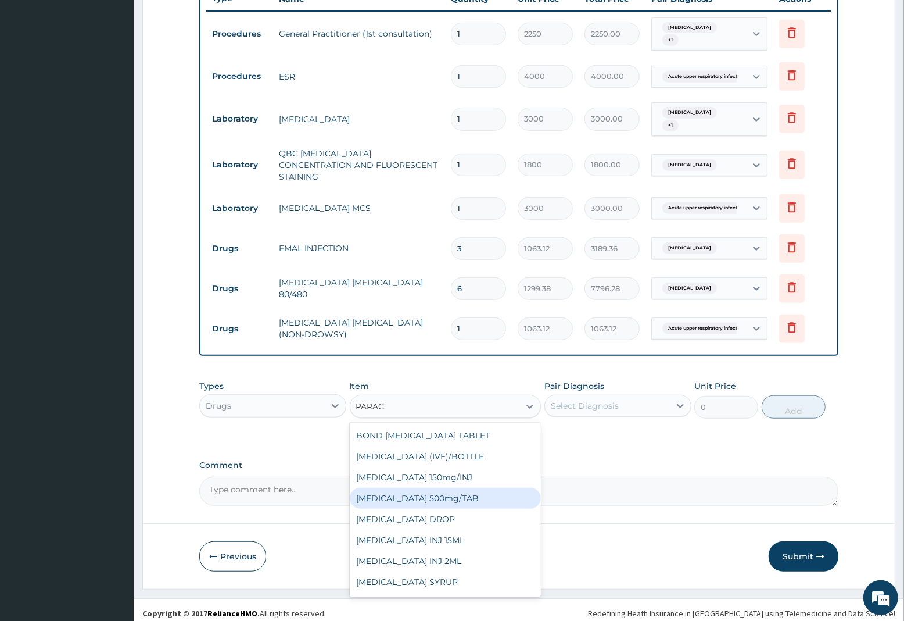
click at [428, 491] on div "PARACETAMOL 500mg/TAB" at bounding box center [446, 498] width 192 height 21
type input "7.88"
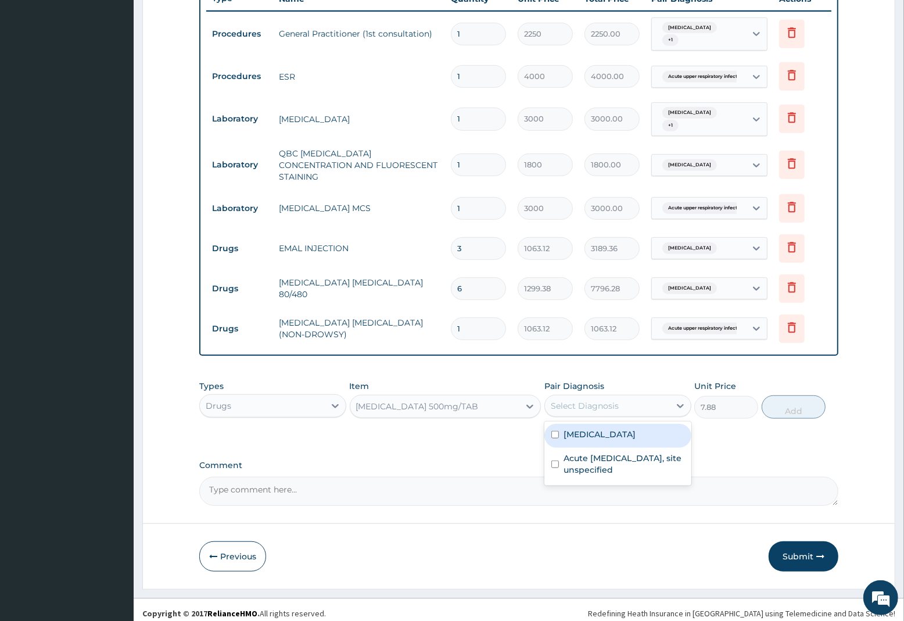
click at [602, 401] on div "Select Diagnosis" at bounding box center [585, 406] width 68 height 12
click at [614, 434] on div "Malaria, unspecified" at bounding box center [618, 436] width 147 height 24
checkbox input "true"
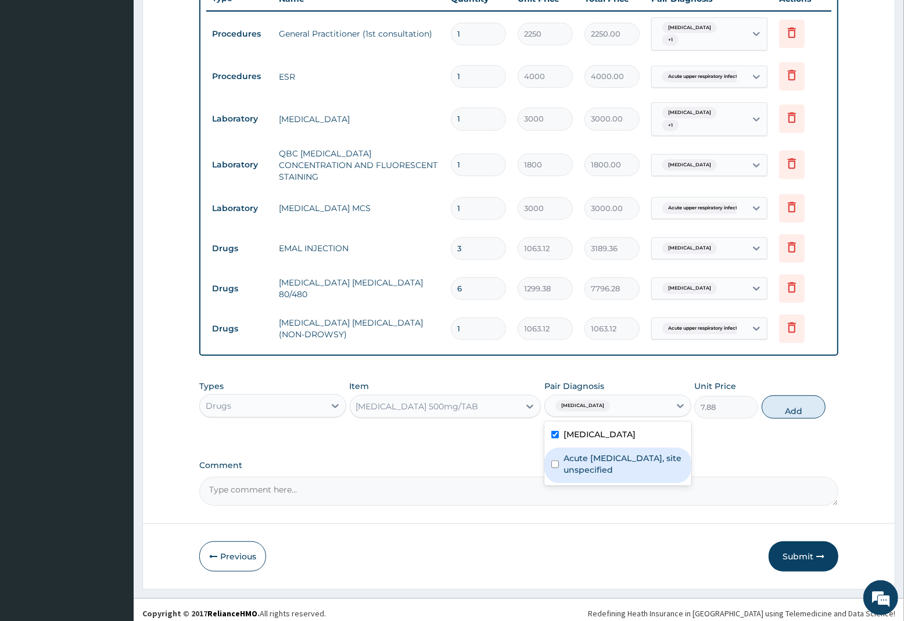
click at [617, 454] on label "Acute upper respiratory infection, site unspecified" at bounding box center [624, 463] width 121 height 23
checkbox input "true"
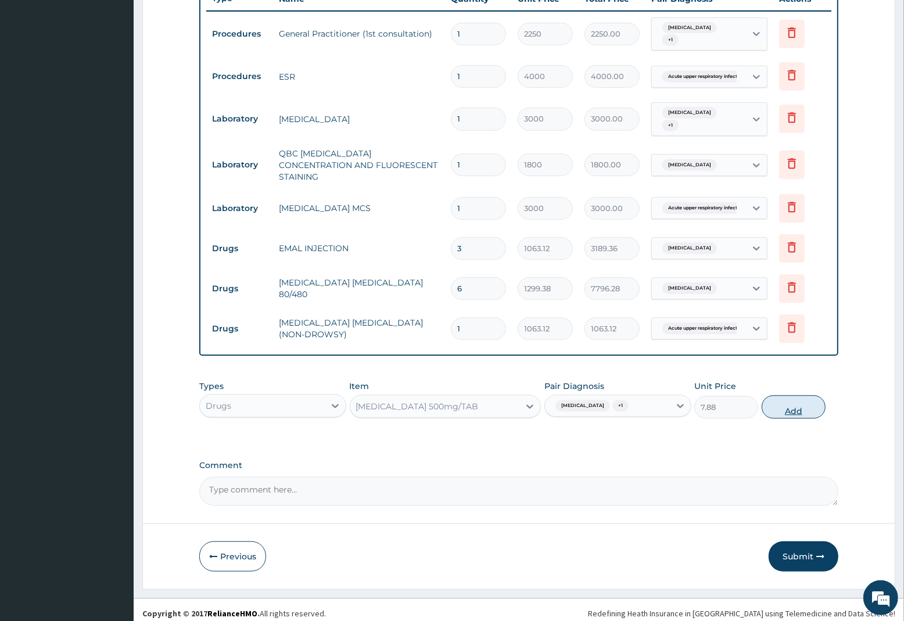
click at [790, 396] on button "Add" at bounding box center [794, 406] width 64 height 23
type input "0"
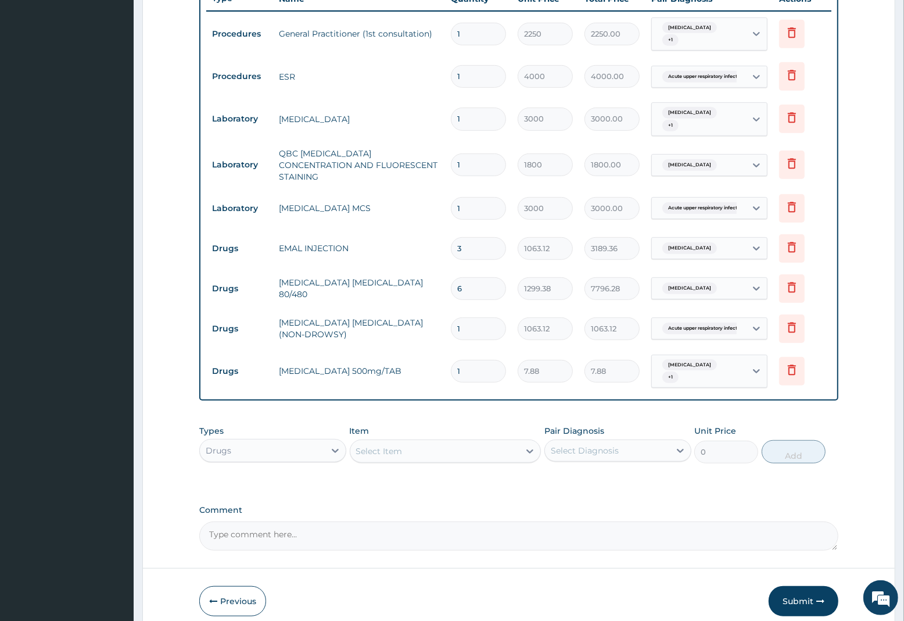
type input "18"
type input "141.84"
type input "18"
click at [394, 445] on div "Select Item" at bounding box center [379, 451] width 46 height 12
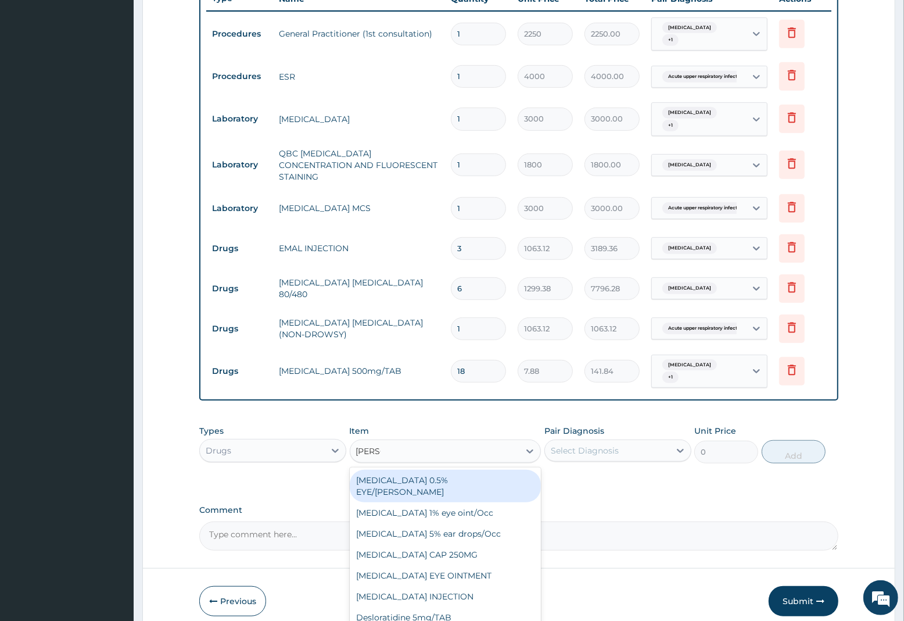
type input "LORAT"
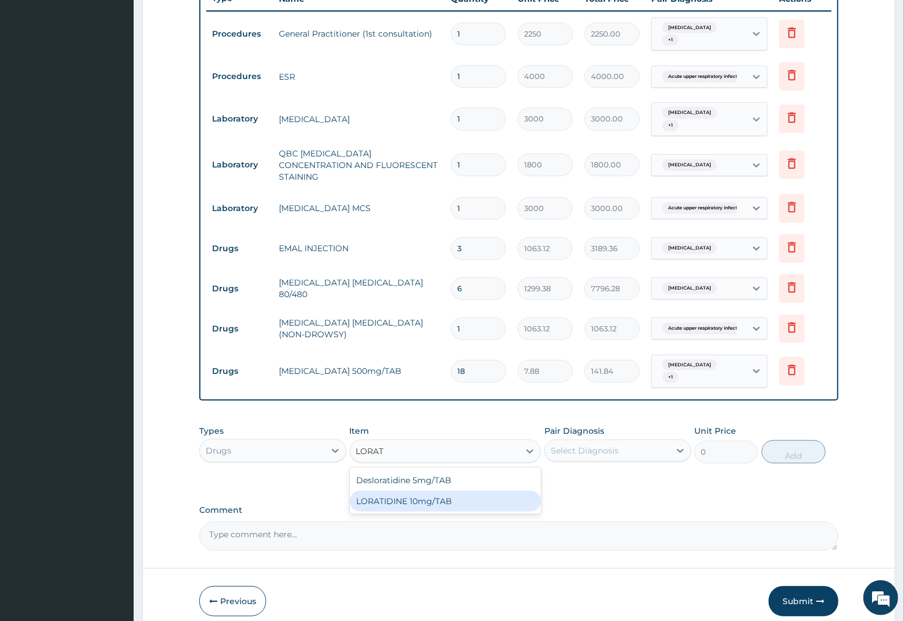
drag, startPoint x: 410, startPoint y: 495, endPoint x: 475, endPoint y: 496, distance: 65.1
click at [414, 496] on div "LORATIDINE 10mg/TAB" at bounding box center [446, 501] width 192 height 21
type input "17.33"
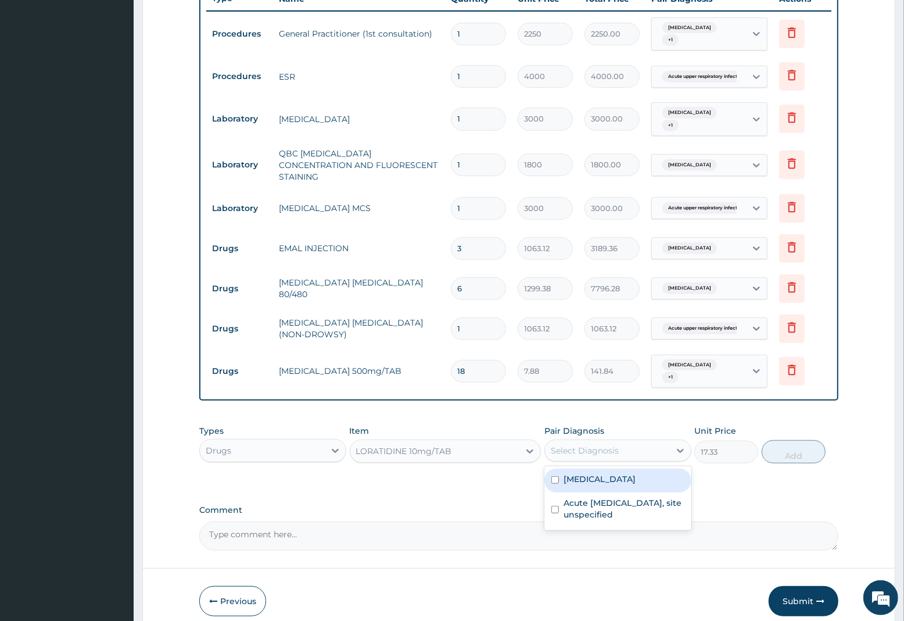
drag, startPoint x: 588, startPoint y: 448, endPoint x: 600, endPoint y: 475, distance: 29.9
click at [589, 448] on div "Select Diagnosis" at bounding box center [585, 451] width 68 height 12
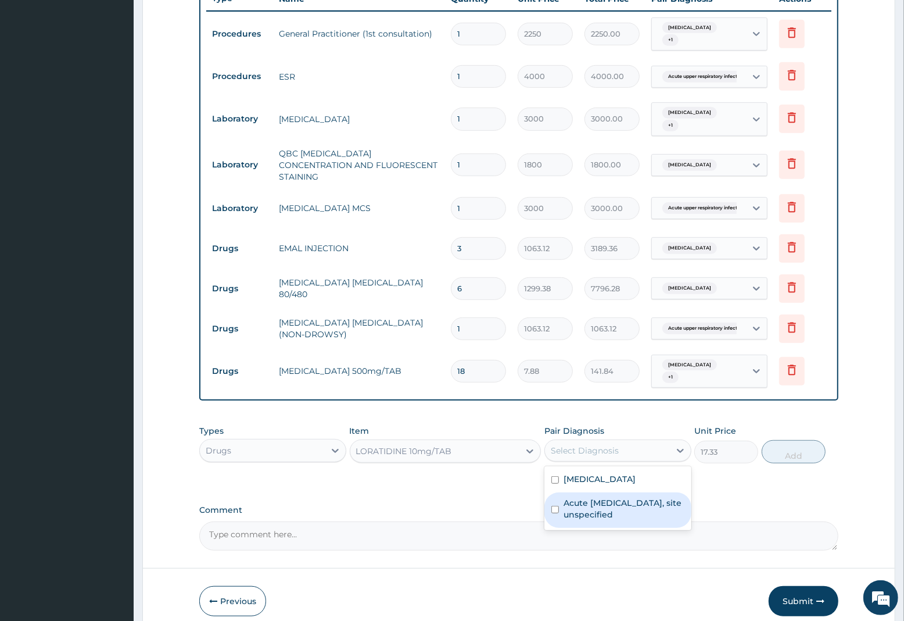
drag, startPoint x: 606, startPoint y: 498, endPoint x: 756, endPoint y: 500, distance: 150.0
click at [606, 499] on label "Acute upper respiratory infection, site unspecified" at bounding box center [624, 508] width 121 height 23
checkbox input "true"
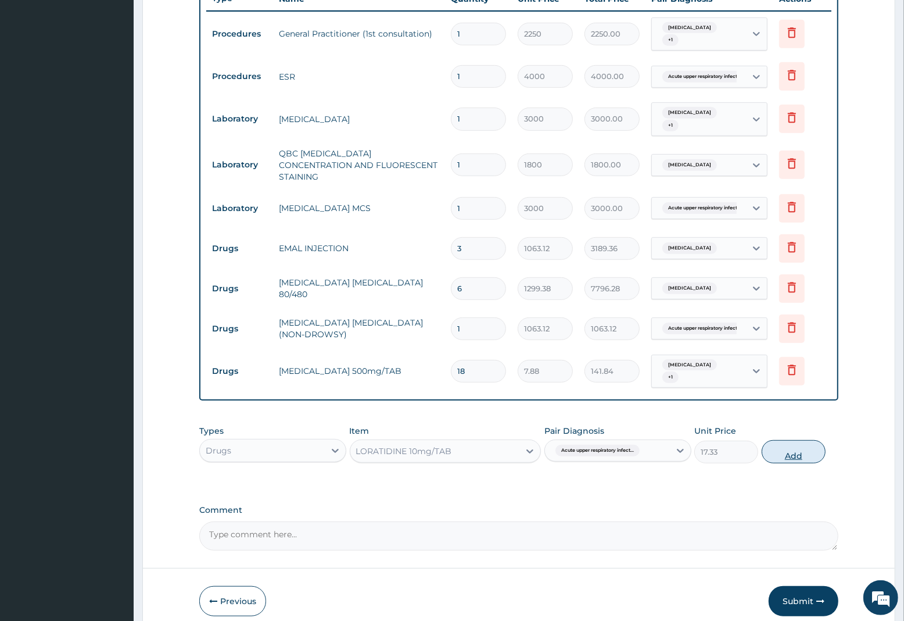
click at [795, 445] on button "Add" at bounding box center [794, 451] width 64 height 23
type input "0"
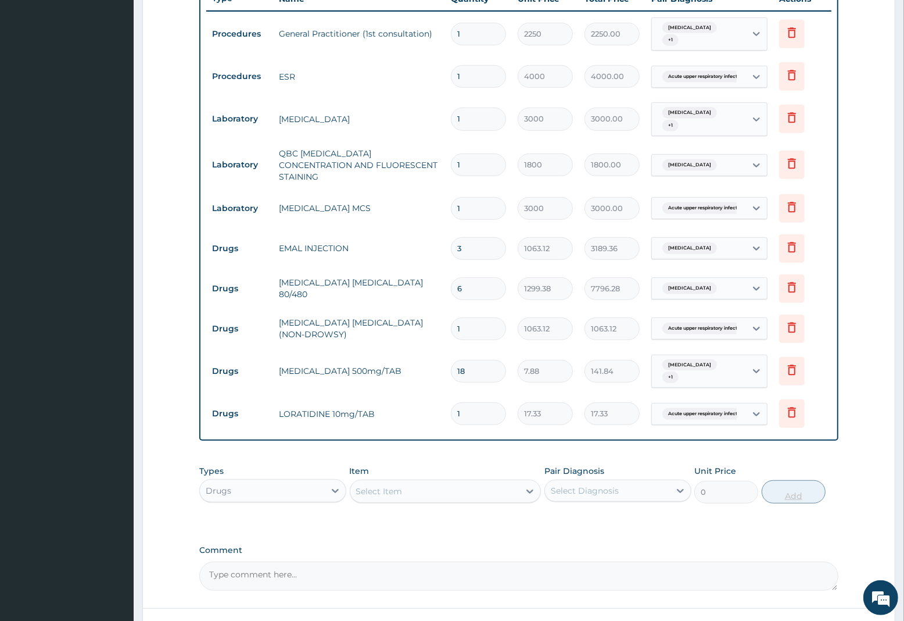
type input "0.00"
type input "5"
type input "86.65"
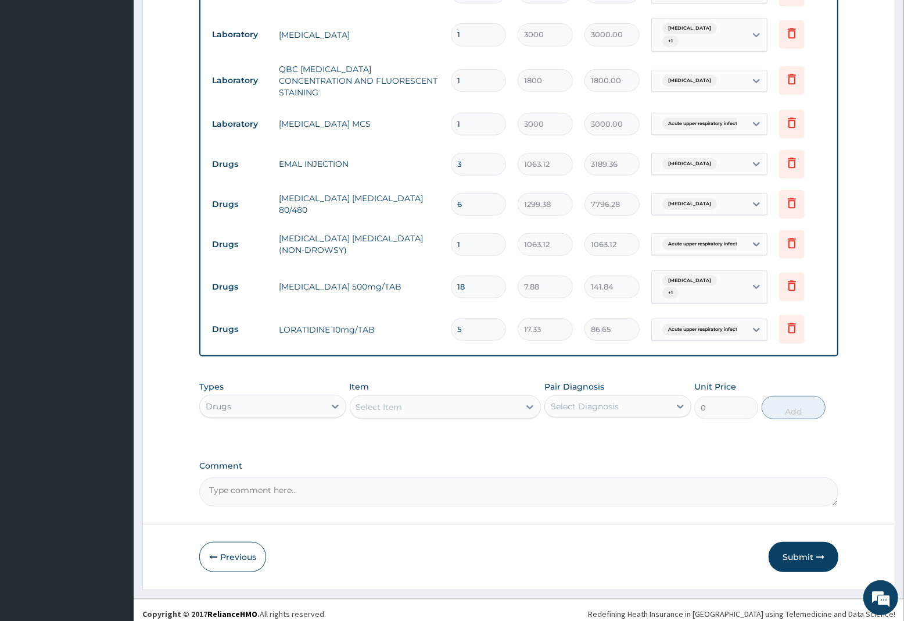
scroll to position [538, 0]
type input "5"
click at [789, 546] on button "Submit" at bounding box center [804, 556] width 70 height 30
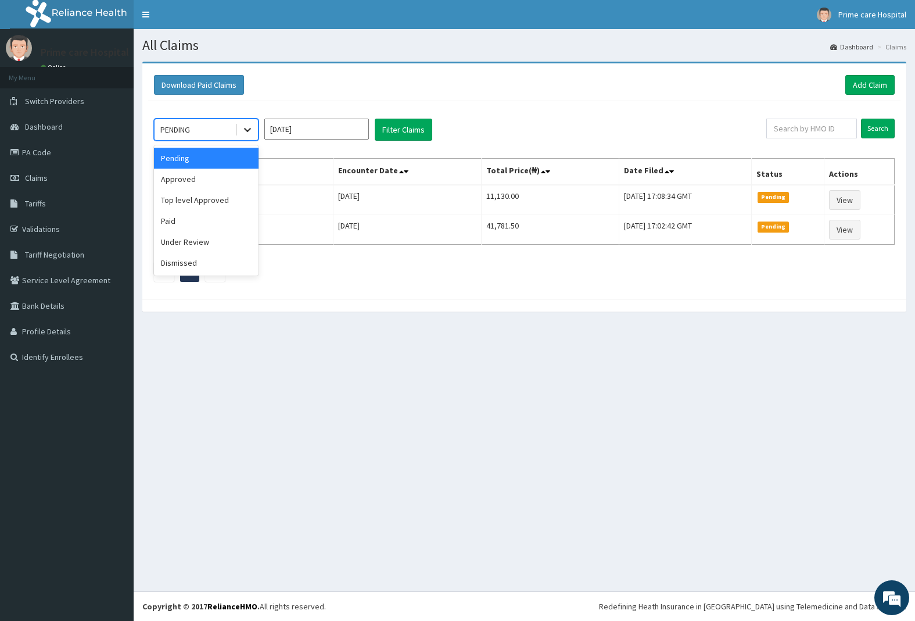
click at [239, 131] on div at bounding box center [247, 129] width 21 height 21
click at [205, 181] on div "Approved" at bounding box center [206, 179] width 105 height 21
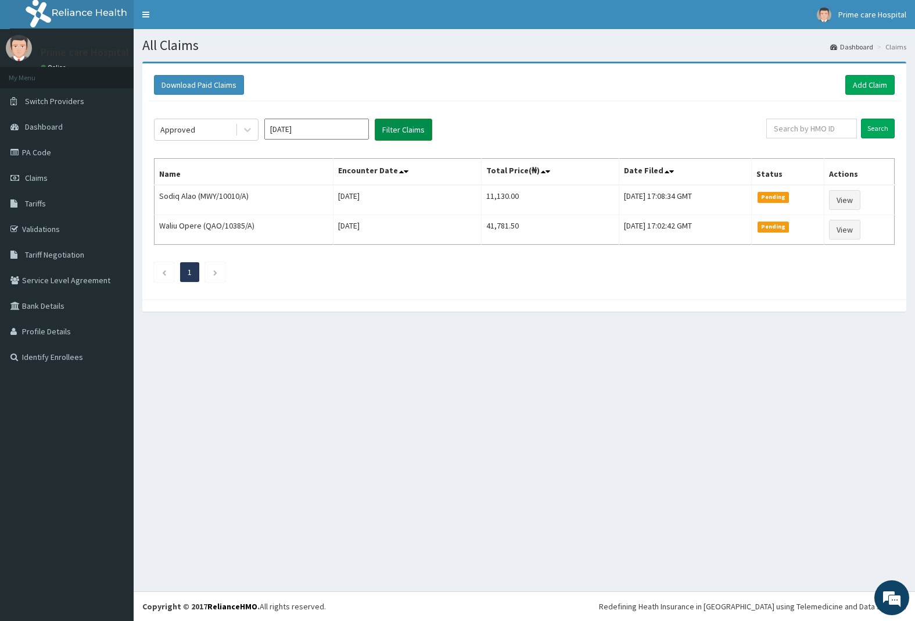
click at [414, 135] on button "Filter Claims" at bounding box center [404, 130] width 58 height 22
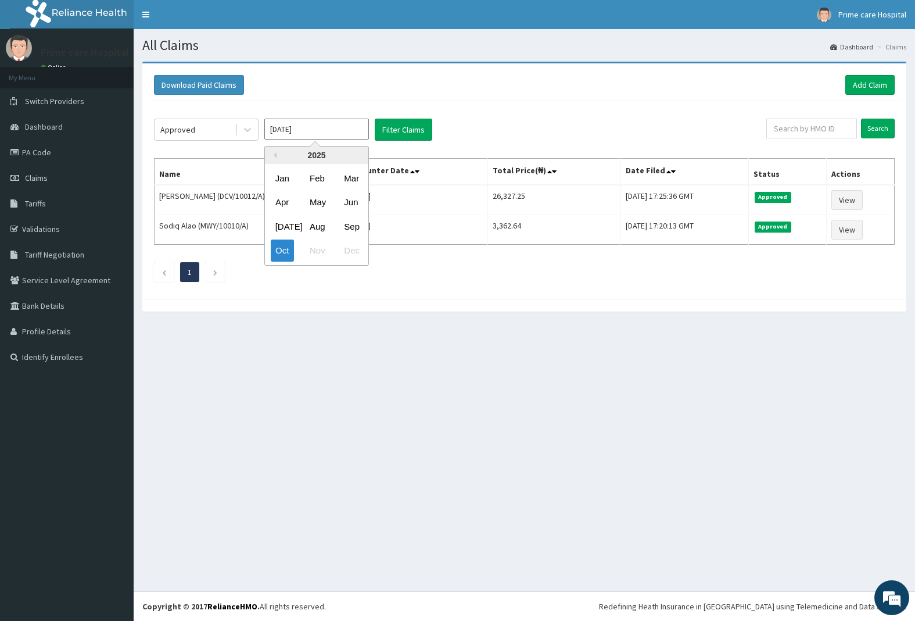
click at [332, 128] on input "[DATE]" at bounding box center [316, 129] width 105 height 21
click at [358, 227] on div "Sep" at bounding box center [350, 227] width 23 height 22
type input "Sep 2025"
click at [391, 132] on button "Filter Claims" at bounding box center [404, 130] width 58 height 22
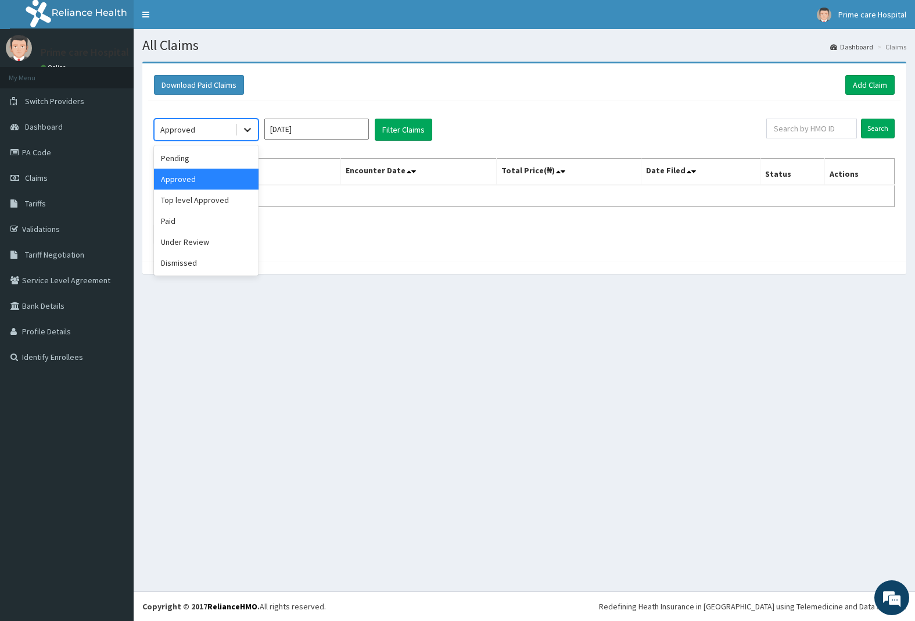
click at [237, 131] on div at bounding box center [247, 129] width 21 height 21
click at [205, 199] on div "Top level Approved" at bounding box center [206, 199] width 105 height 21
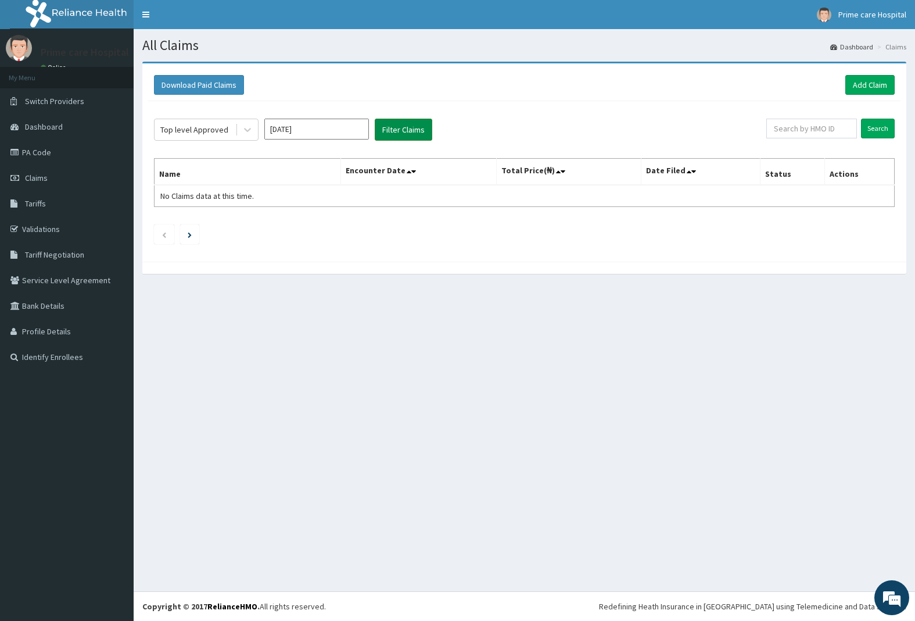
click at [421, 132] on button "Filter Claims" at bounding box center [404, 130] width 58 height 22
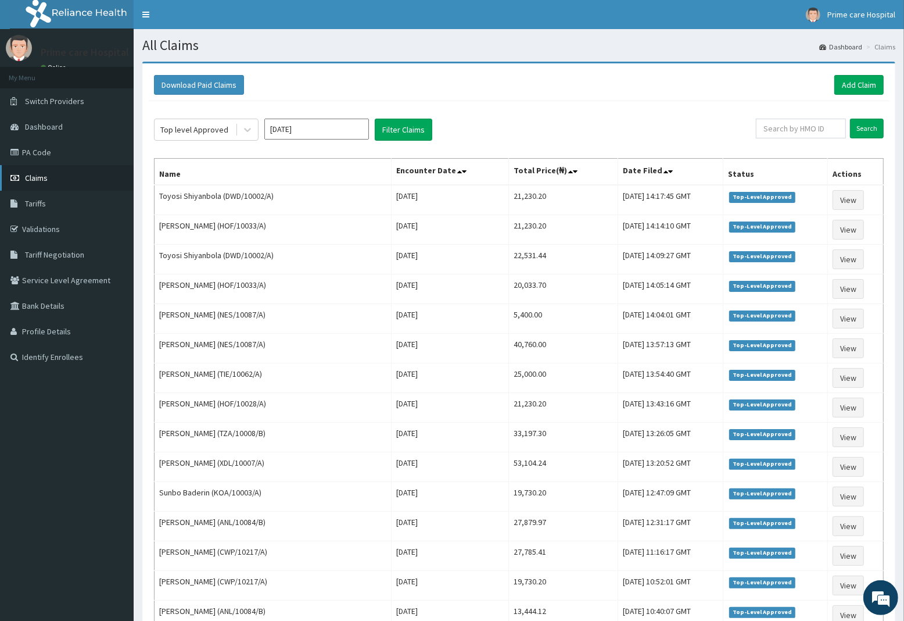
click at [33, 173] on span "Claims" at bounding box center [36, 178] width 23 height 10
